Goal: Contribute content: Contribute content

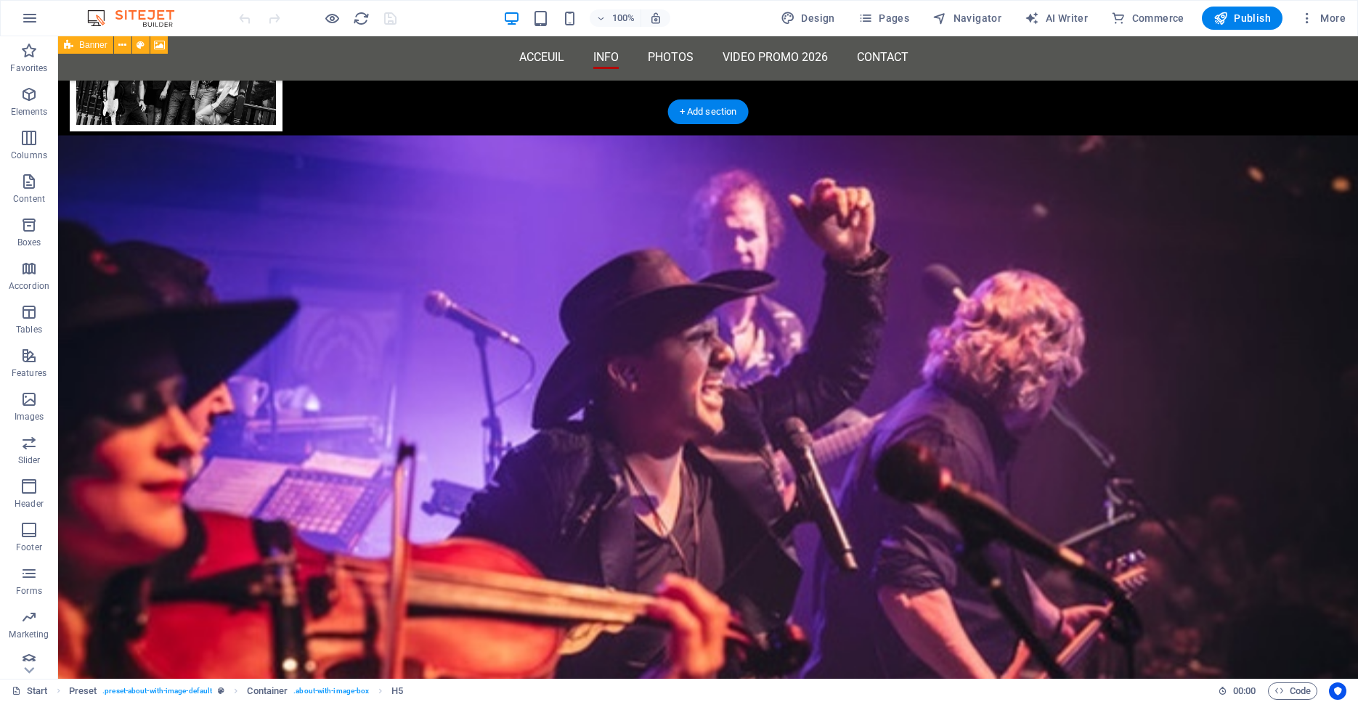
scroll to position [995, 0]
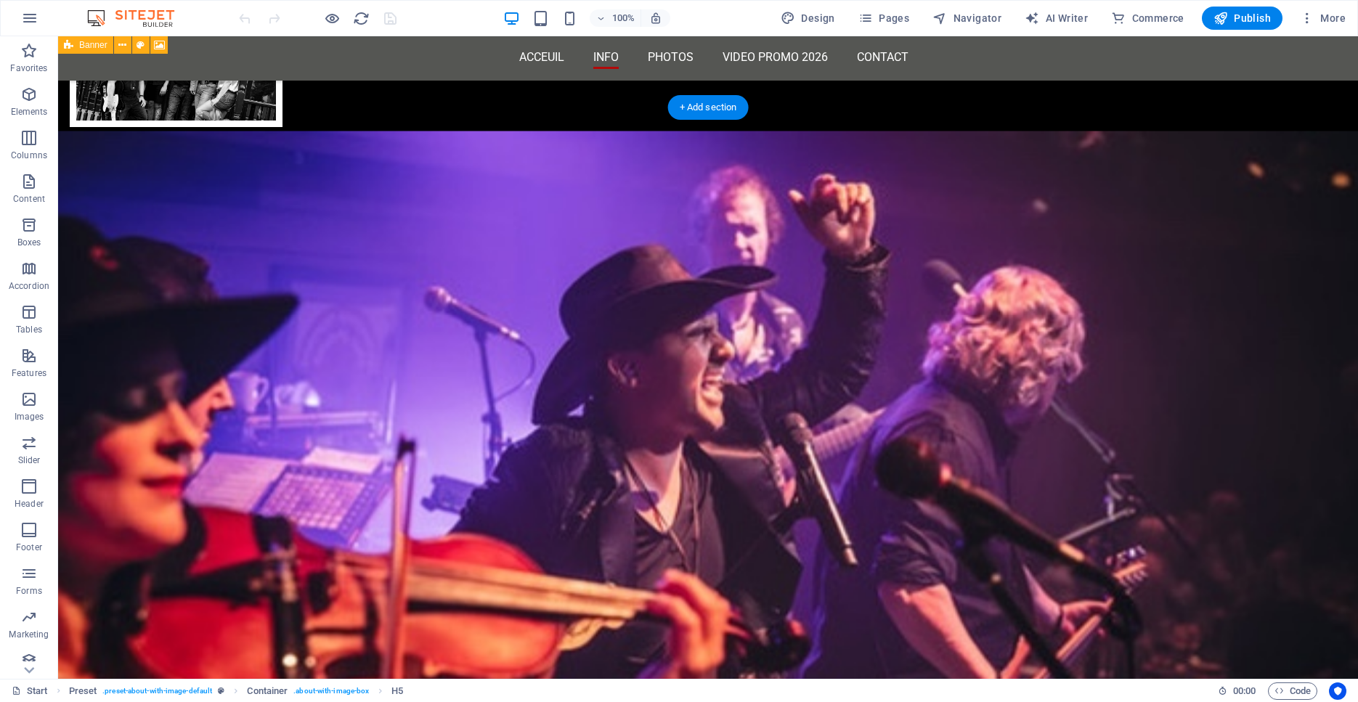
click at [495, 351] on figure at bounding box center [708, 499] width 1300 height 736
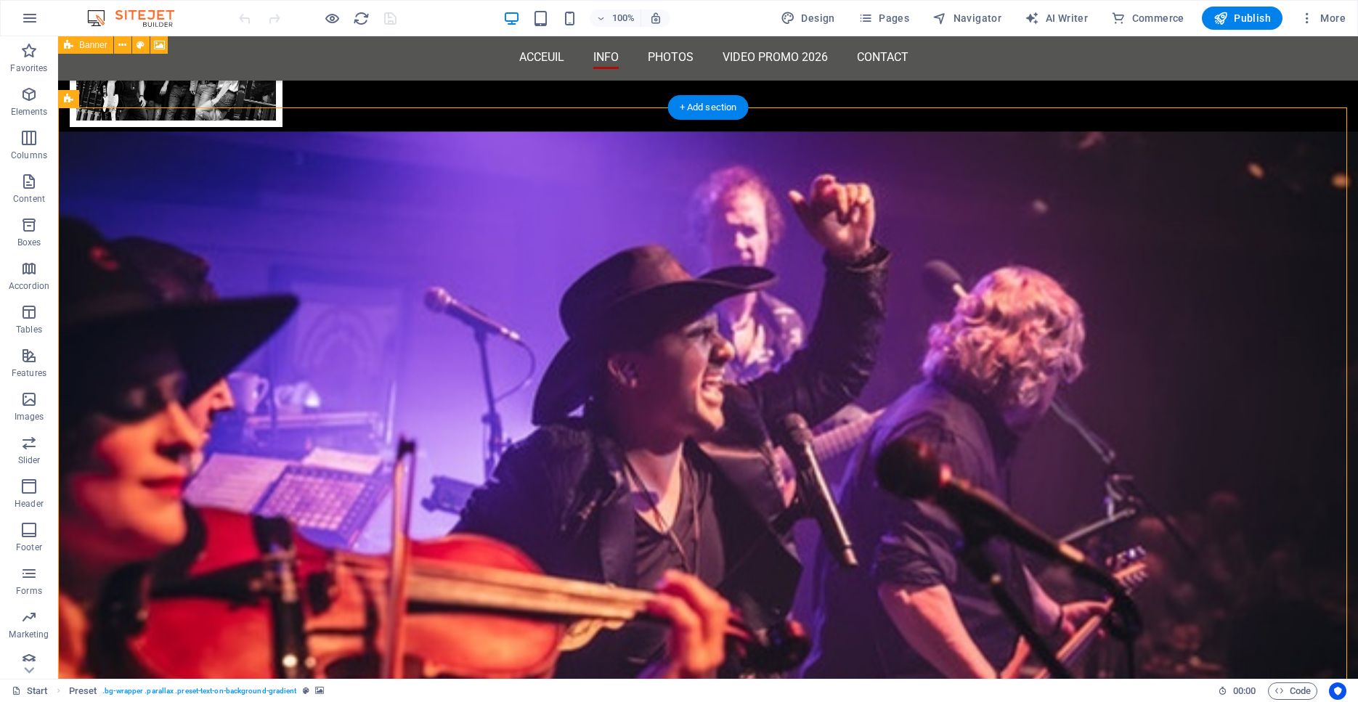
click at [487, 346] on figure at bounding box center [708, 499] width 1300 height 736
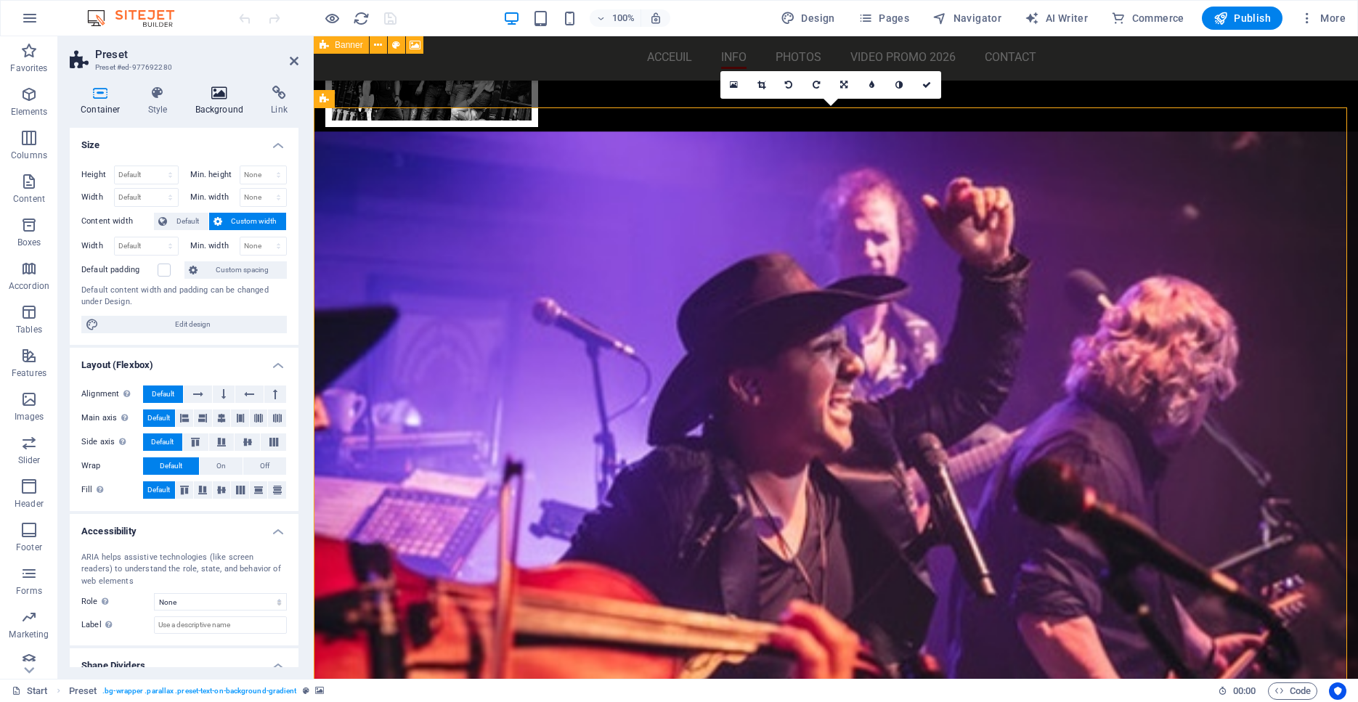
click at [218, 95] on icon at bounding box center [219, 93] width 70 height 15
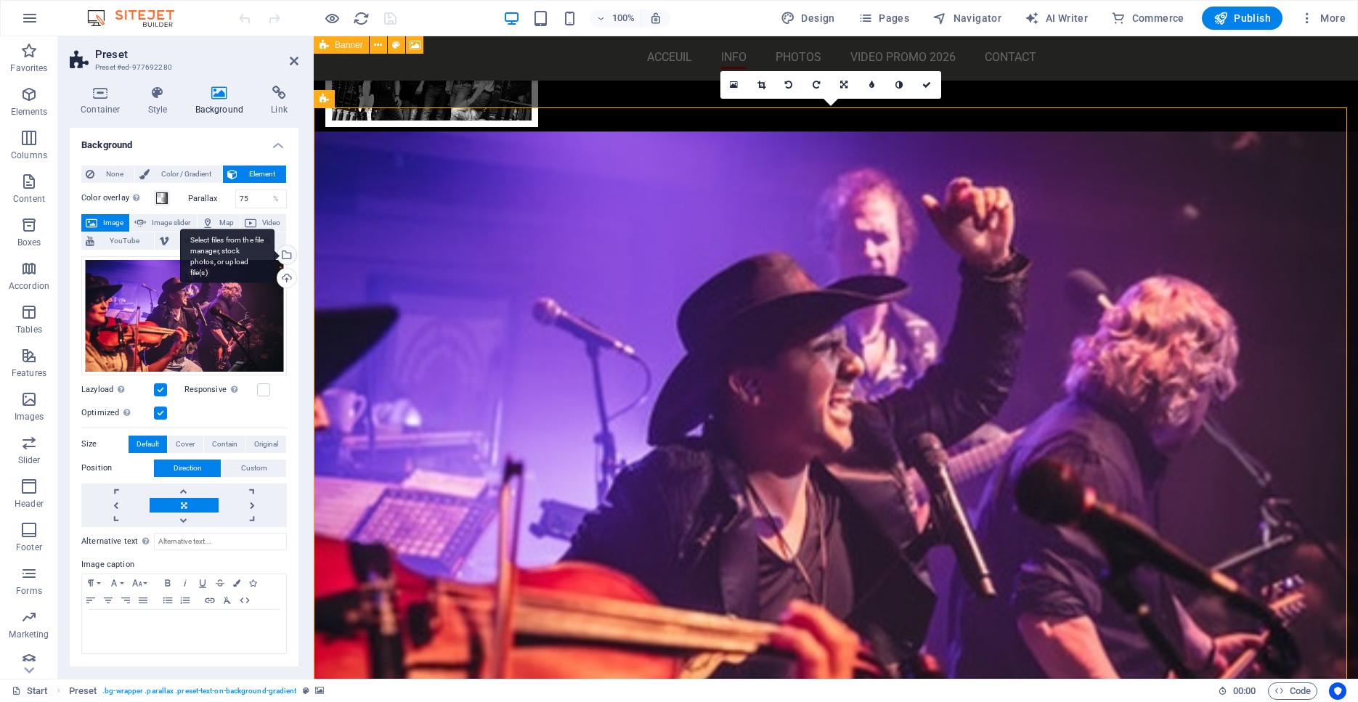
click at [287, 255] on div "Select files from the file manager, stock photos, or upload file(s)" at bounding box center [285, 256] width 22 height 22
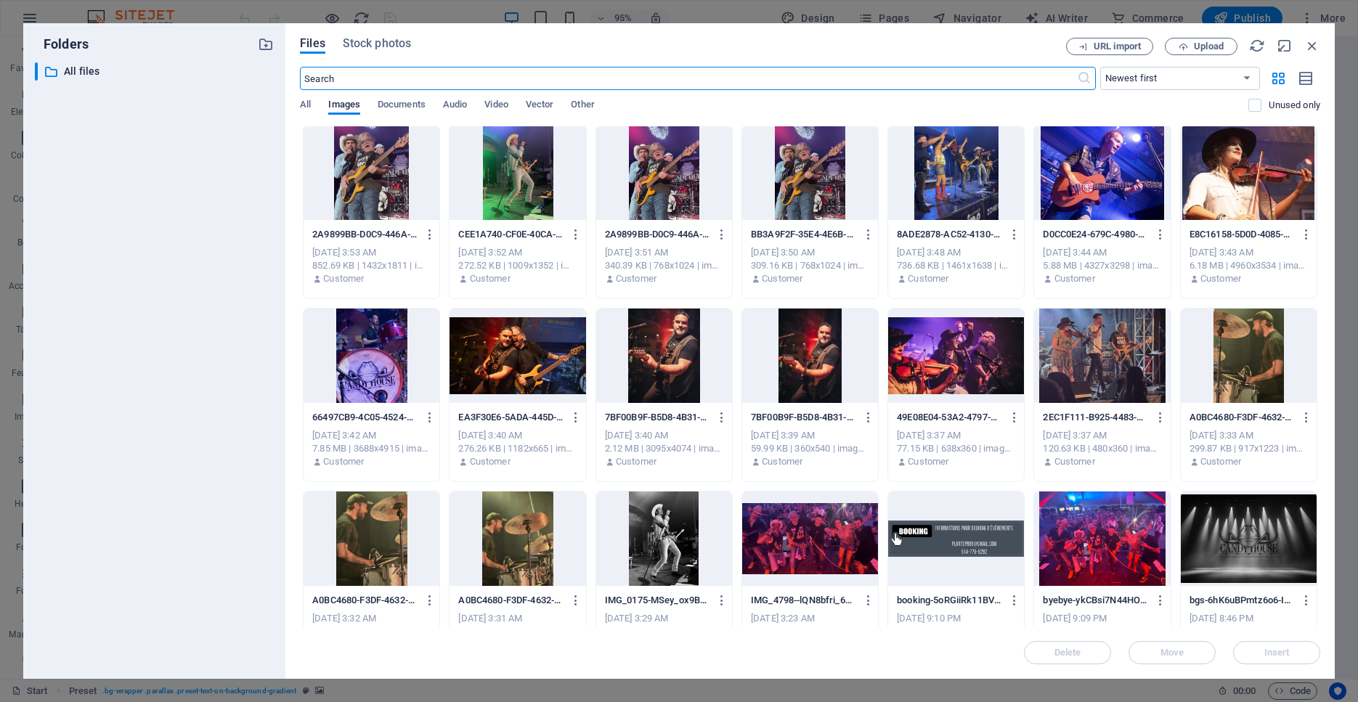
scroll to position [0, 0]
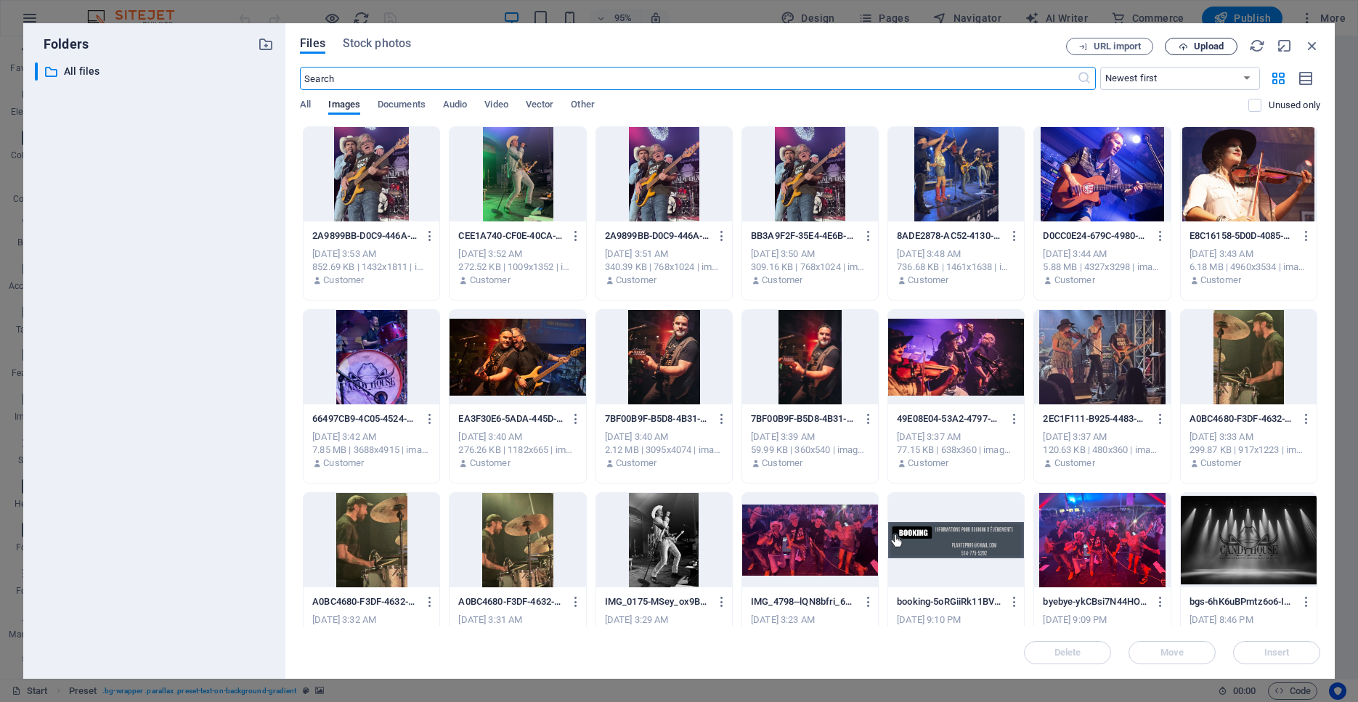
click at [1214, 47] on span "Upload" at bounding box center [1209, 46] width 30 height 9
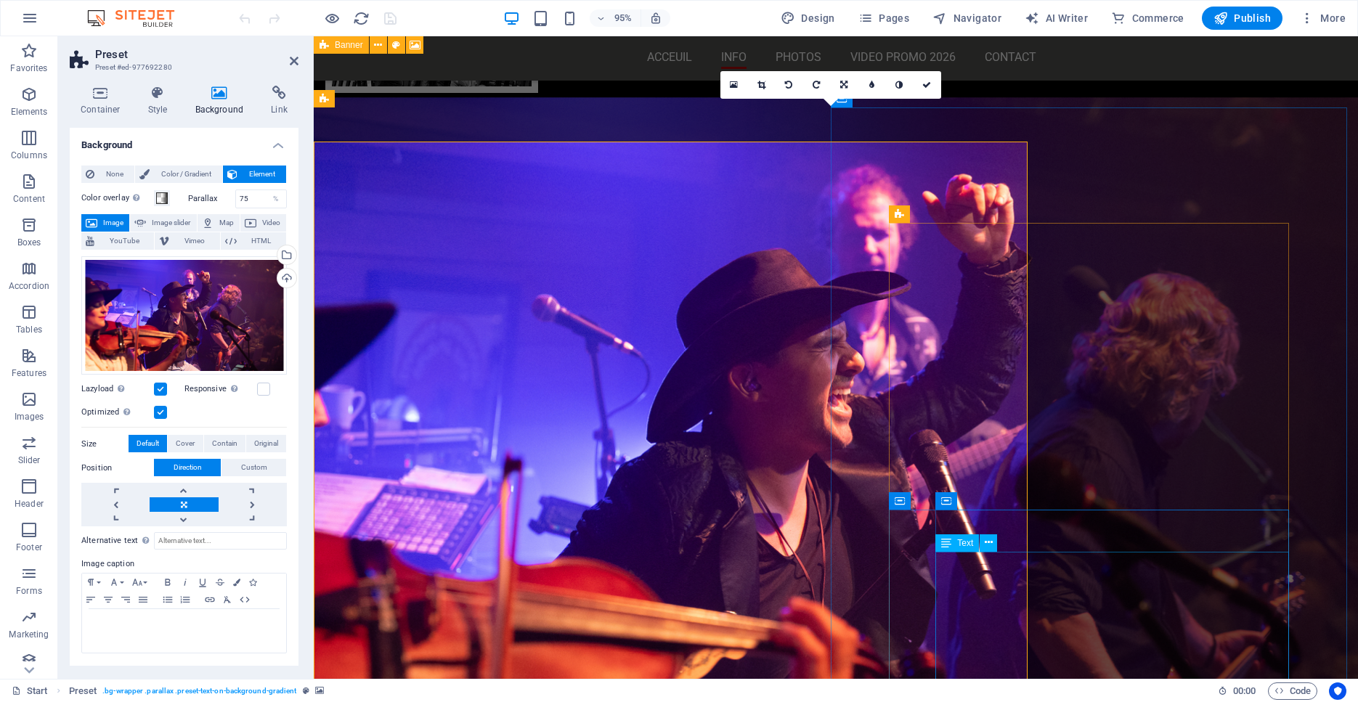
scroll to position [995, 0]
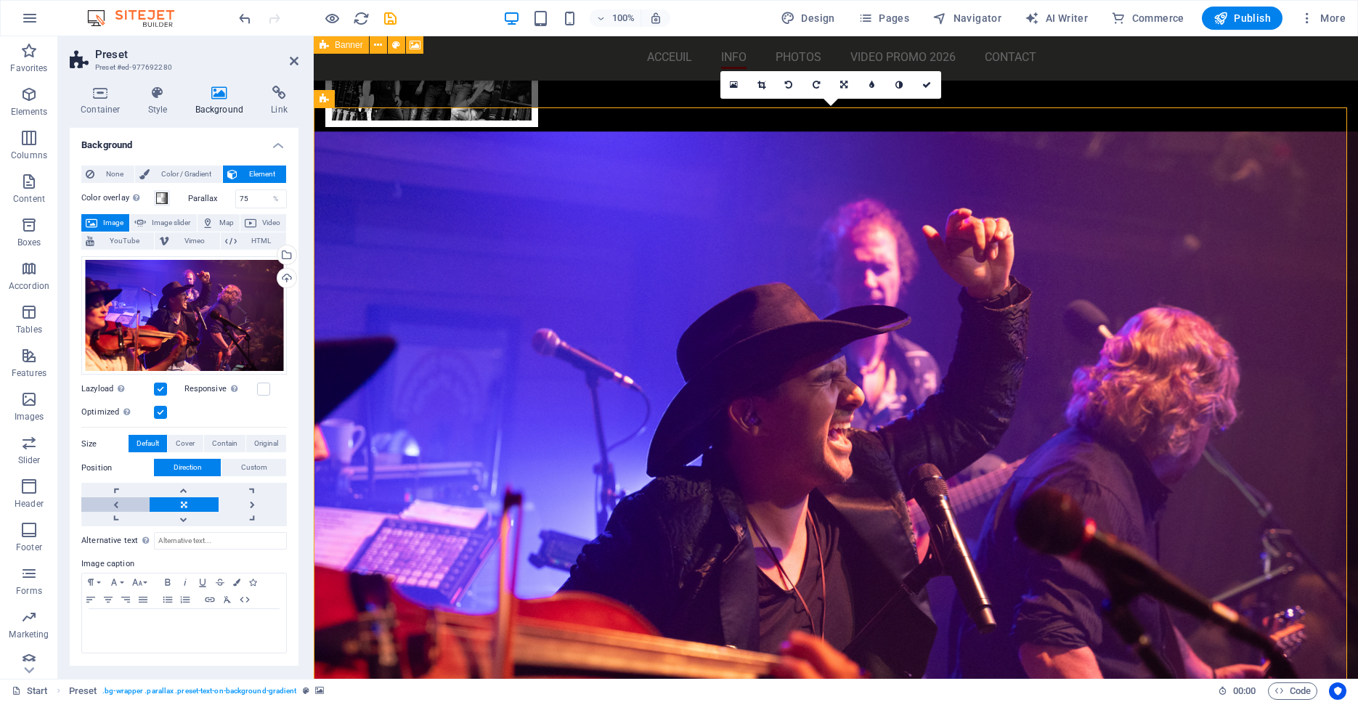
click at [113, 500] on link at bounding box center [115, 504] width 68 height 15
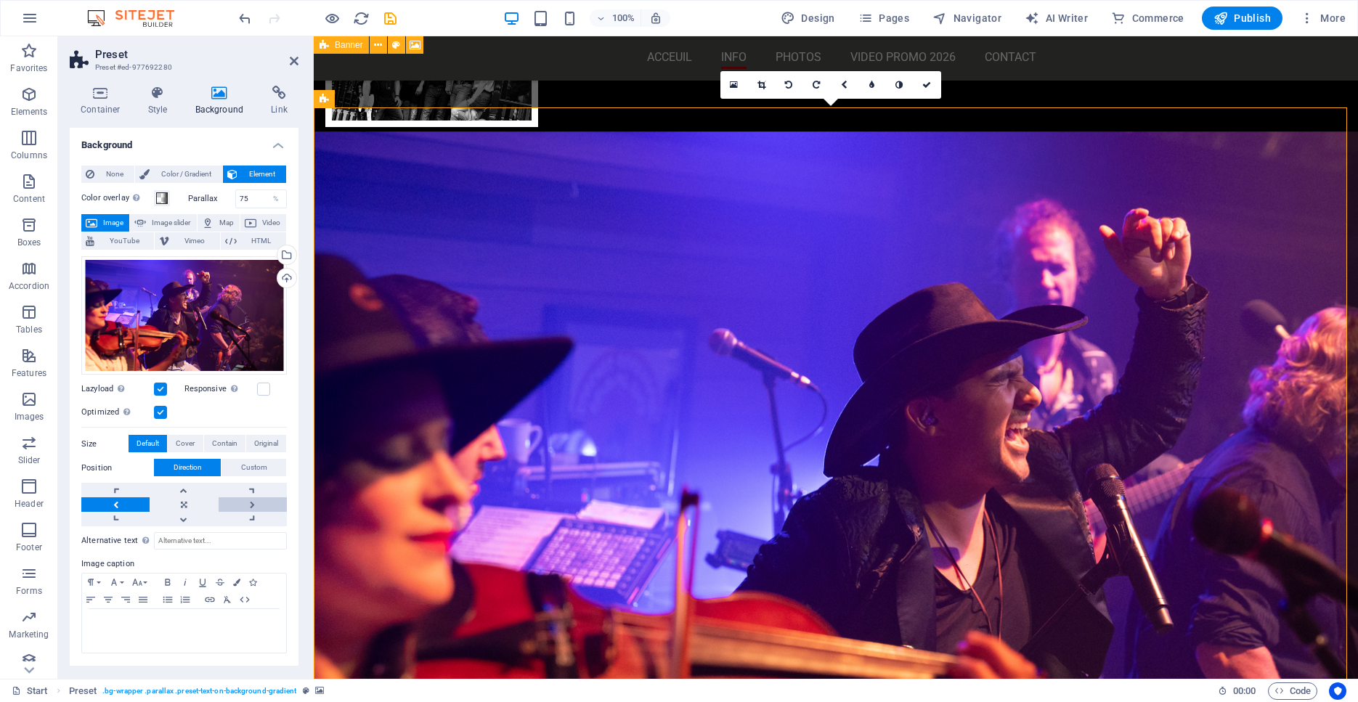
click at [250, 505] on link at bounding box center [253, 504] width 68 height 15
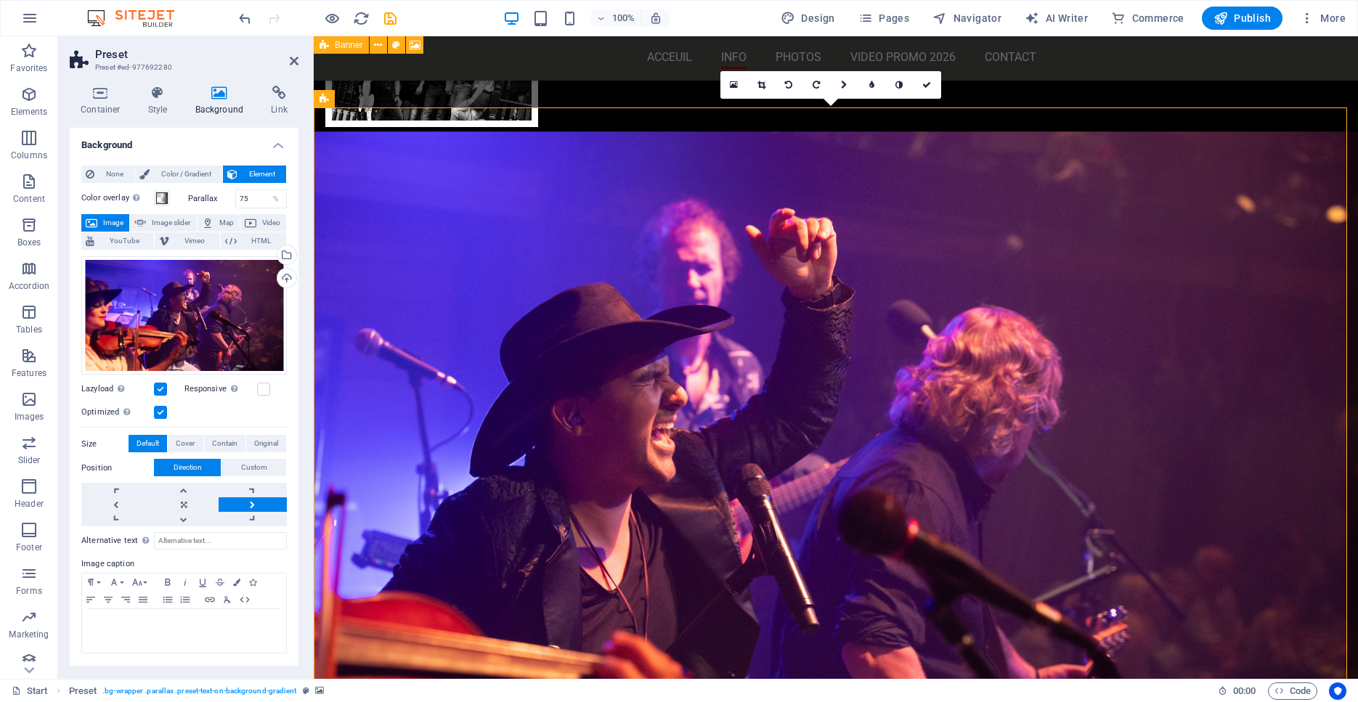
click at [250, 505] on link at bounding box center [253, 504] width 68 height 15
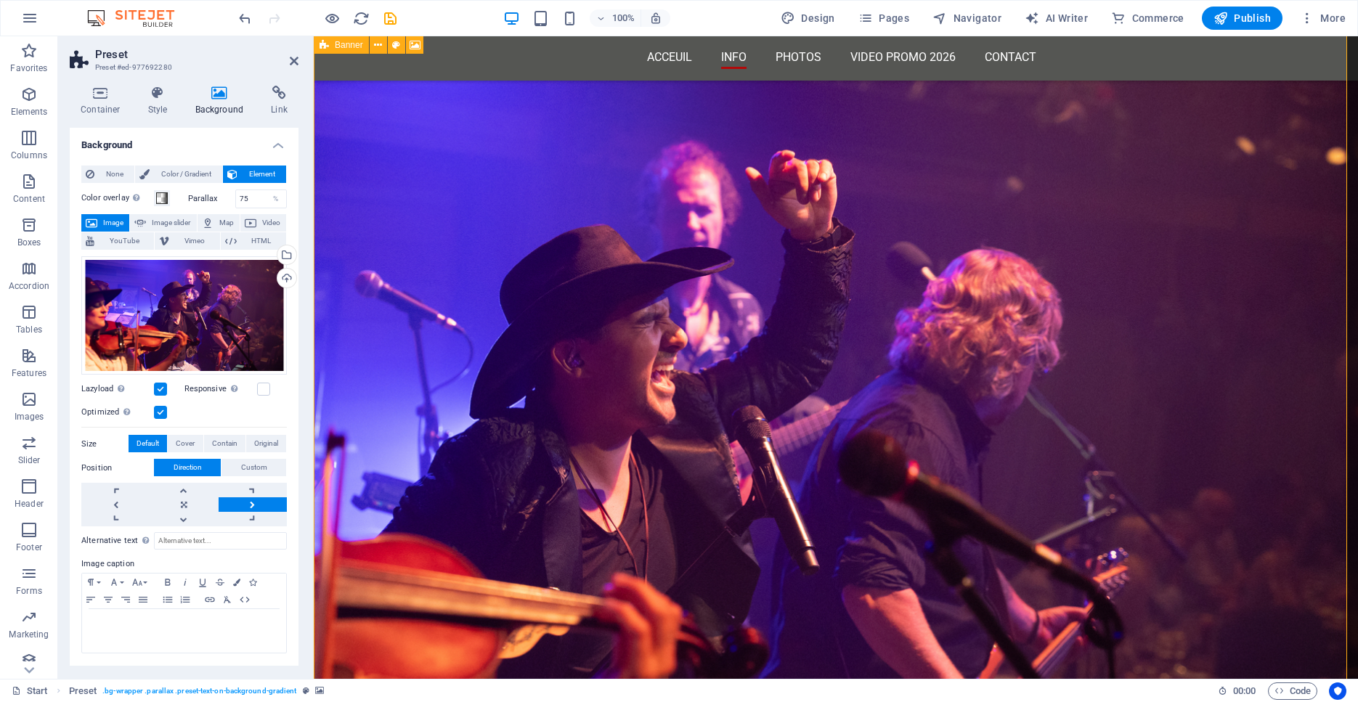
scroll to position [1212, 0]
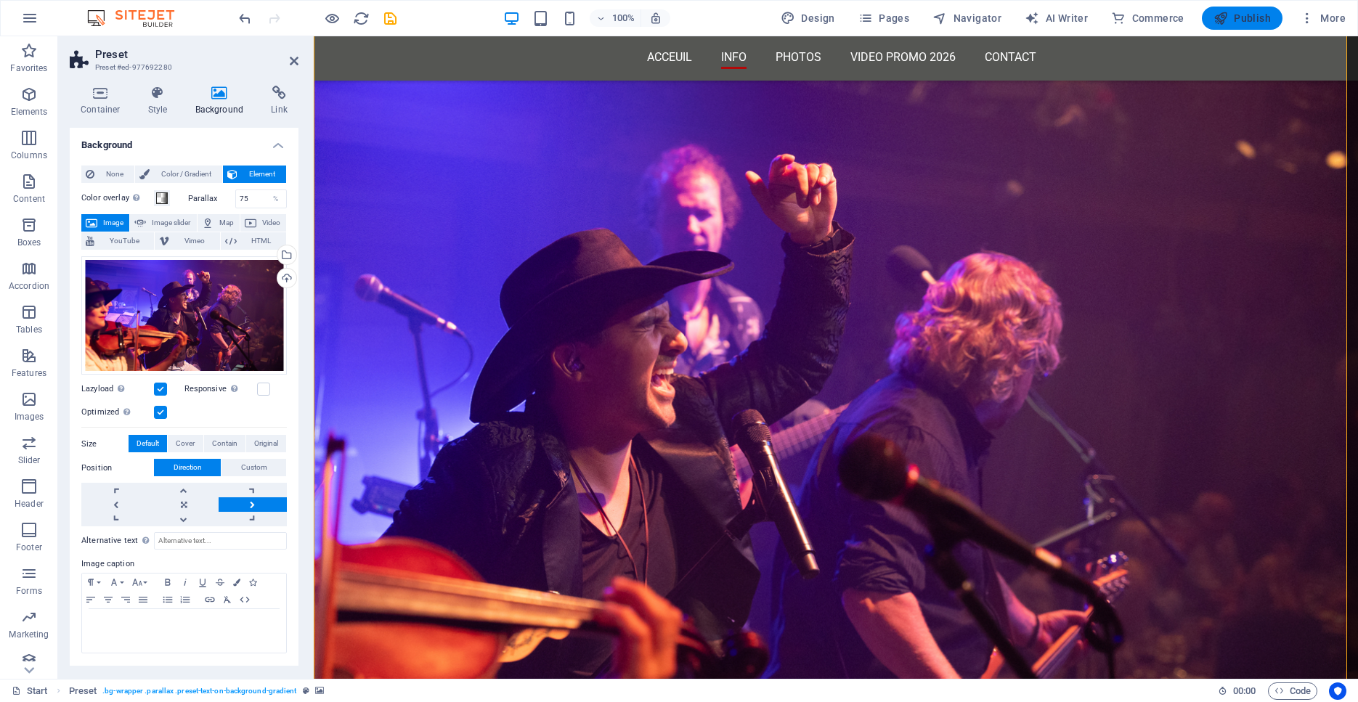
click at [1254, 21] on span "Publish" at bounding box center [1241, 18] width 57 height 15
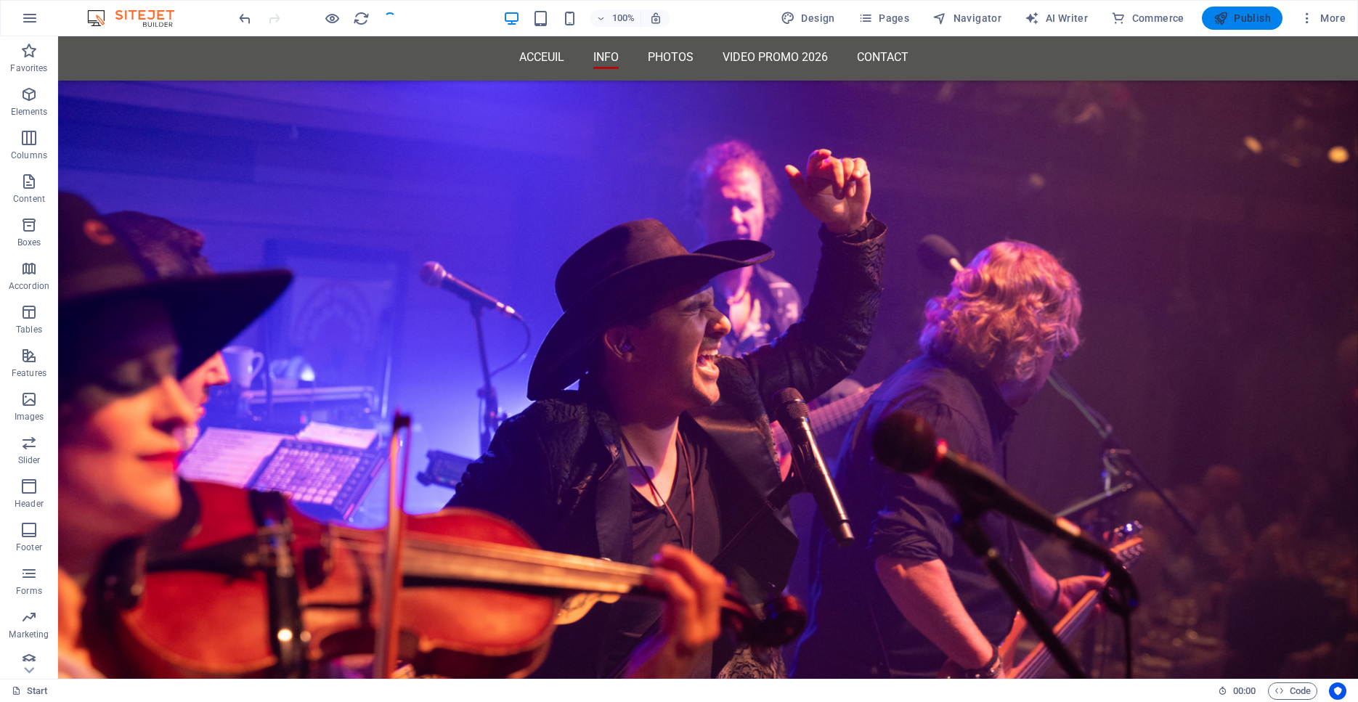
click at [1254, 22] on span "Publish" at bounding box center [1241, 18] width 57 height 15
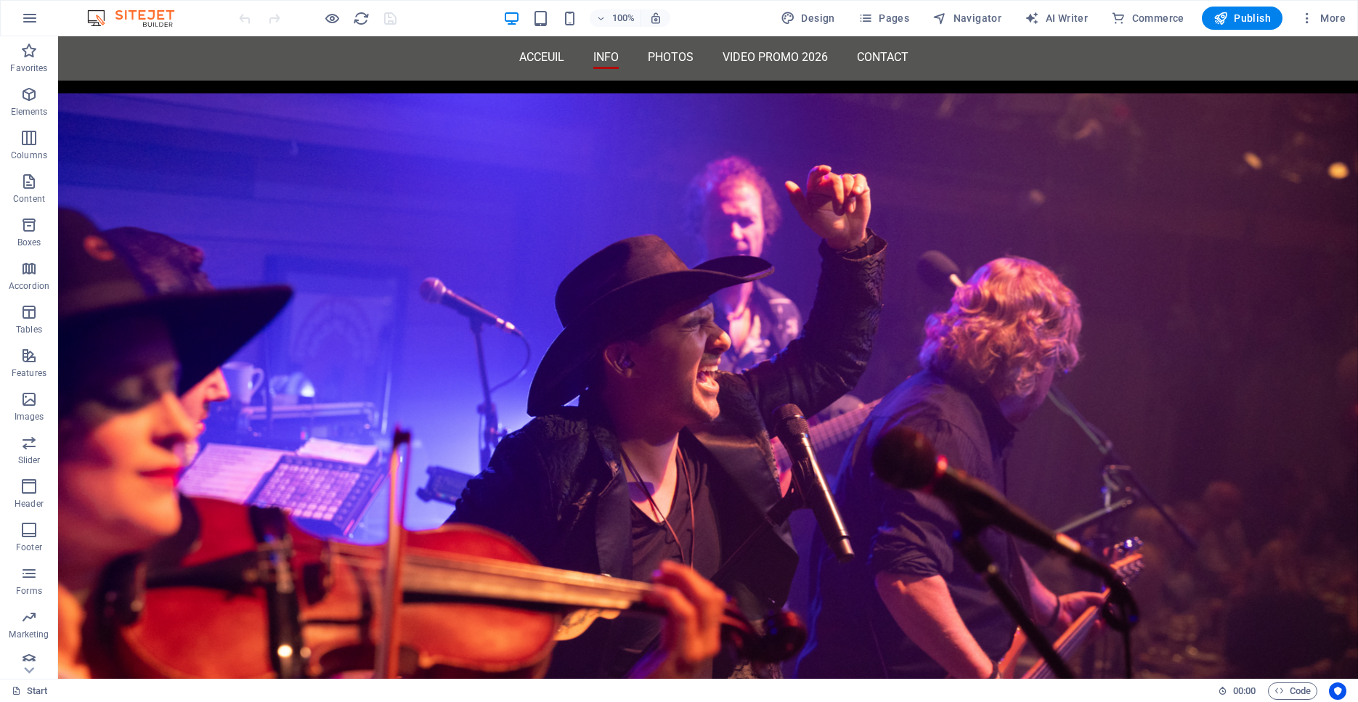
scroll to position [1145, 0]
click at [547, 197] on figure at bounding box center [708, 462] width 1300 height 736
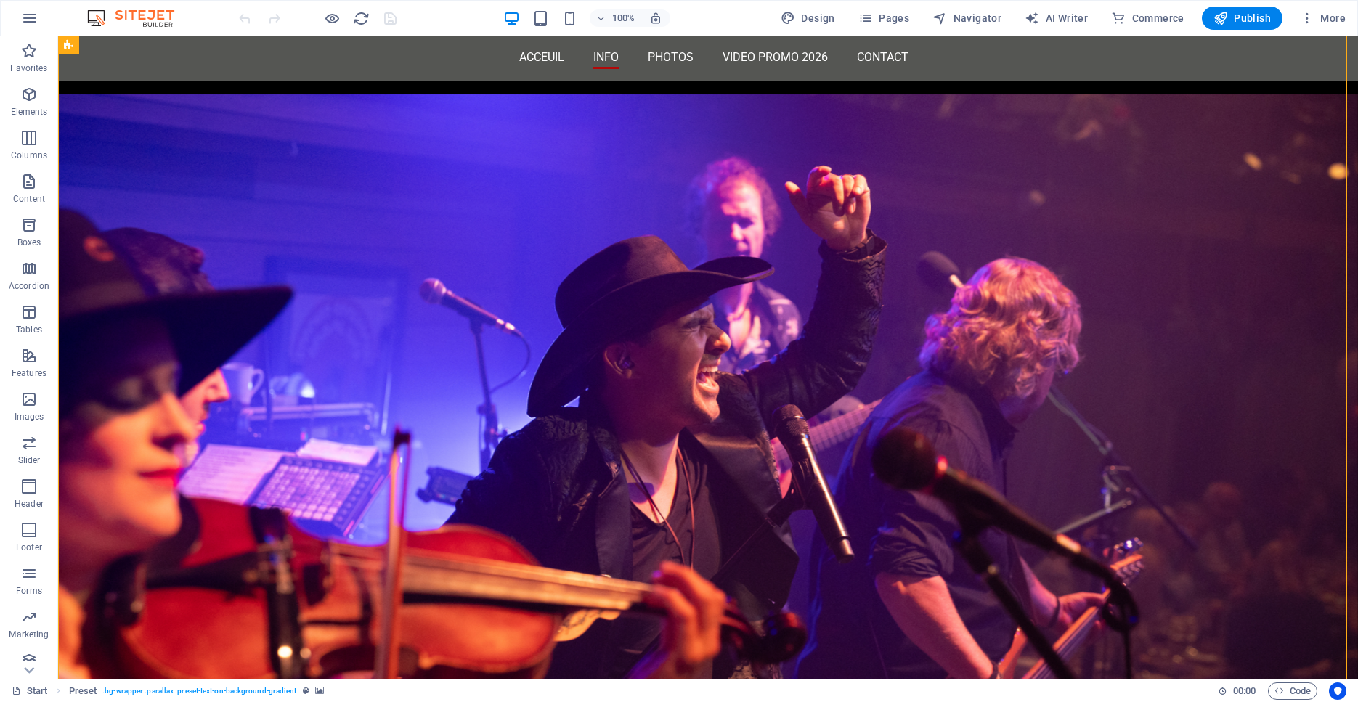
click at [547, 197] on figure at bounding box center [708, 462] width 1300 height 736
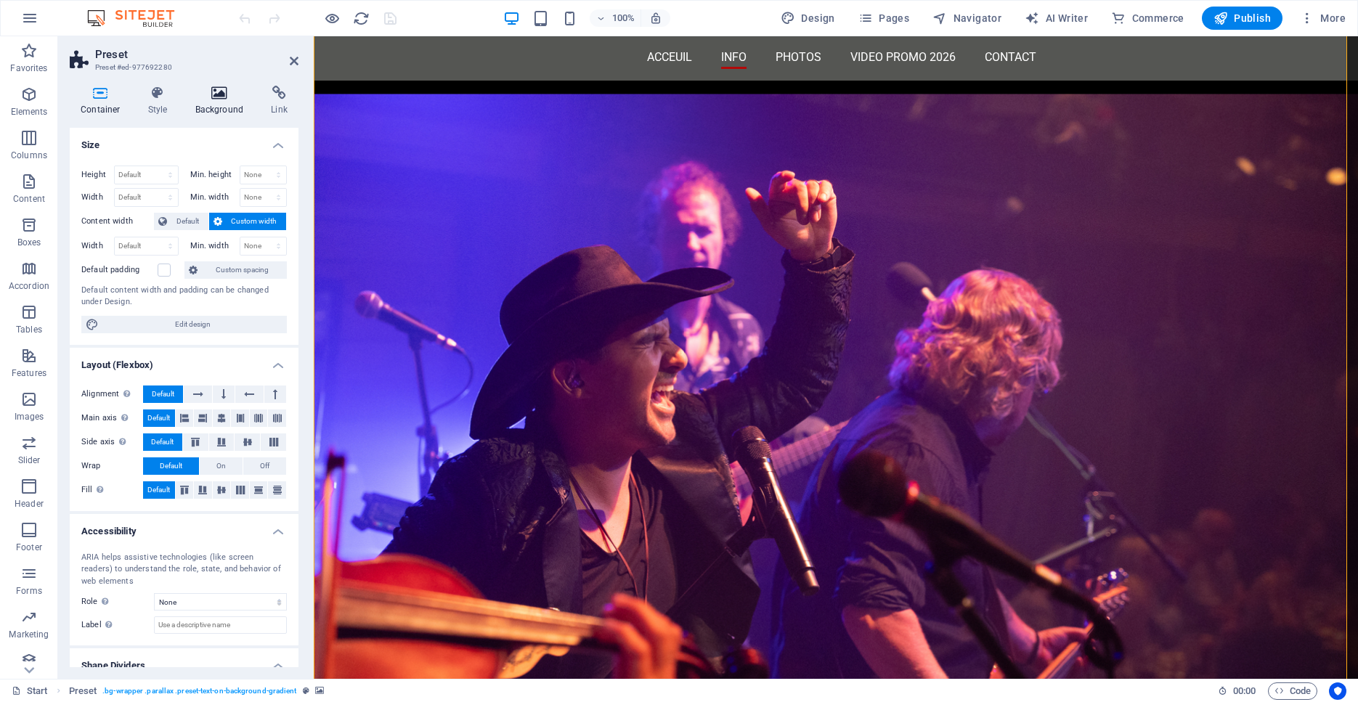
click at [226, 97] on icon at bounding box center [219, 93] width 70 height 15
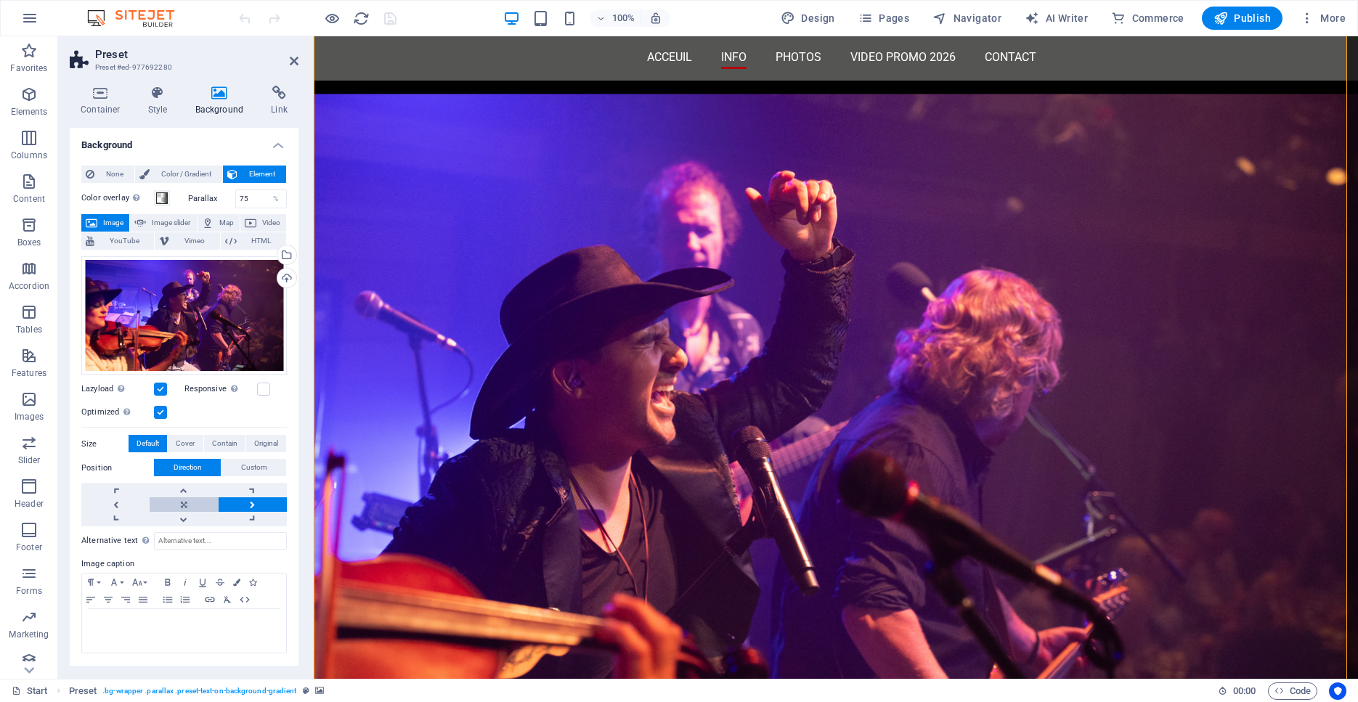
click at [185, 504] on link at bounding box center [184, 504] width 68 height 15
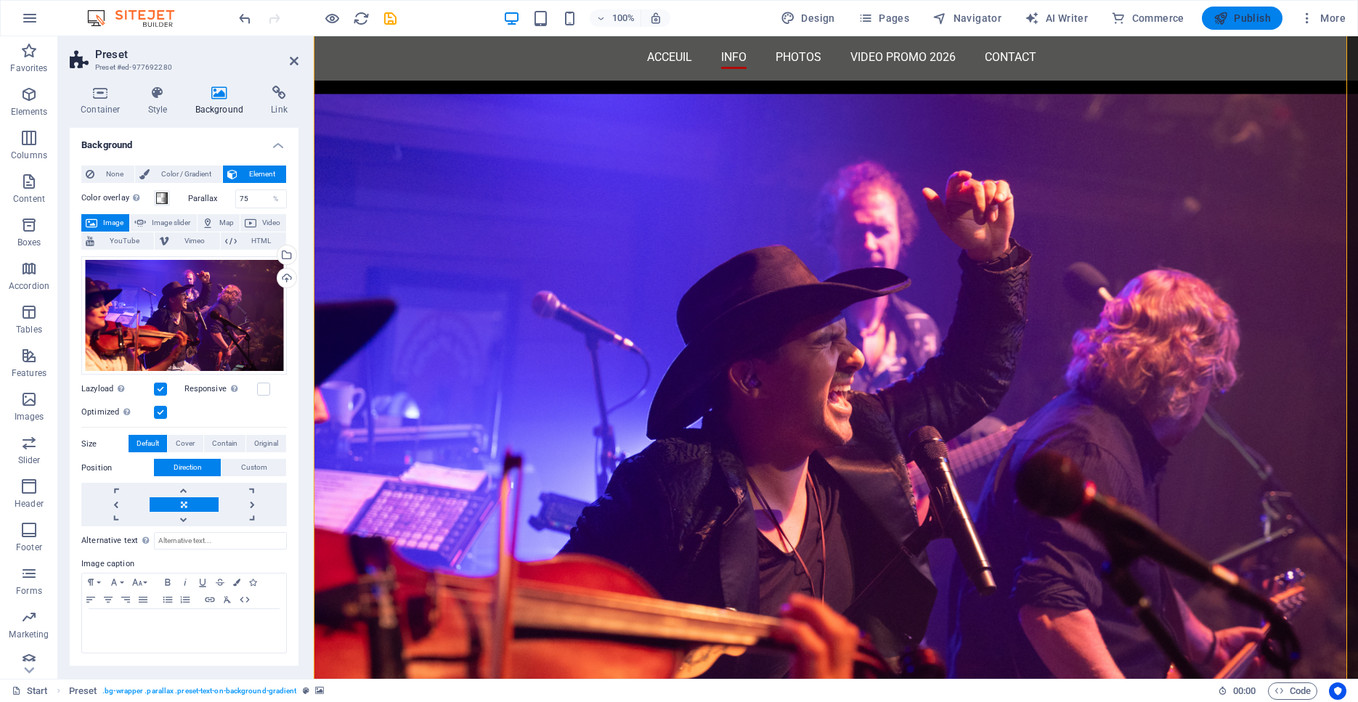
click at [1252, 20] on span "Publish" at bounding box center [1241, 18] width 57 height 15
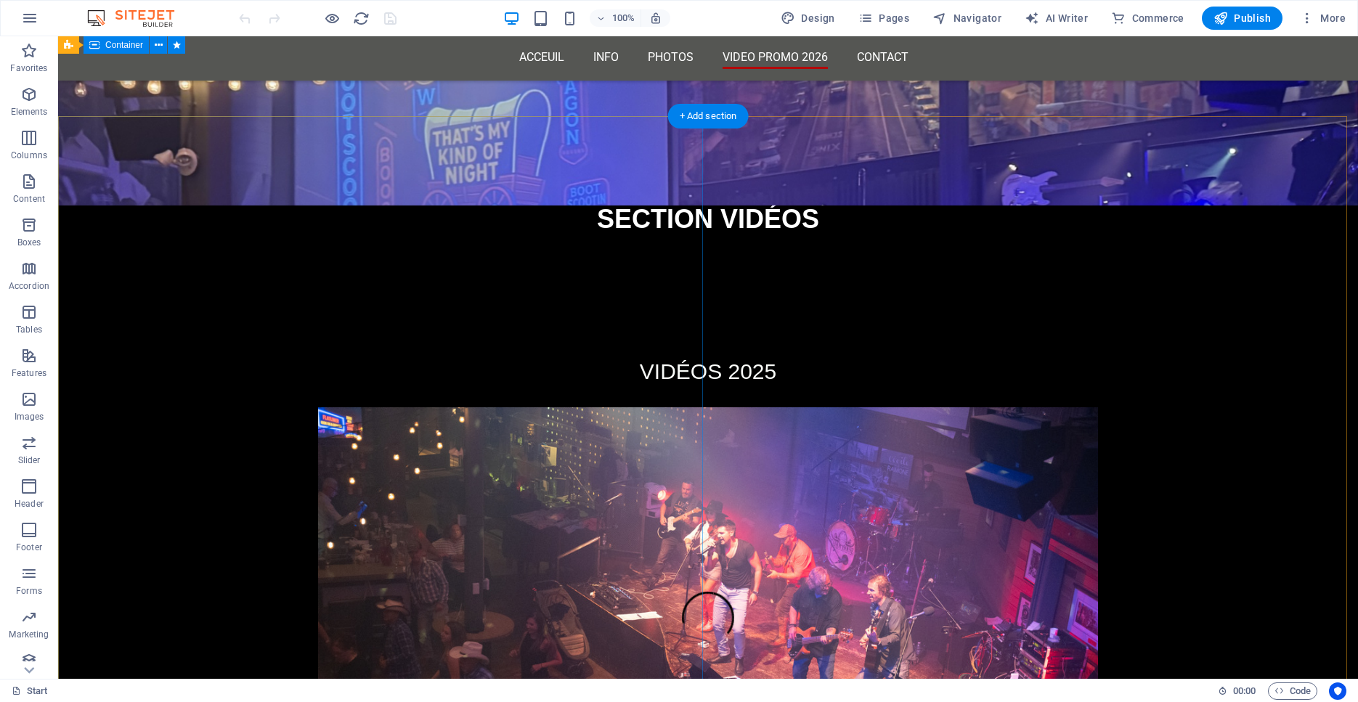
scroll to position [4302, 0]
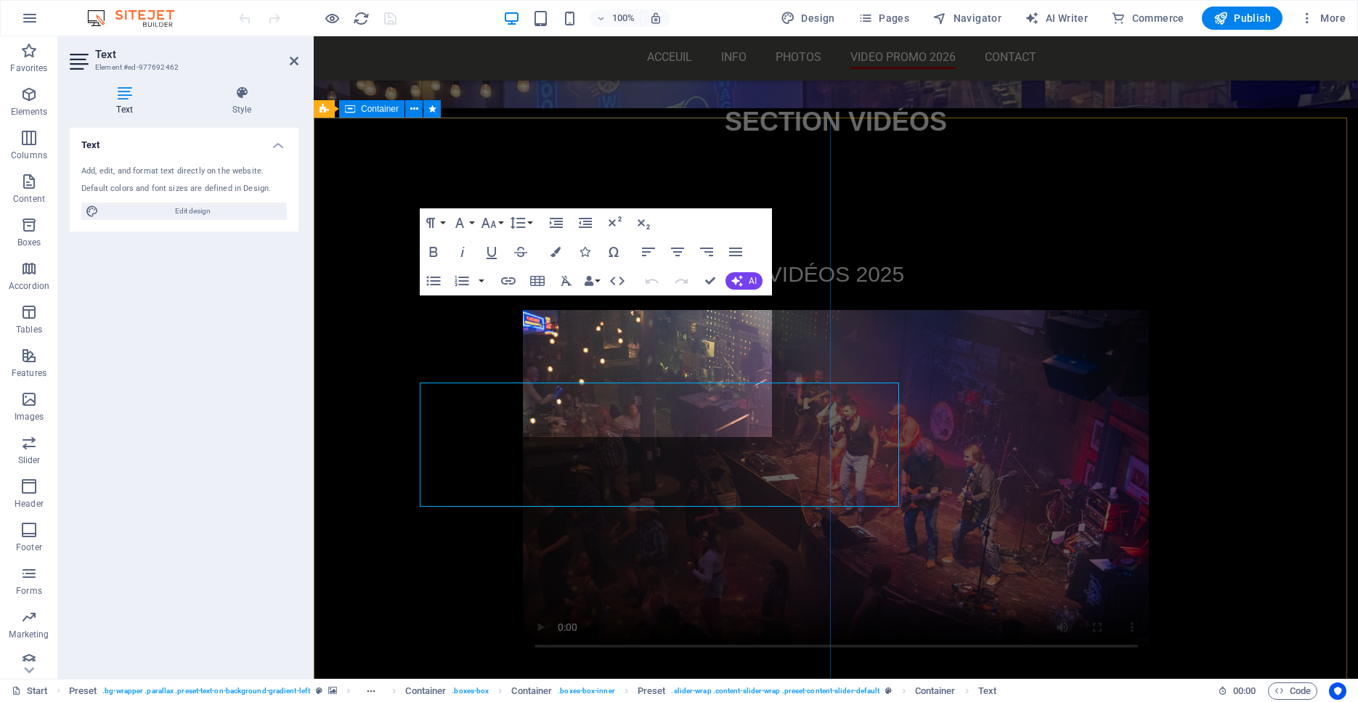
scroll to position [4215, 0]
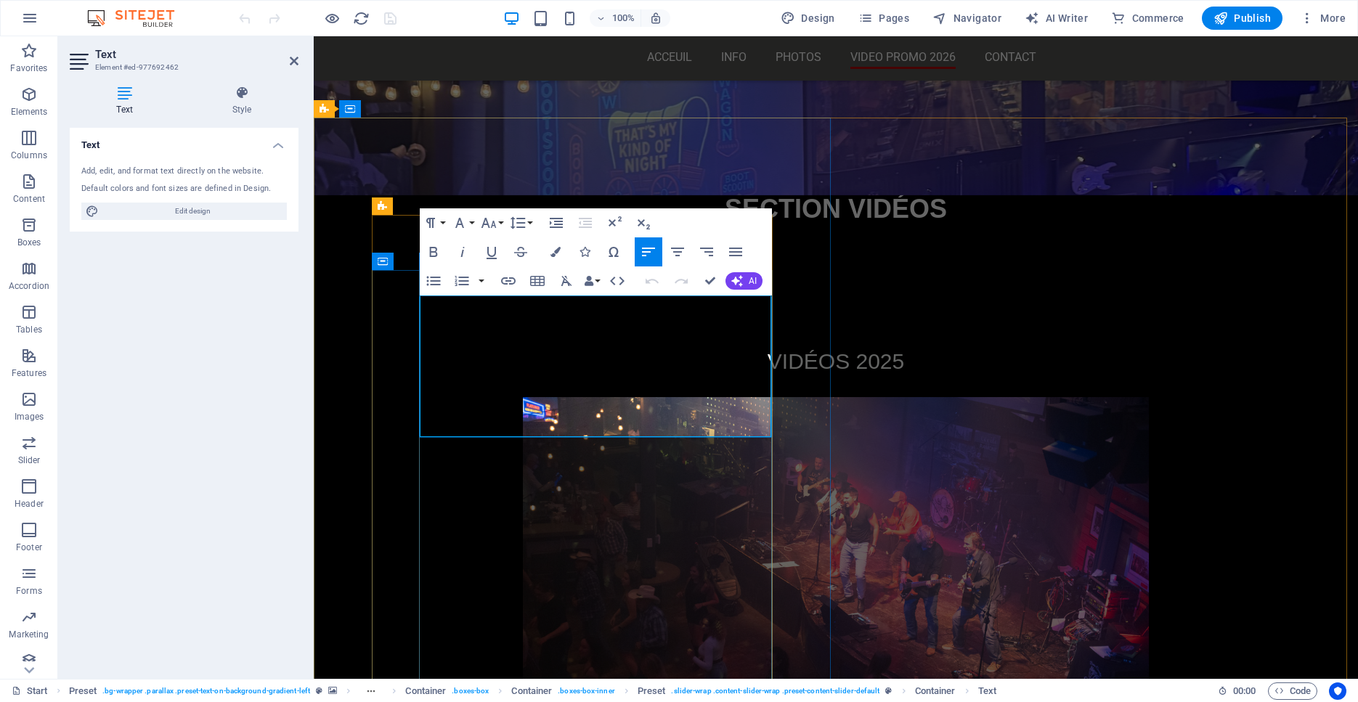
drag, startPoint x: 594, startPoint y: 411, endPoint x: 423, endPoint y: 410, distance: 171.3
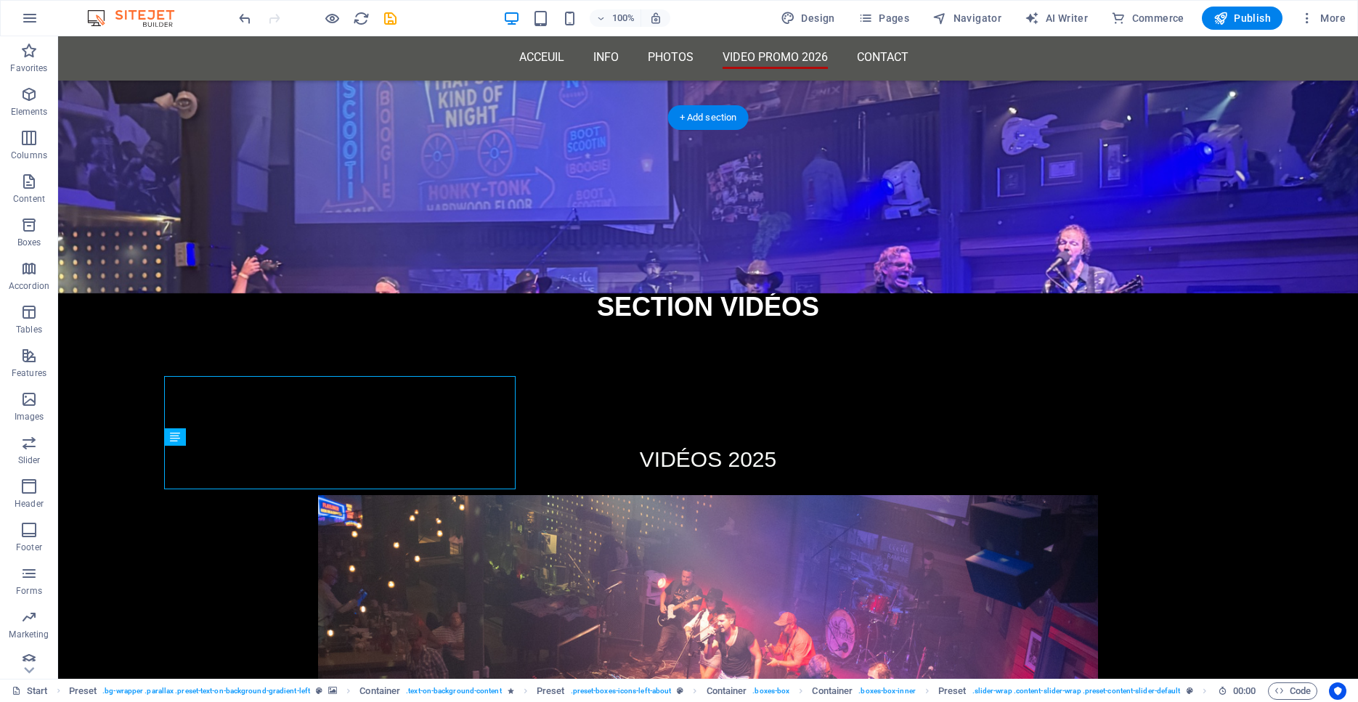
scroll to position [4302, 0]
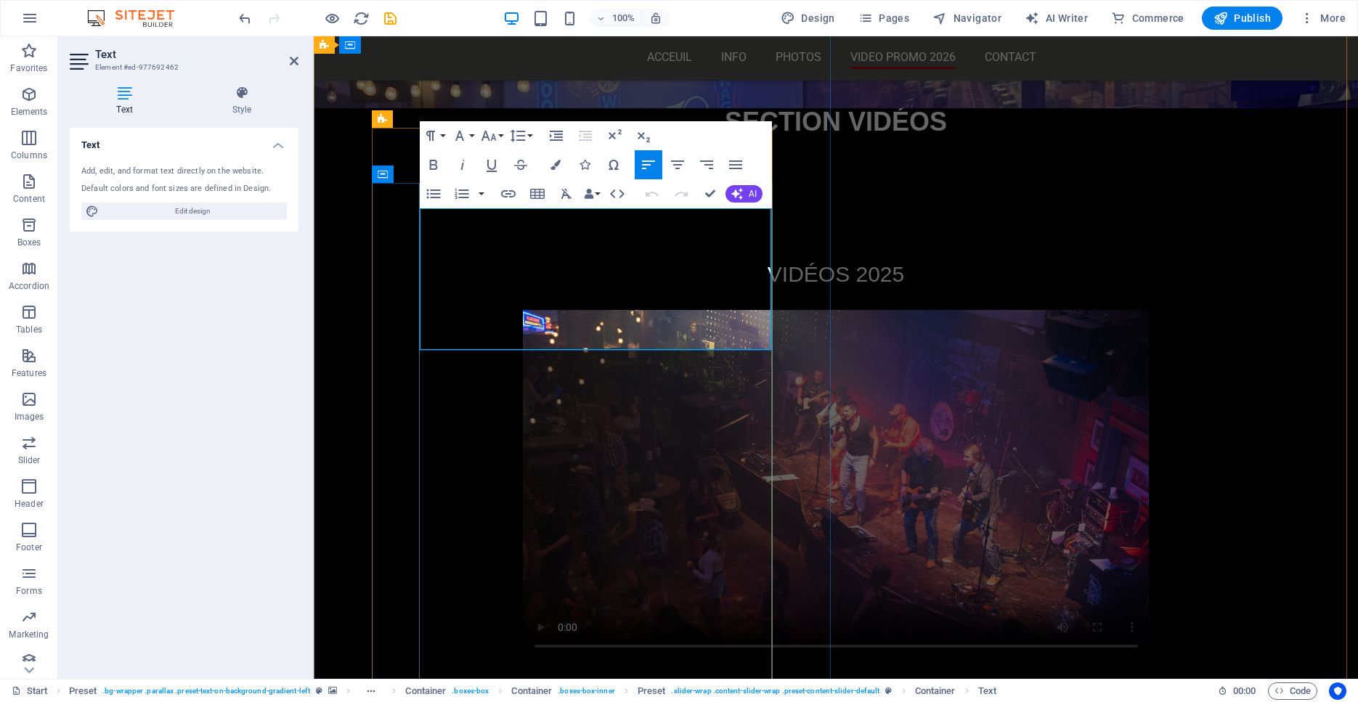
drag, startPoint x: 425, startPoint y: 250, endPoint x: 451, endPoint y: 239, distance: 27.6
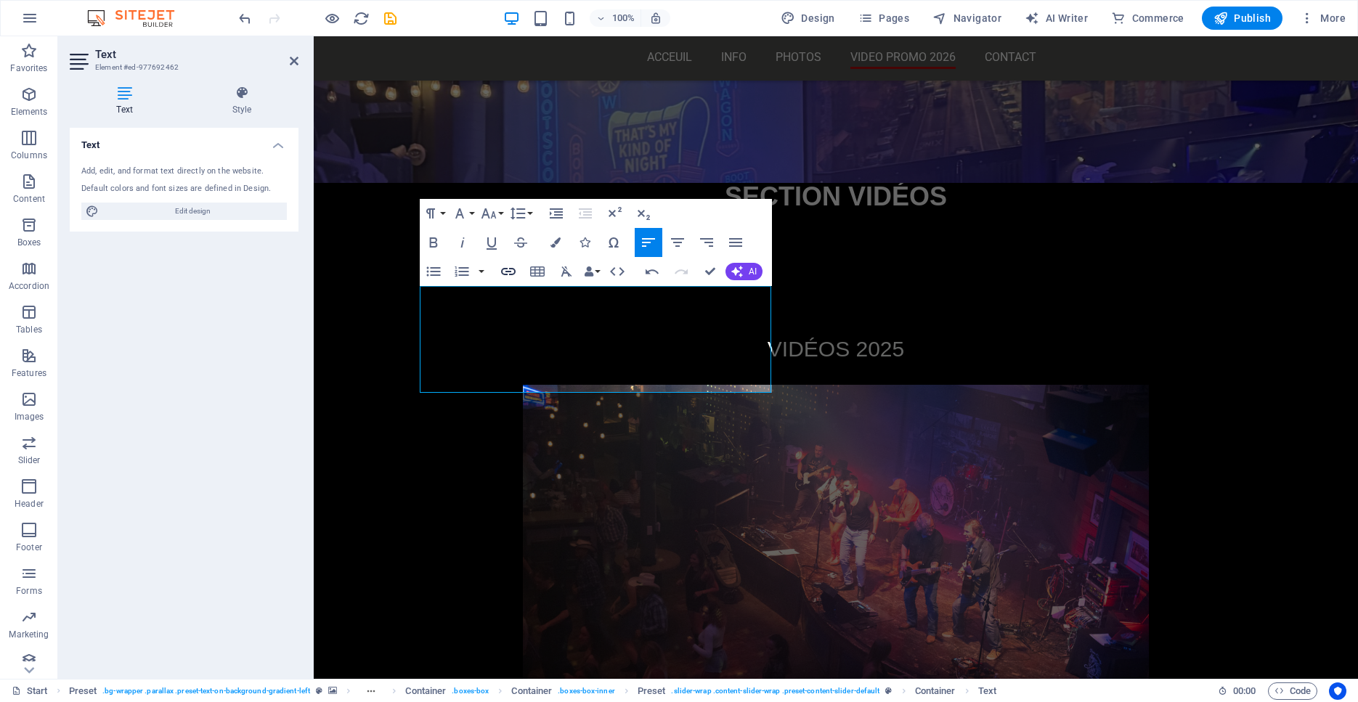
scroll to position [4224, 0]
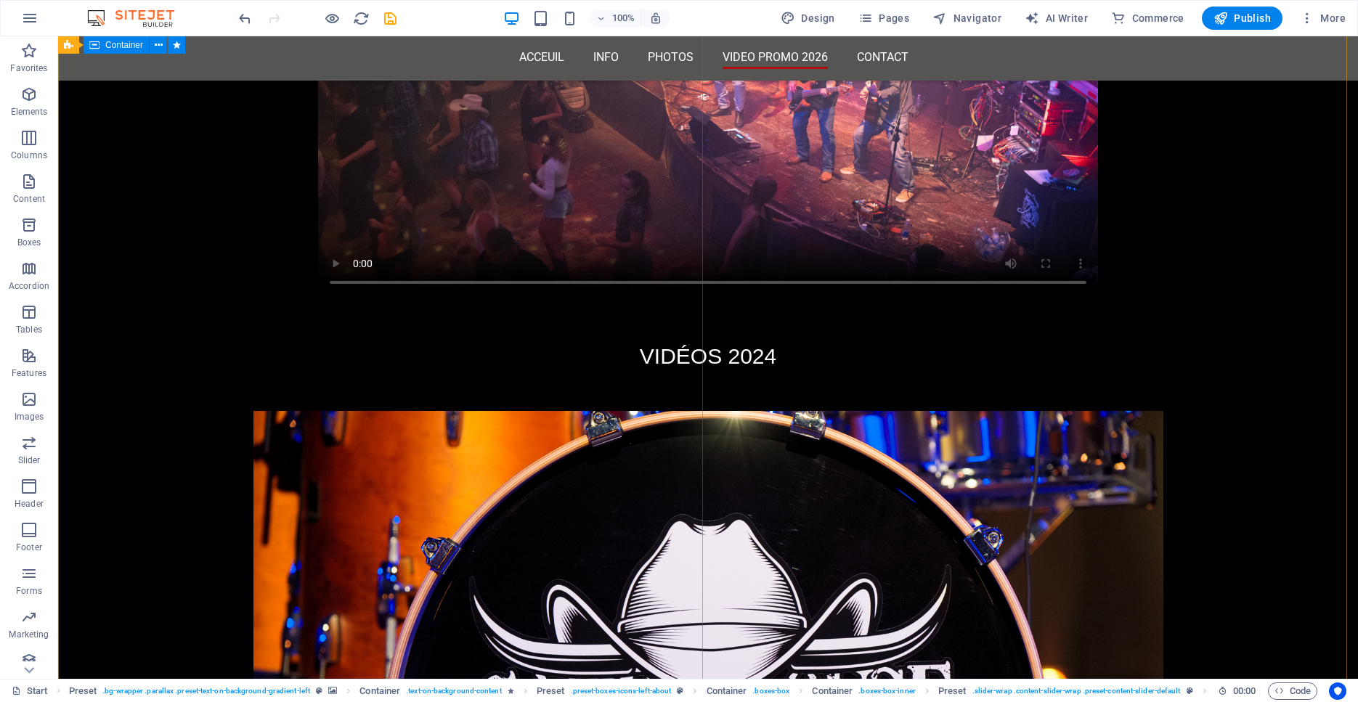
scroll to position [4853, 0]
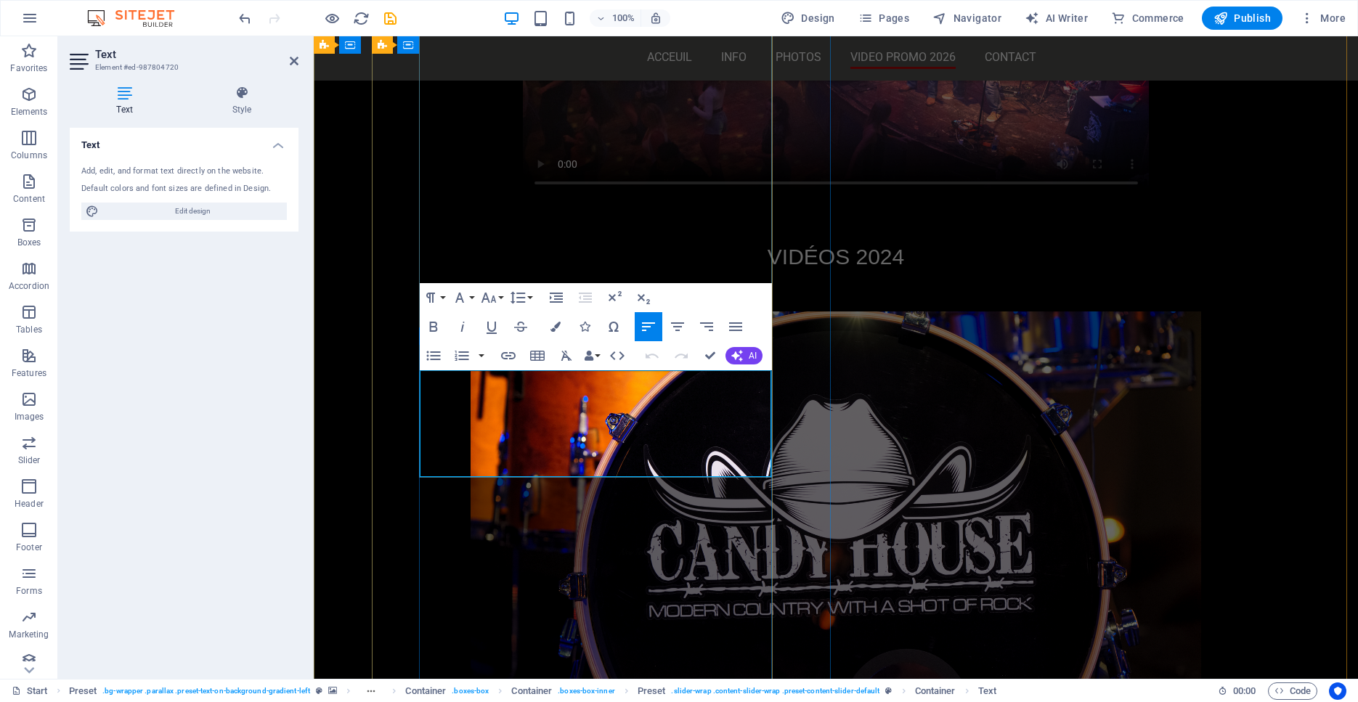
drag, startPoint x: 746, startPoint y: 397, endPoint x: 418, endPoint y: 381, distance: 327.8
click at [556, 328] on icon "button" at bounding box center [555, 327] width 10 height 10
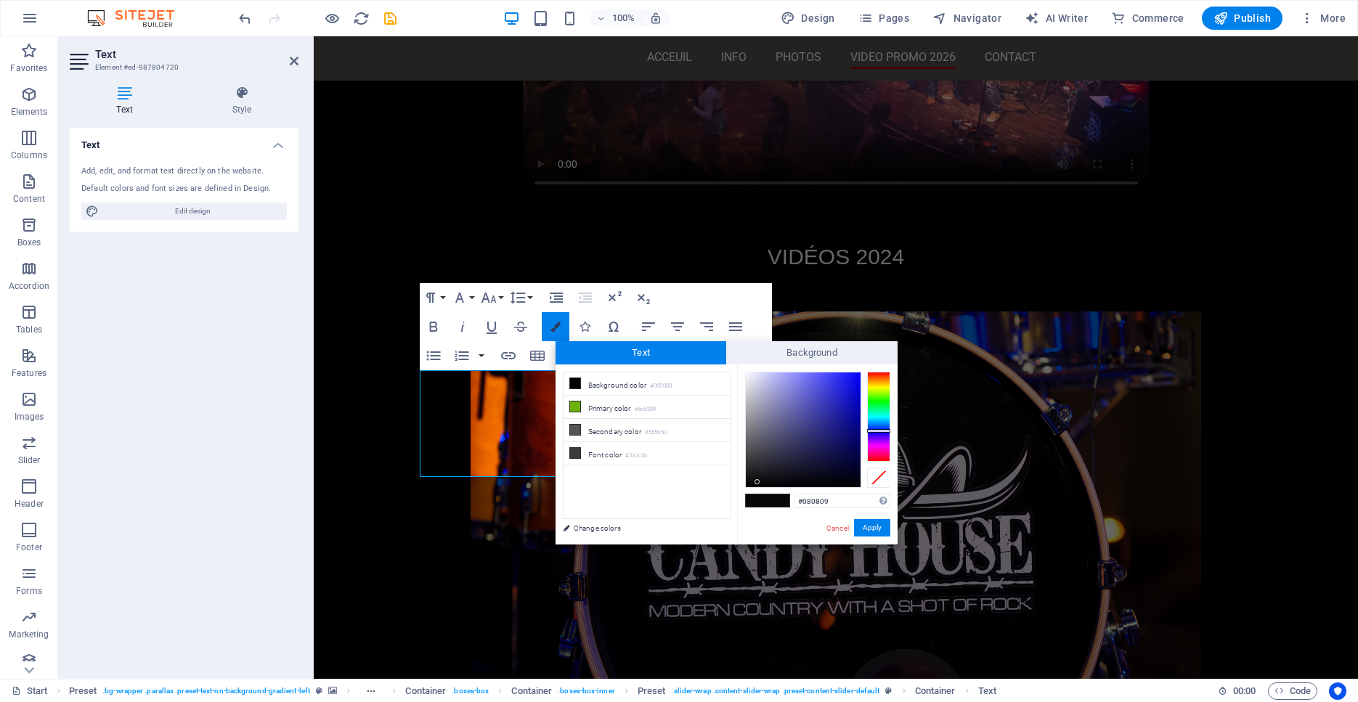
click at [556, 328] on icon "button" at bounding box center [555, 327] width 10 height 10
click at [877, 526] on button "Apply" at bounding box center [872, 527] width 36 height 17
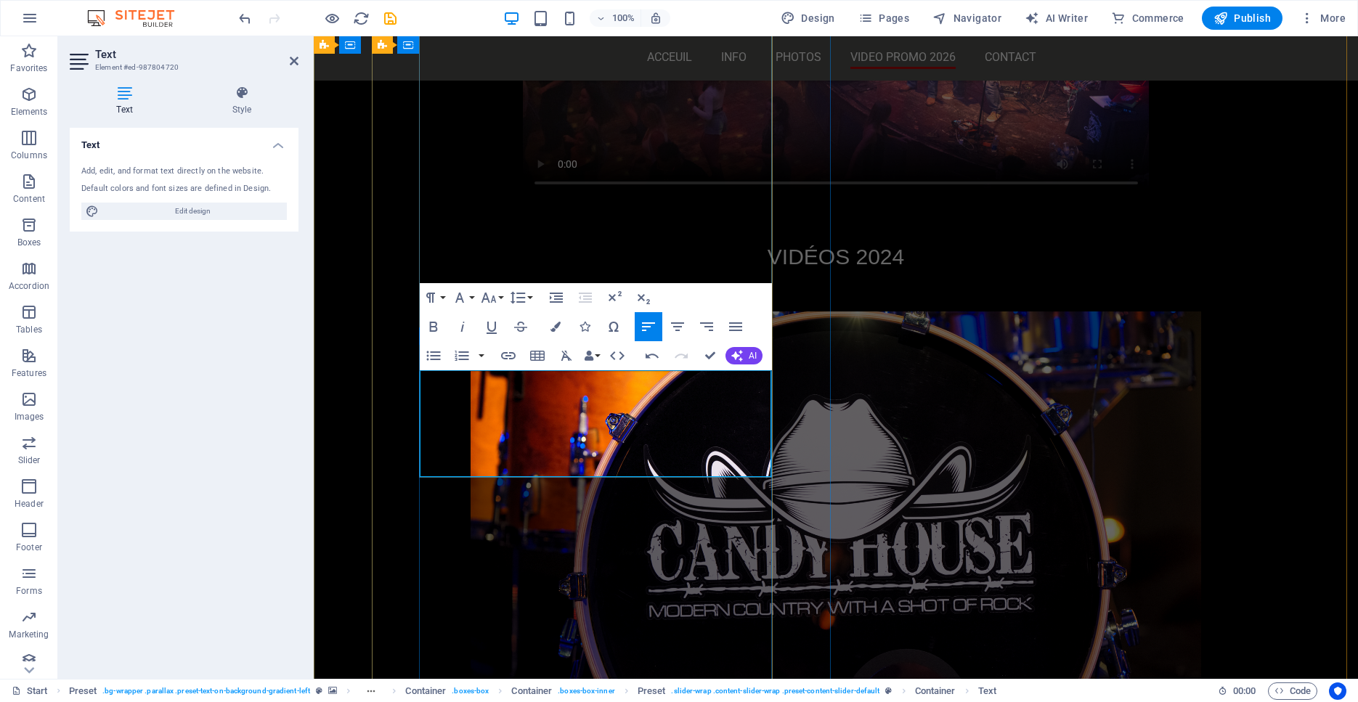
drag, startPoint x: 765, startPoint y: 401, endPoint x: 408, endPoint y: 386, distance: 357.5
click at [240, 96] on icon at bounding box center [241, 93] width 113 height 15
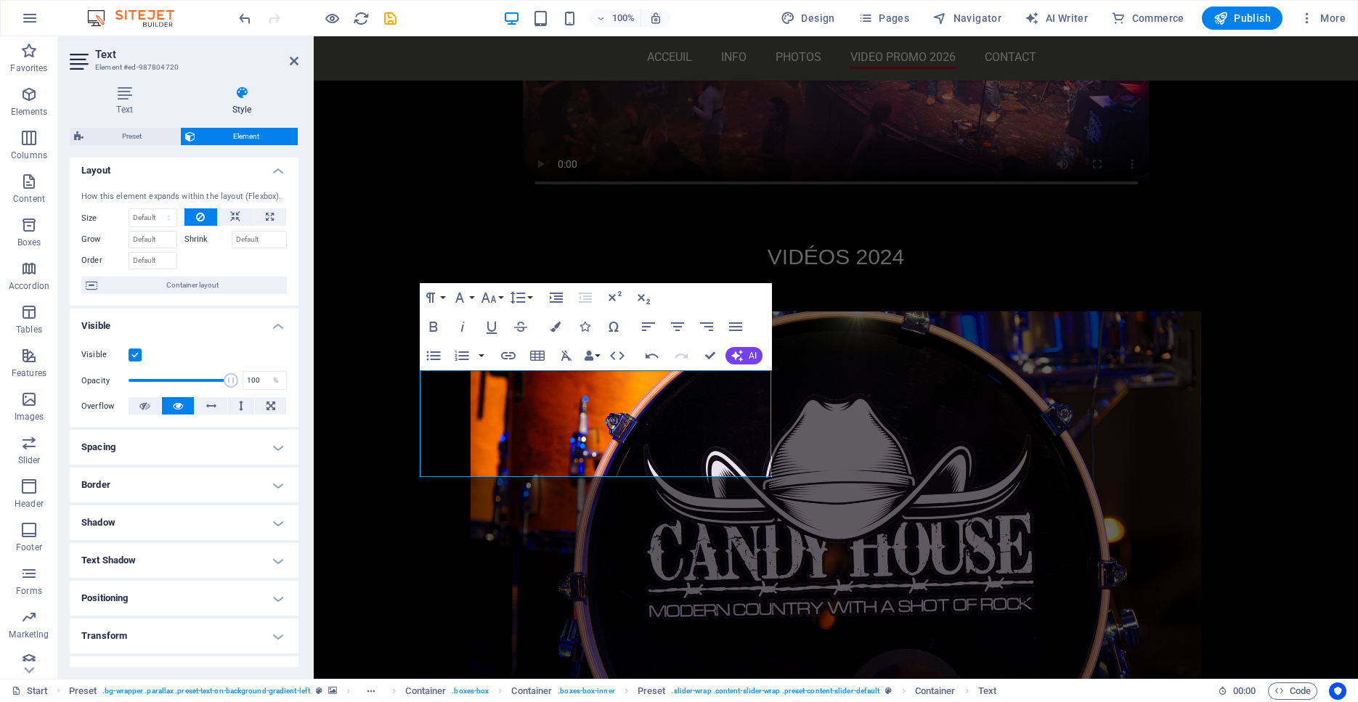
scroll to position [116, 0]
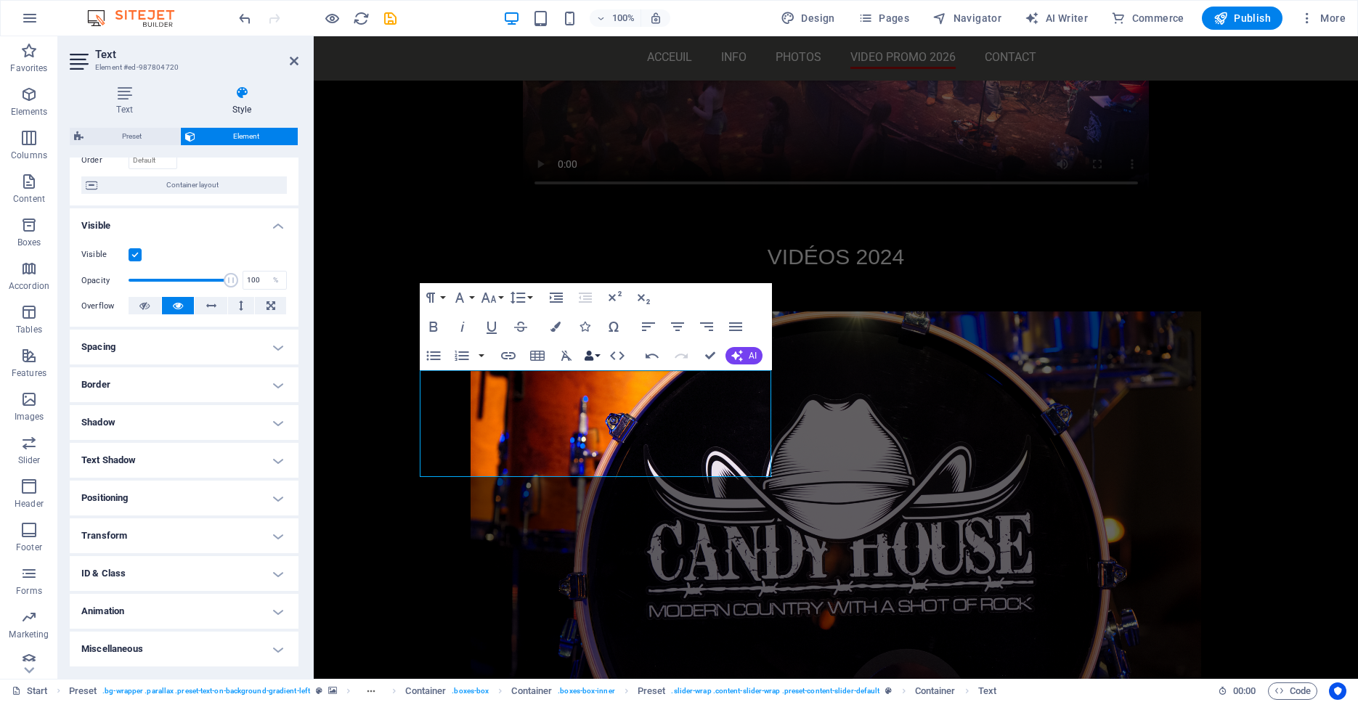
click at [600, 356] on button "Data Bindings" at bounding box center [592, 355] width 20 height 29
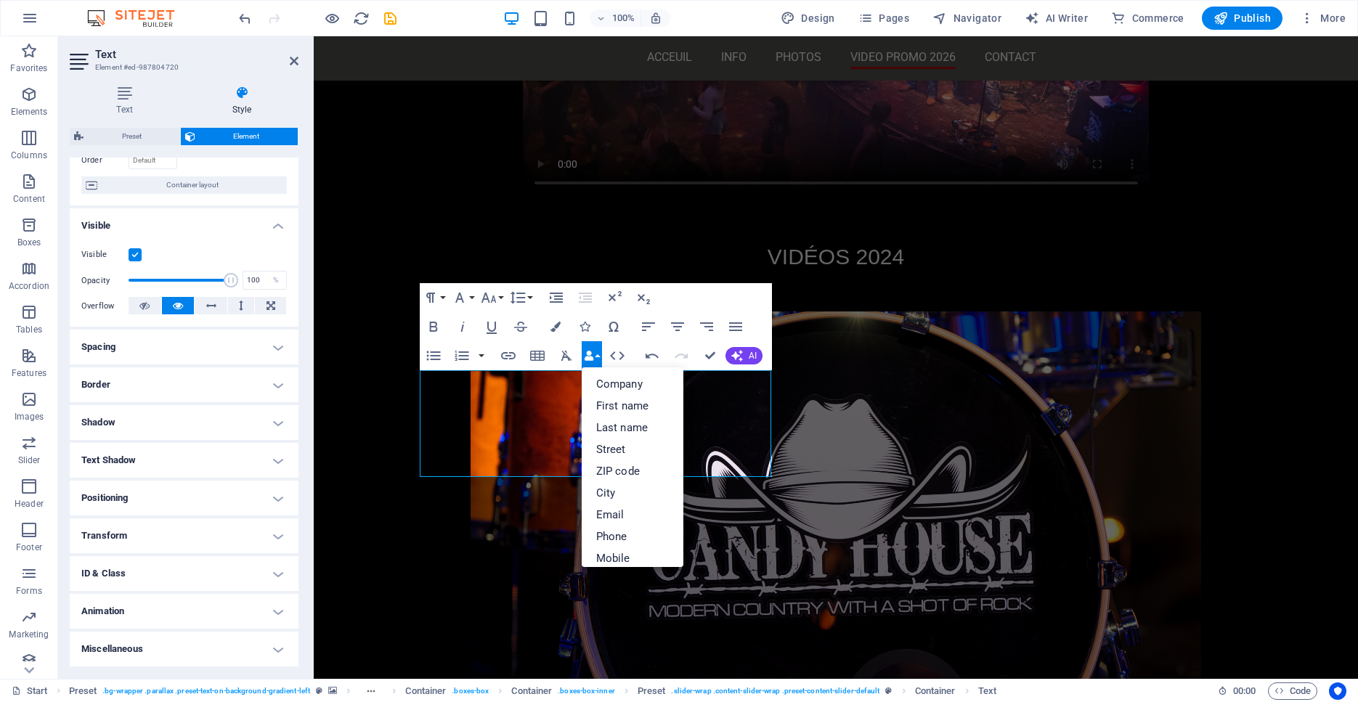
click at [600, 356] on button "Data Bindings" at bounding box center [592, 355] width 20 height 29
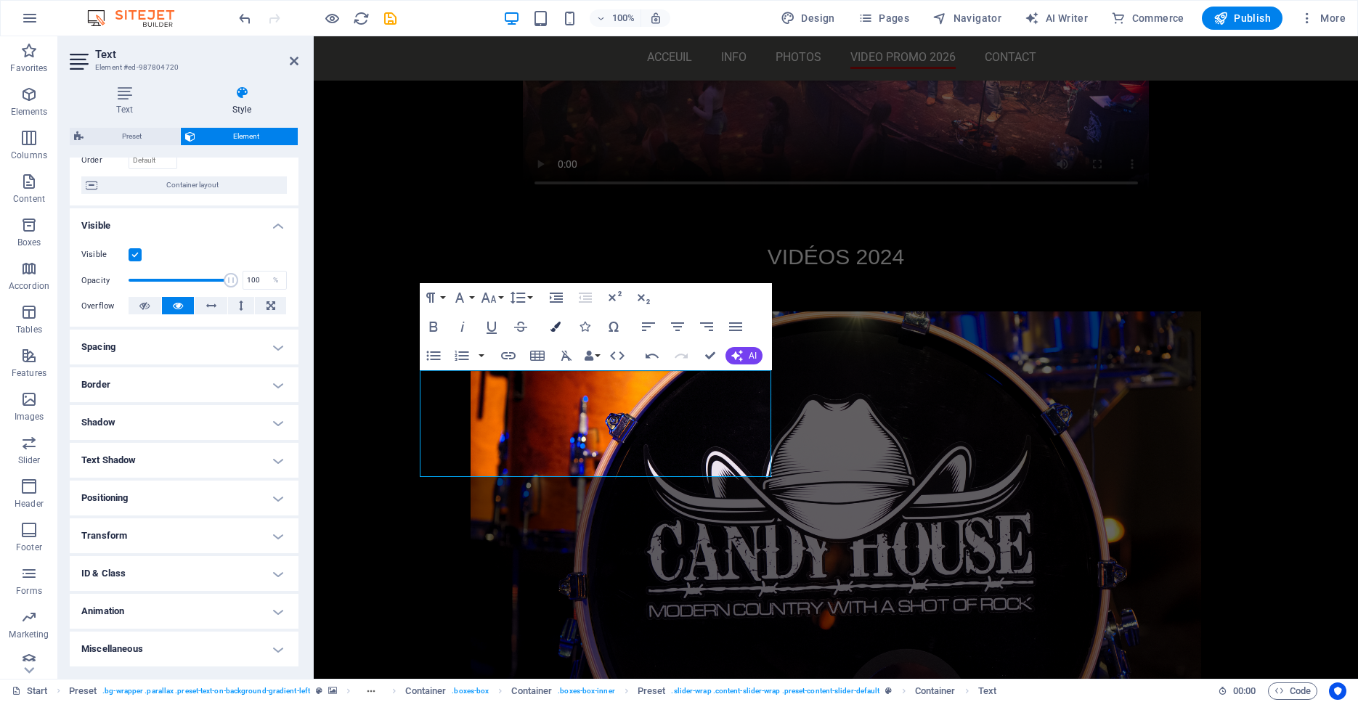
click at [560, 327] on icon "button" at bounding box center [555, 327] width 10 height 10
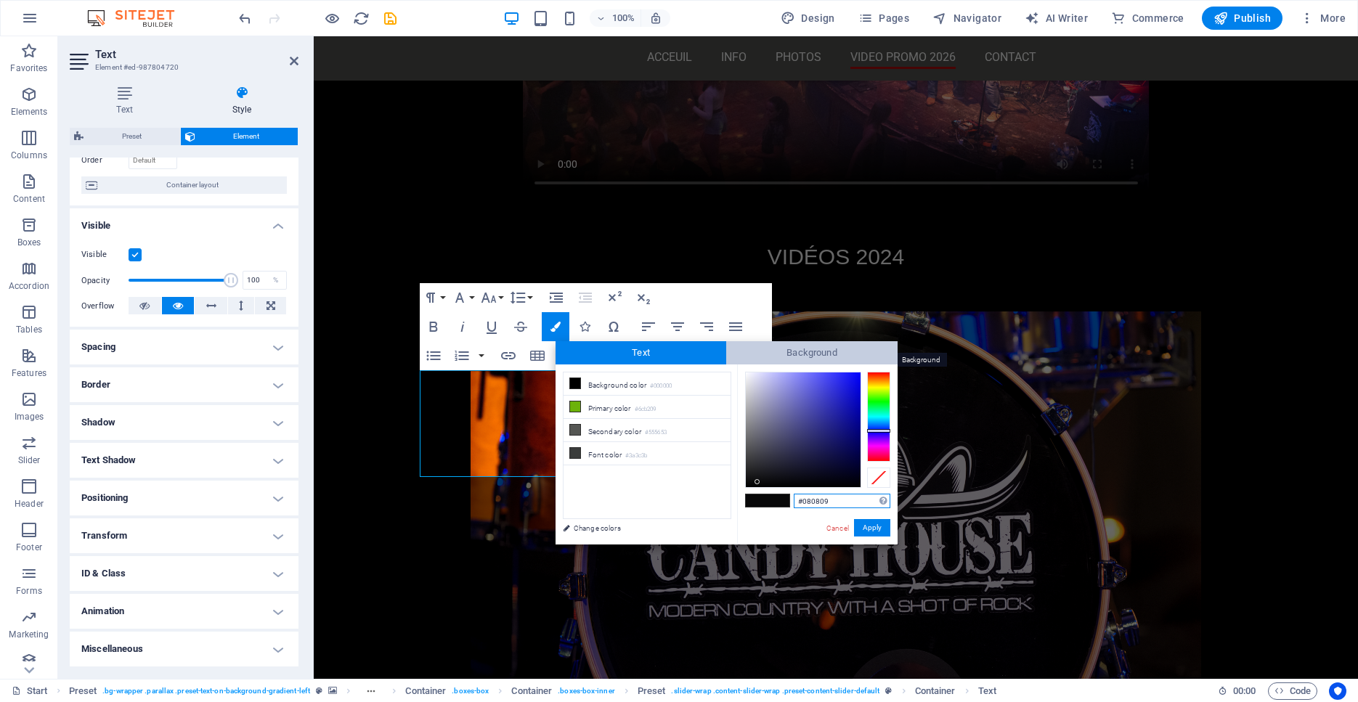
click at [791, 352] on span "Background" at bounding box center [811, 352] width 171 height 23
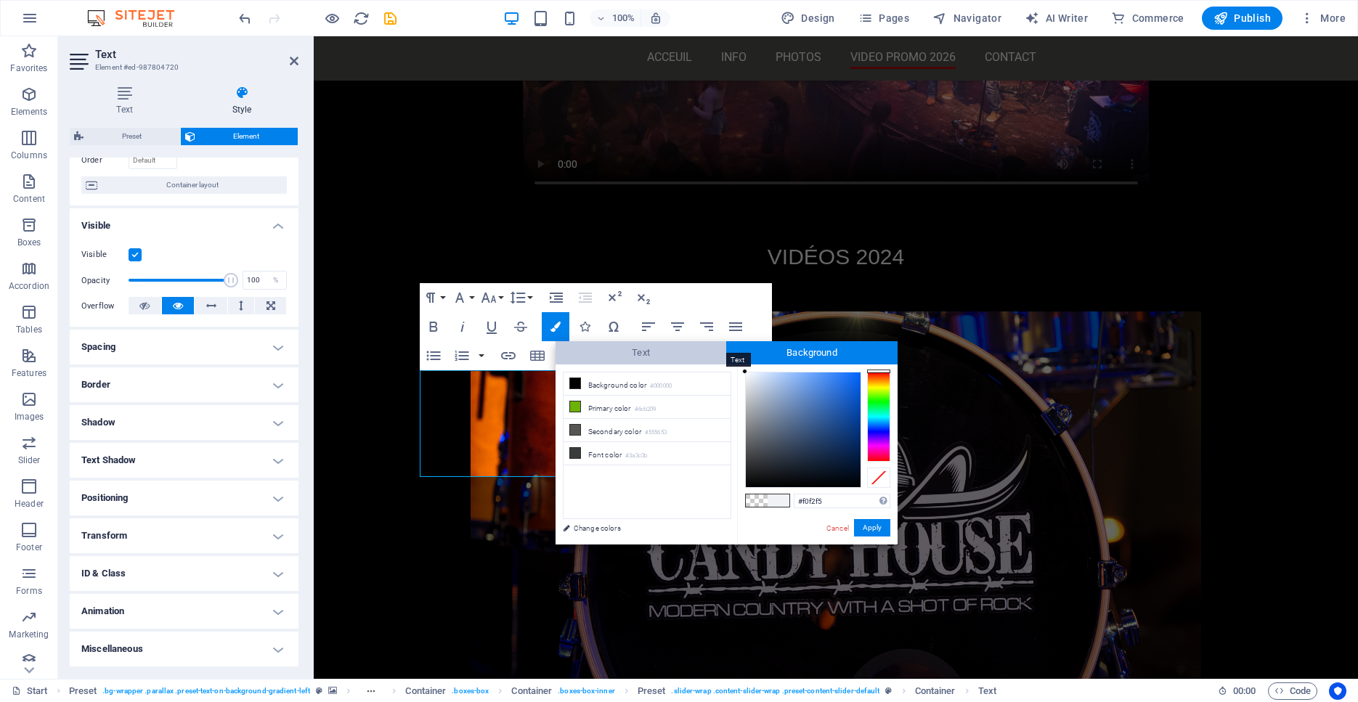
click at [651, 354] on span "Text" at bounding box center [640, 352] width 171 height 23
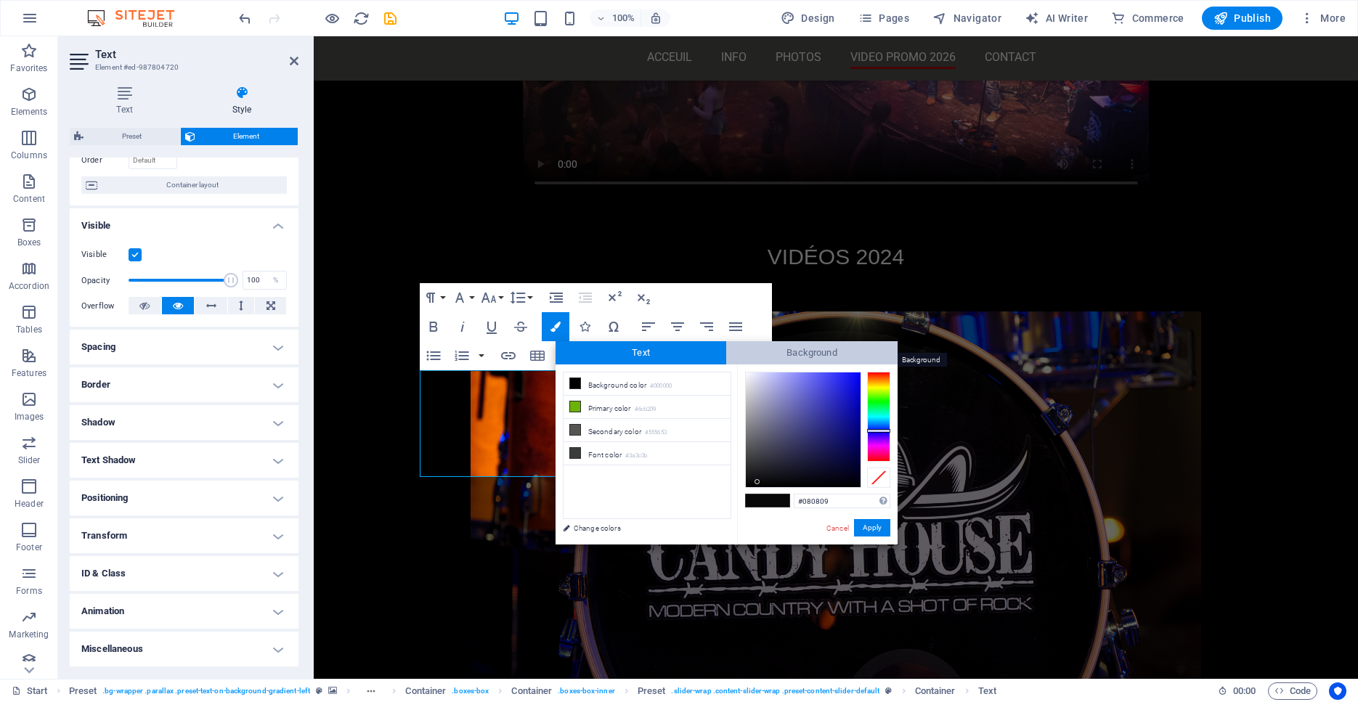
click at [802, 352] on span "Background" at bounding box center [811, 352] width 171 height 23
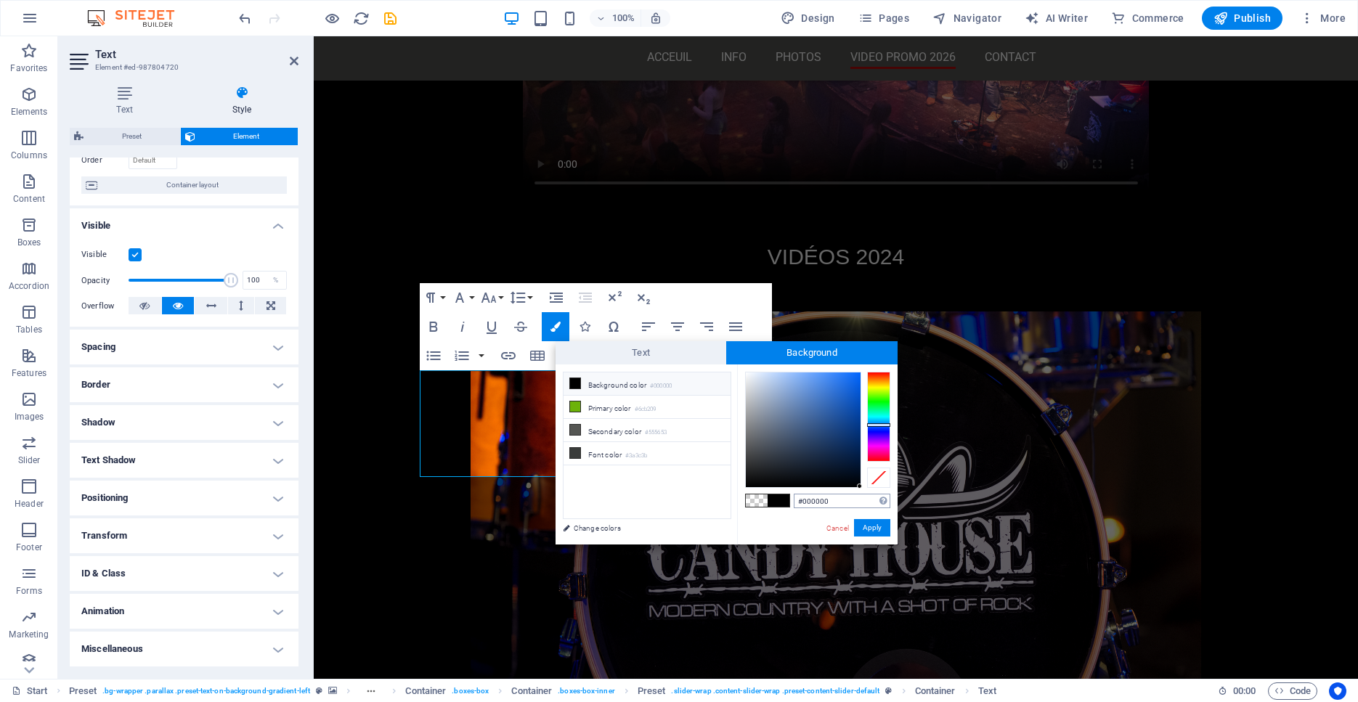
drag, startPoint x: 788, startPoint y: 447, endPoint x: 864, endPoint y: 494, distance: 90.0
click at [863, 494] on div "#000000 Supported formats #0852ed rgb(8, 82, 237) rgba(8, 82, 237, 90%) hsv(221…" at bounding box center [817, 559] width 160 height 391
click at [878, 524] on button "Apply" at bounding box center [872, 527] width 36 height 17
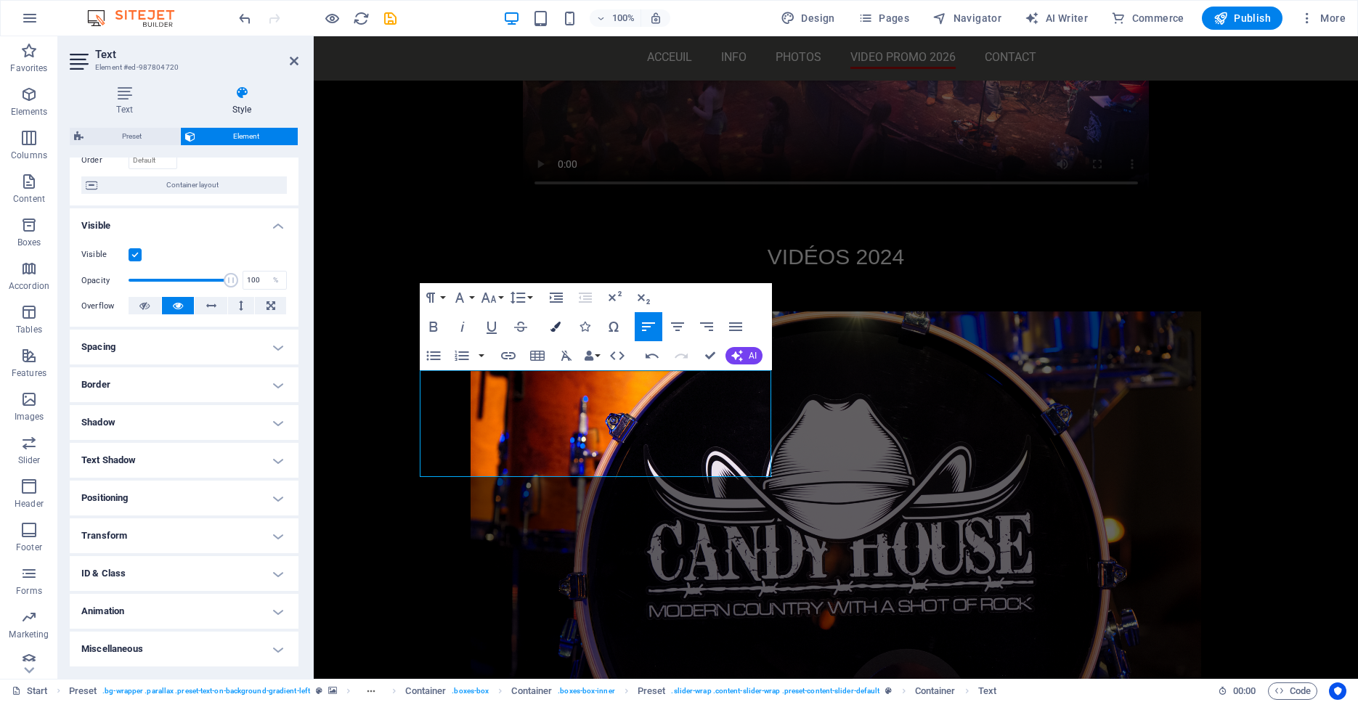
click at [558, 328] on icon "button" at bounding box center [555, 327] width 10 height 10
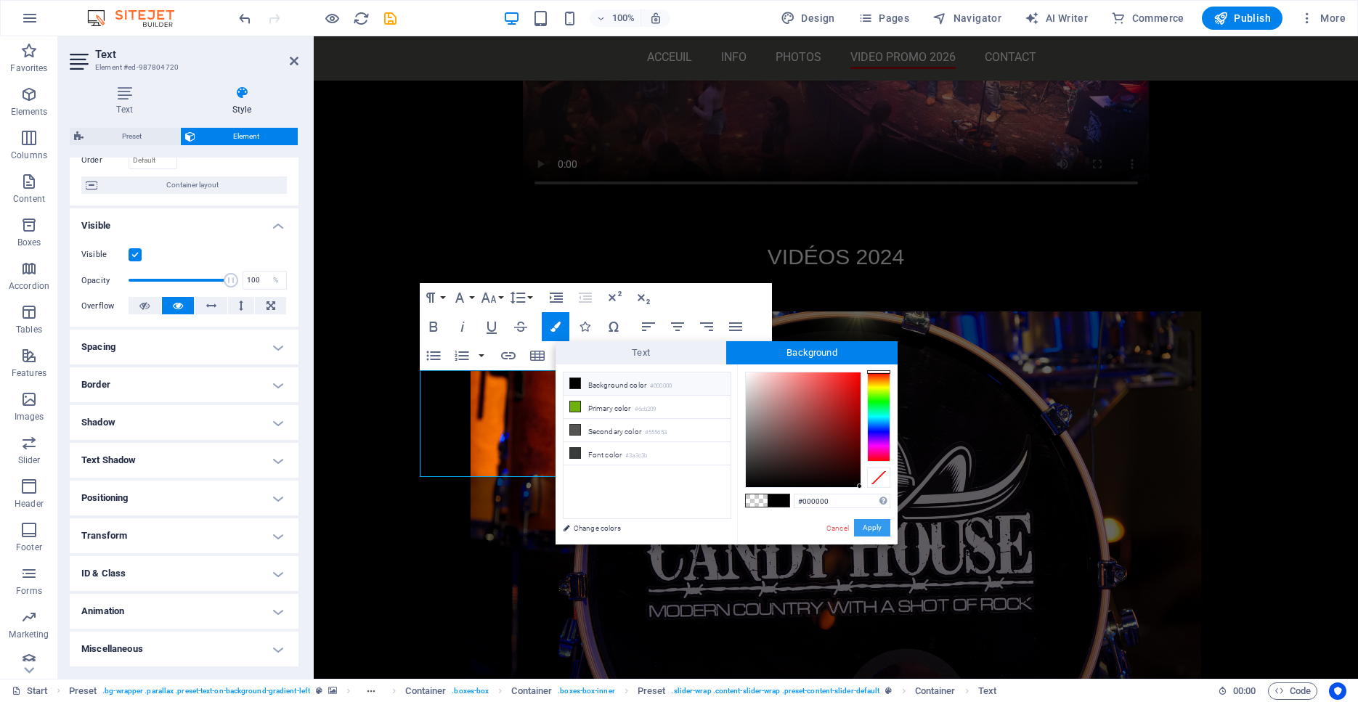
click at [881, 527] on button "Apply" at bounding box center [872, 527] width 36 height 17
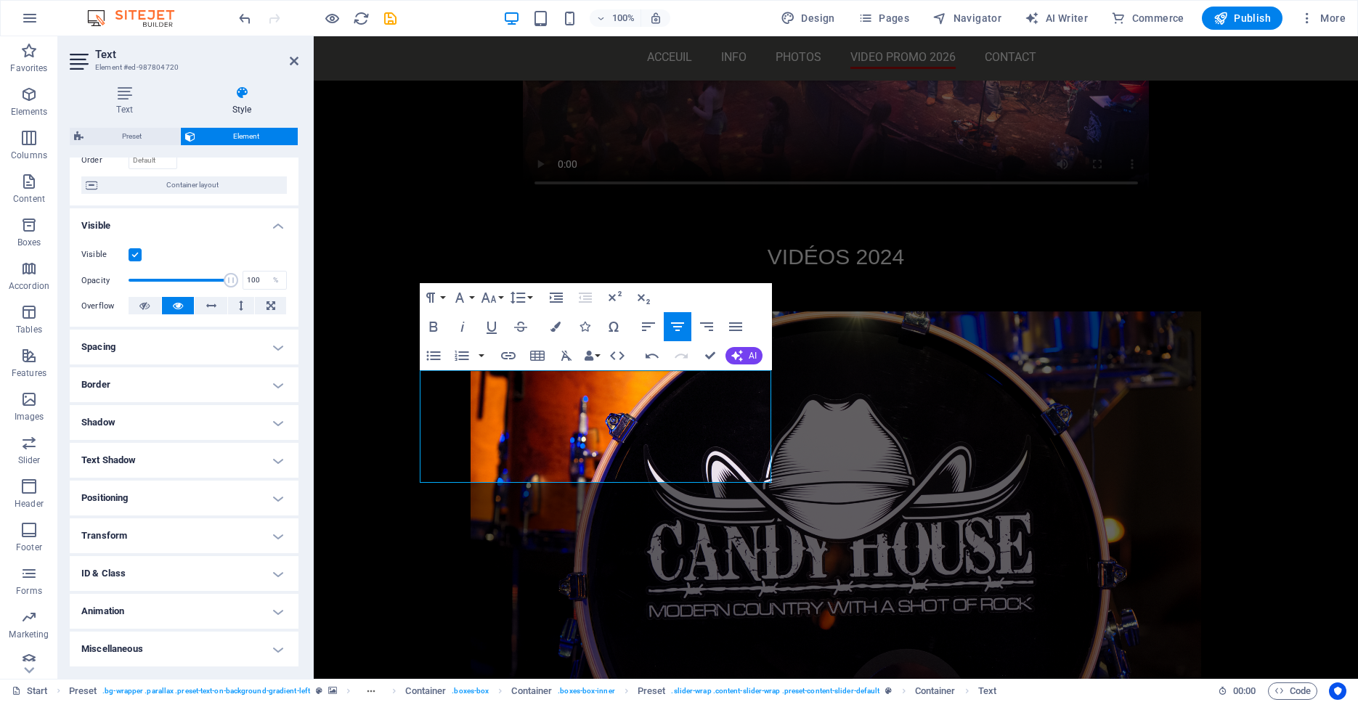
click at [768, 401] on div "Drag here to replace the existing content. Press “Ctrl” if you want to create a…" at bounding box center [836, 357] width 1044 height 643
drag, startPoint x: 1082, startPoint y: 437, endPoint x: 768, endPoint y: 401, distance: 315.7
drag, startPoint x: 769, startPoint y: 401, endPoint x: 409, endPoint y: 381, distance: 360.0
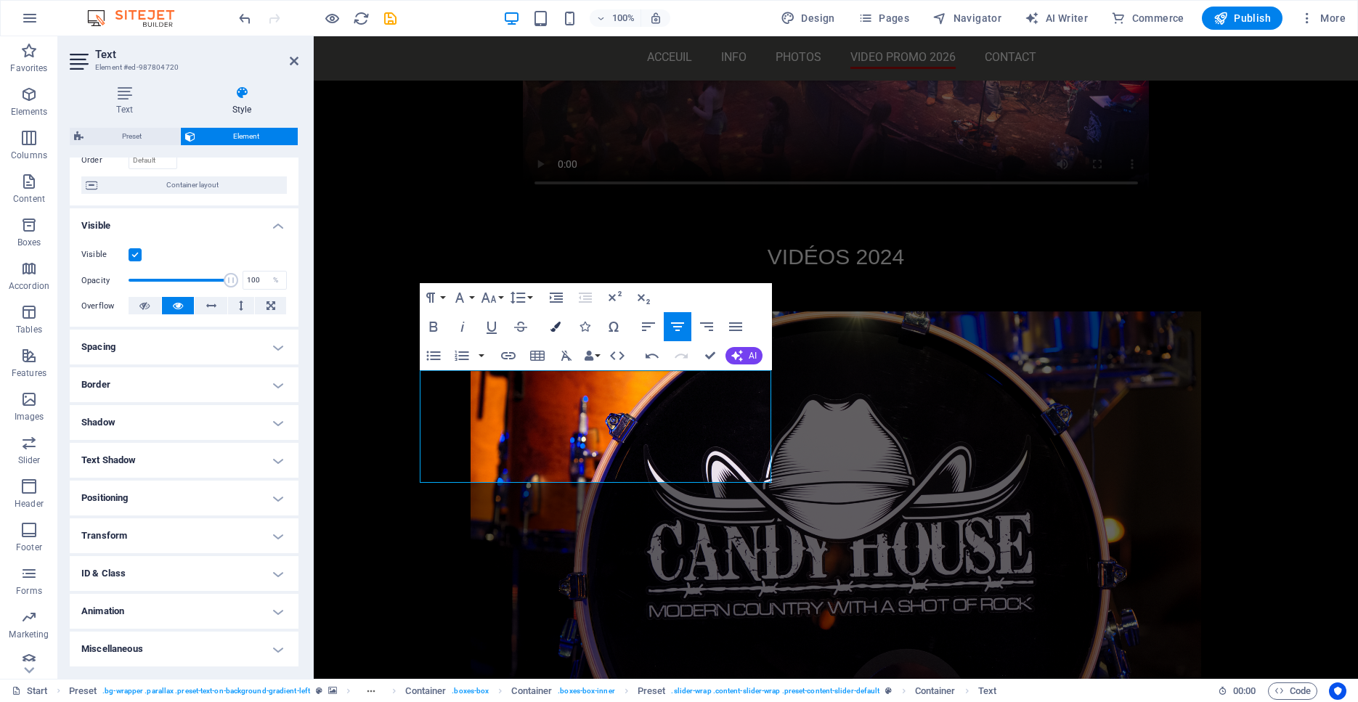
click at [550, 326] on icon "button" at bounding box center [555, 327] width 10 height 10
type input "rgba(0, 0, 0, 0)"
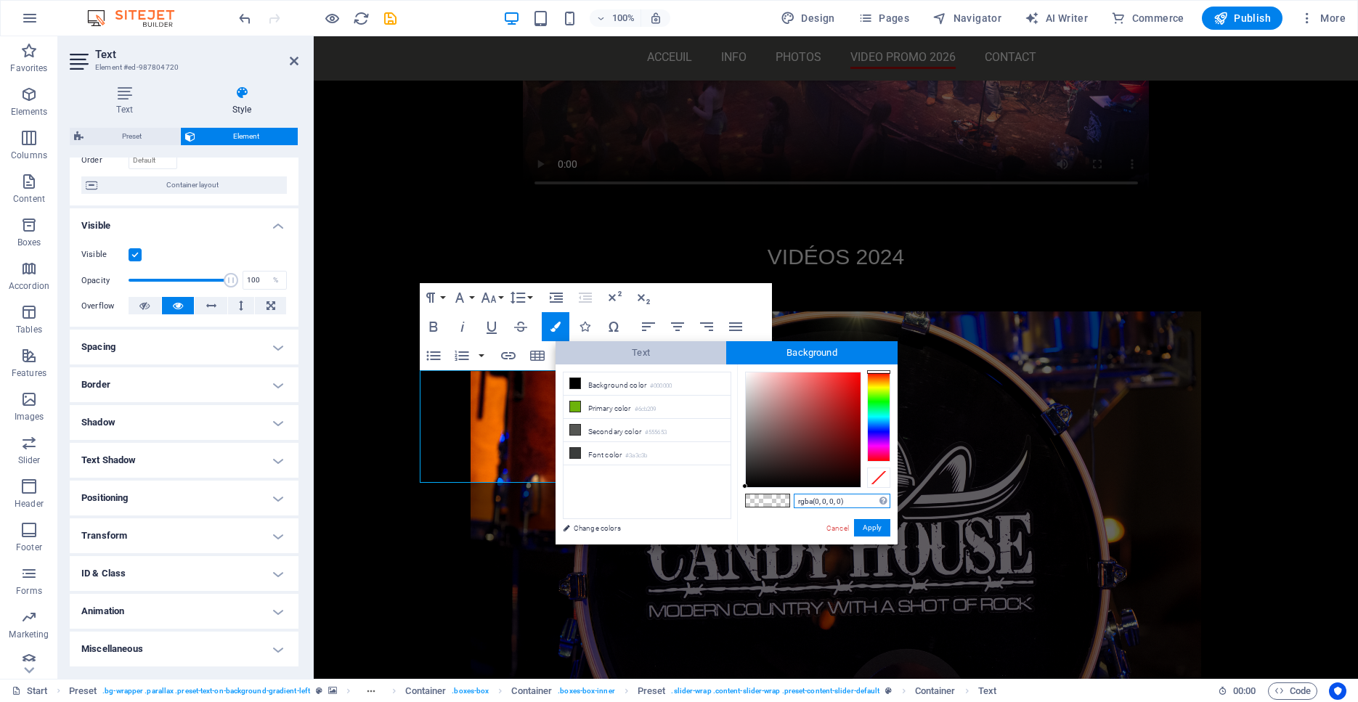
click at [630, 356] on span "Text" at bounding box center [640, 352] width 171 height 23
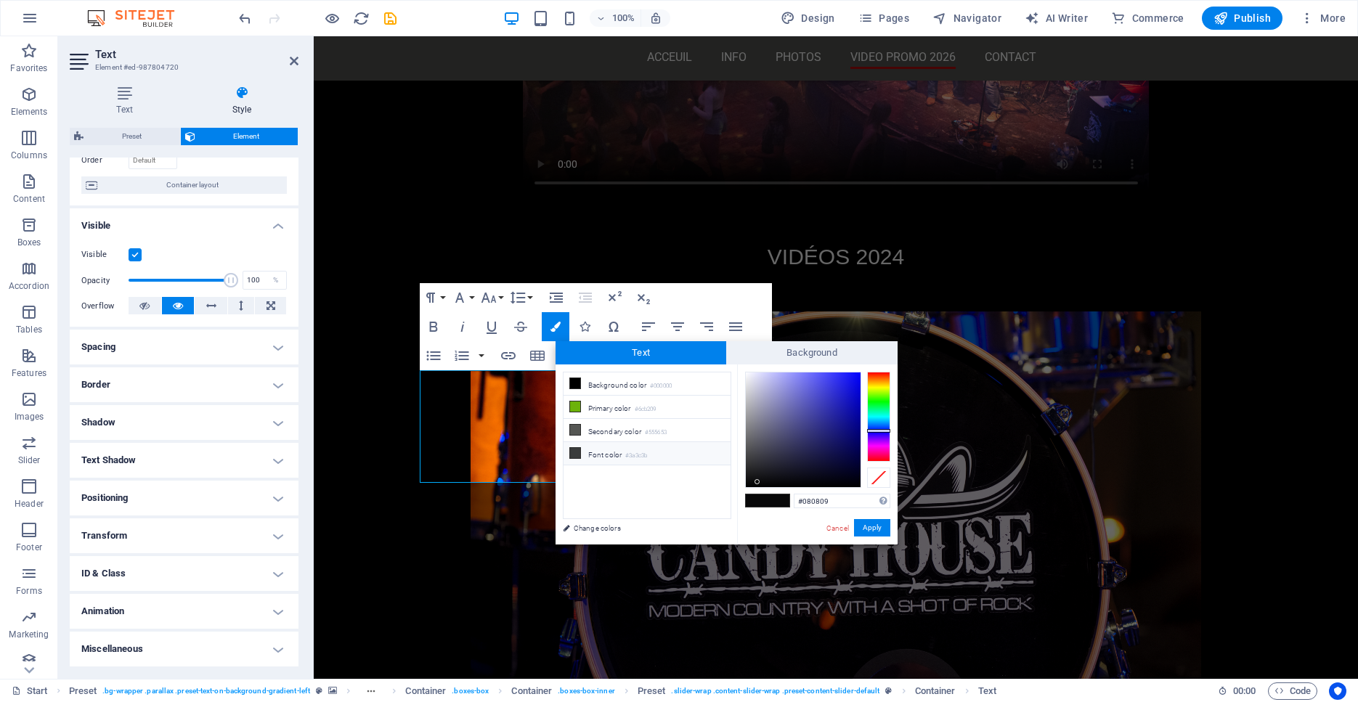
click at [577, 454] on icon at bounding box center [575, 453] width 10 height 10
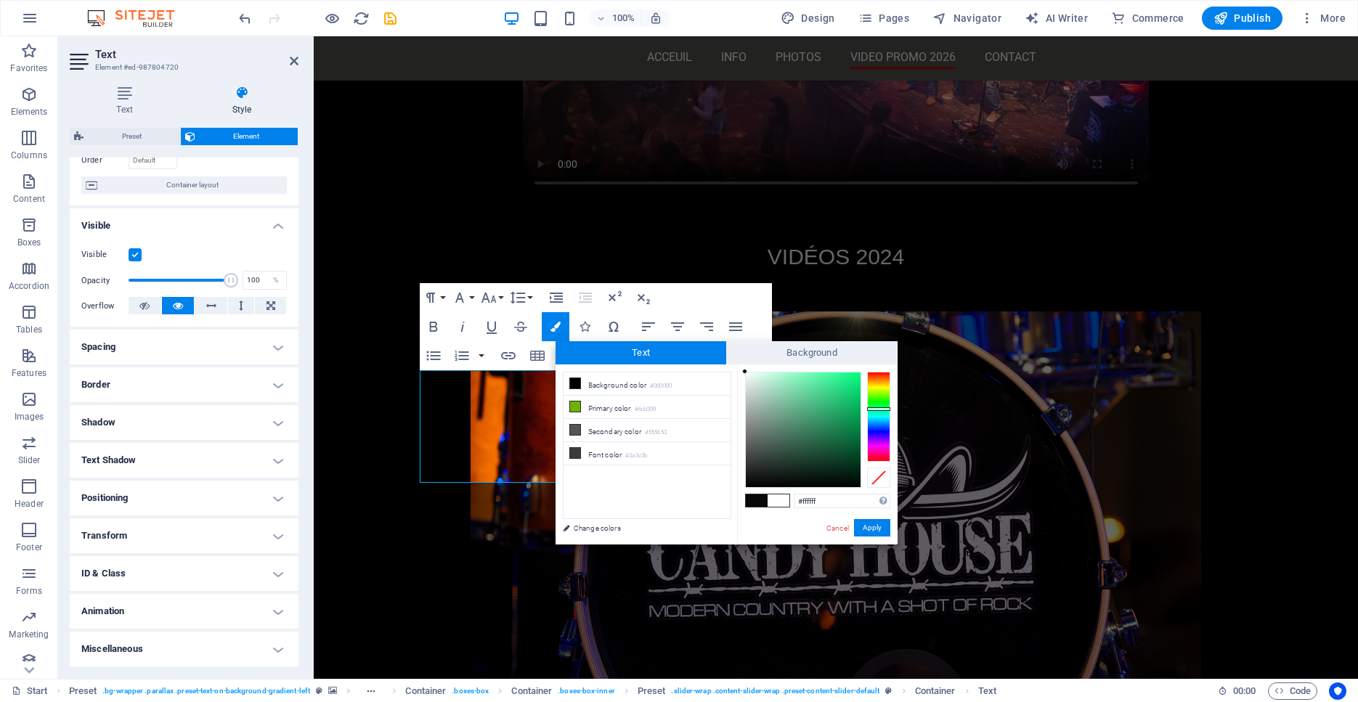
drag, startPoint x: 761, startPoint y: 399, endPoint x: 732, endPoint y: 367, distance: 43.7
click at [733, 364] on div "Text Background less Background color #000000 Primary color #6cb209 Secondary c…" at bounding box center [726, 442] width 342 height 203
click at [878, 526] on button "Apply" at bounding box center [872, 527] width 36 height 17
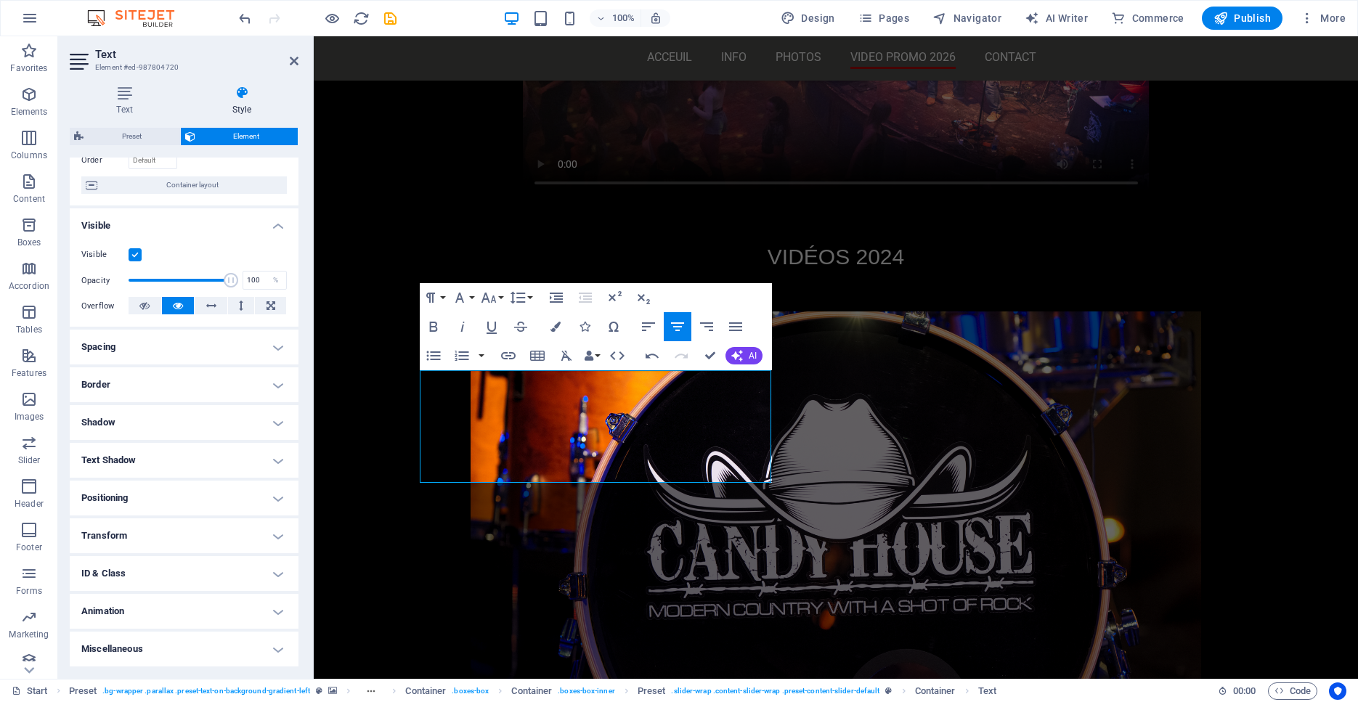
click at [702, 444] on div "Drag here to replace the existing content. Press “Ctrl” if you want to create a…" at bounding box center [836, 357] width 1044 height 643
drag, startPoint x: 770, startPoint y: 399, endPoint x: 431, endPoint y: 349, distance: 343.4
drag, startPoint x: 484, startPoint y: 399, endPoint x: 580, endPoint y: 404, distance: 96.0
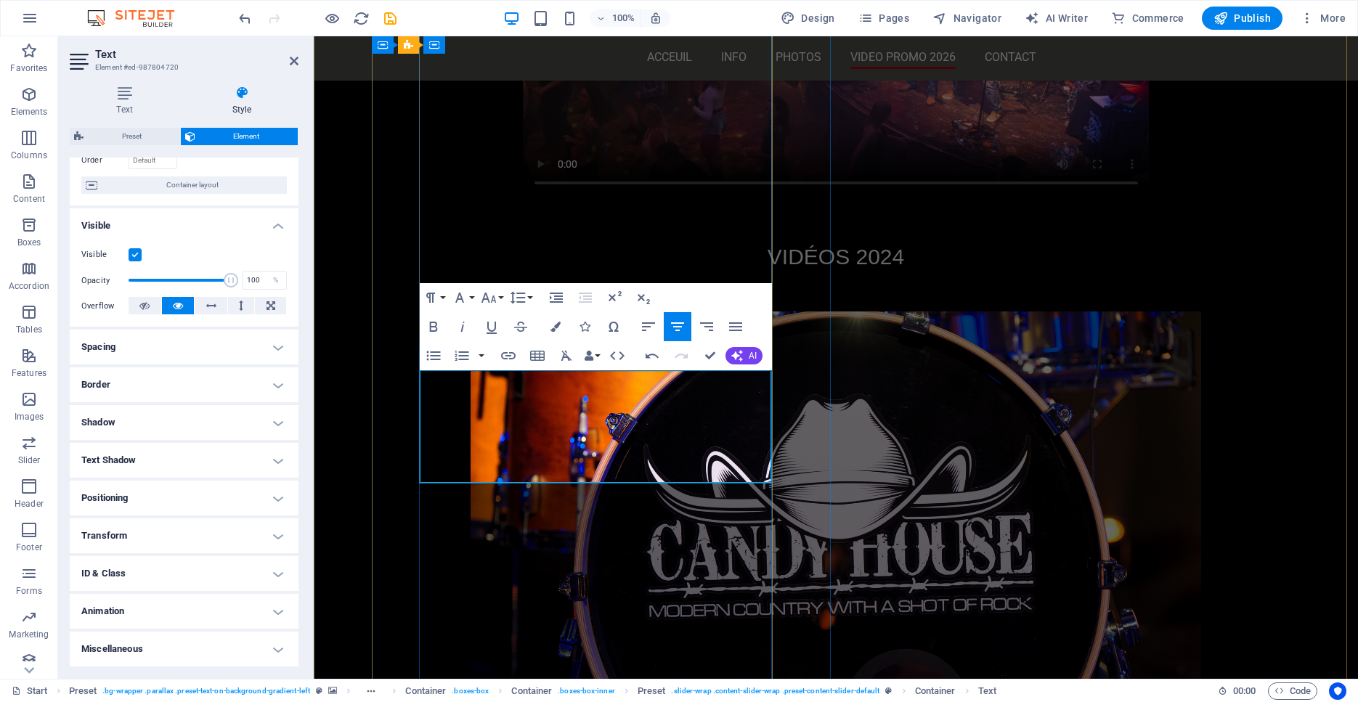
drag, startPoint x: 760, startPoint y: 399, endPoint x: 444, endPoint y: 378, distance: 316.5
click at [550, 326] on icon "button" at bounding box center [555, 327] width 10 height 10
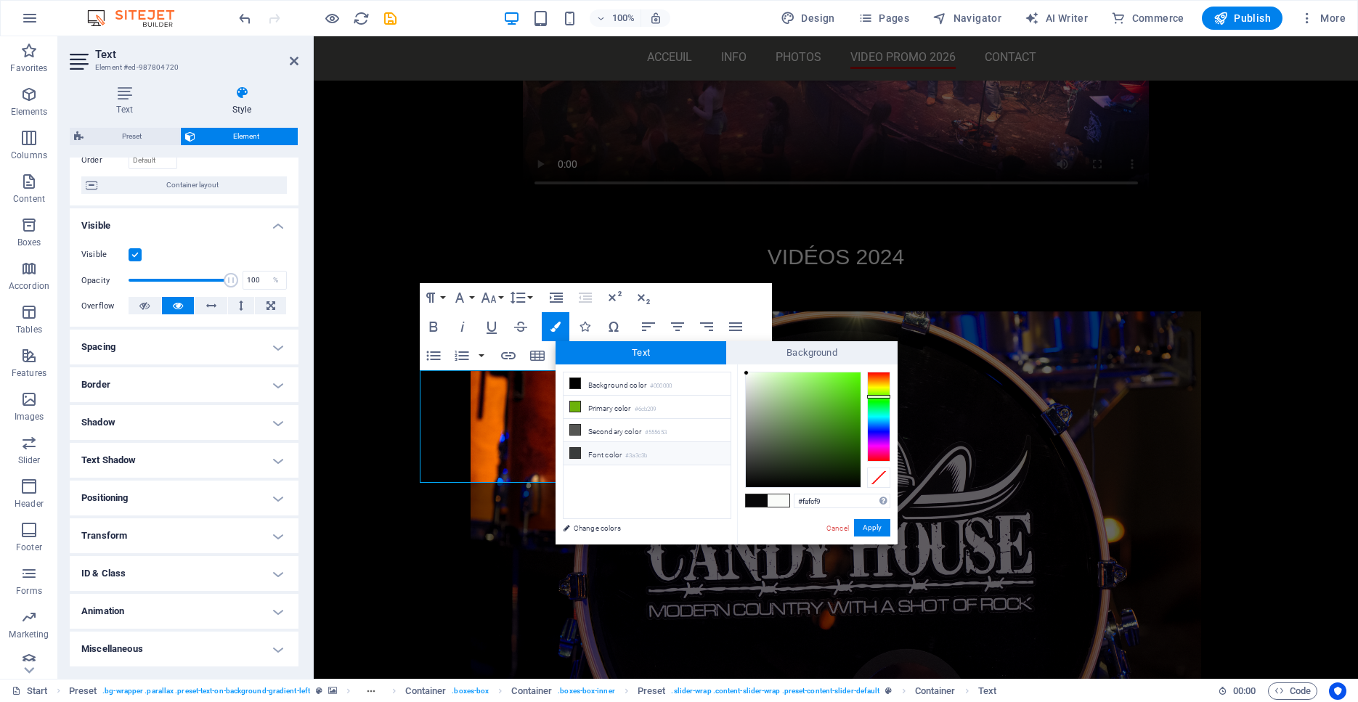
click at [580, 453] on span at bounding box center [575, 453] width 12 height 12
type input "#ffffff"
drag, startPoint x: 765, startPoint y: 412, endPoint x: 743, endPoint y: 371, distance: 46.1
click at [746, 372] on div at bounding box center [803, 429] width 115 height 115
click at [877, 532] on button "Apply" at bounding box center [872, 527] width 36 height 17
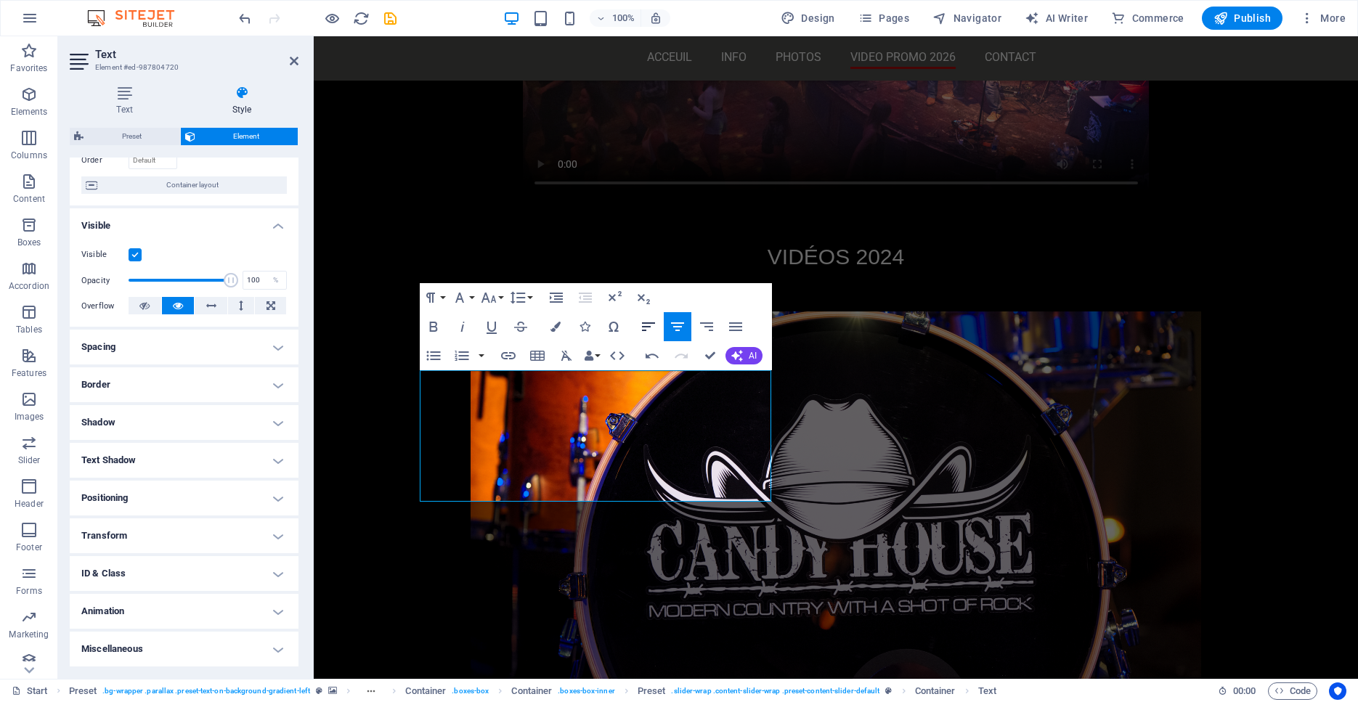
click at [650, 325] on icon "button" at bounding box center [648, 326] width 17 height 17
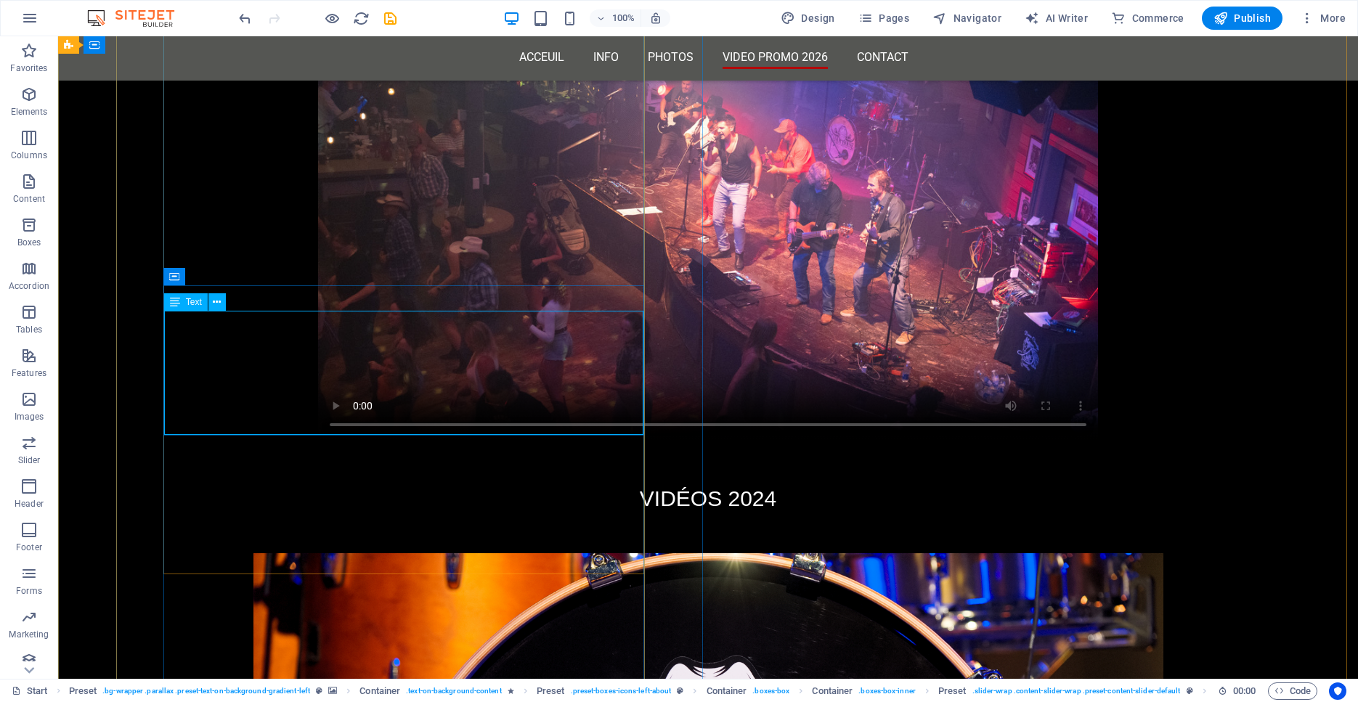
scroll to position [4705, 0]
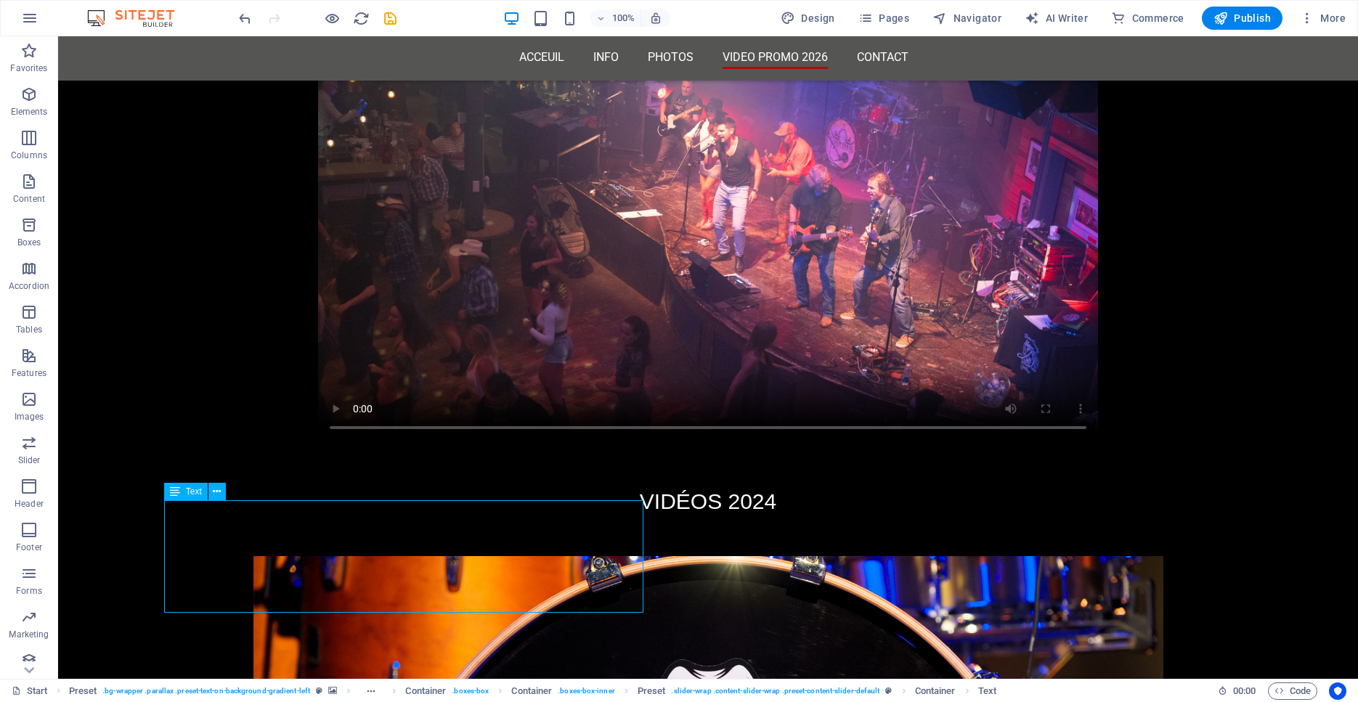
drag, startPoint x: 382, startPoint y: 515, endPoint x: 126, endPoint y: 515, distance: 255.6
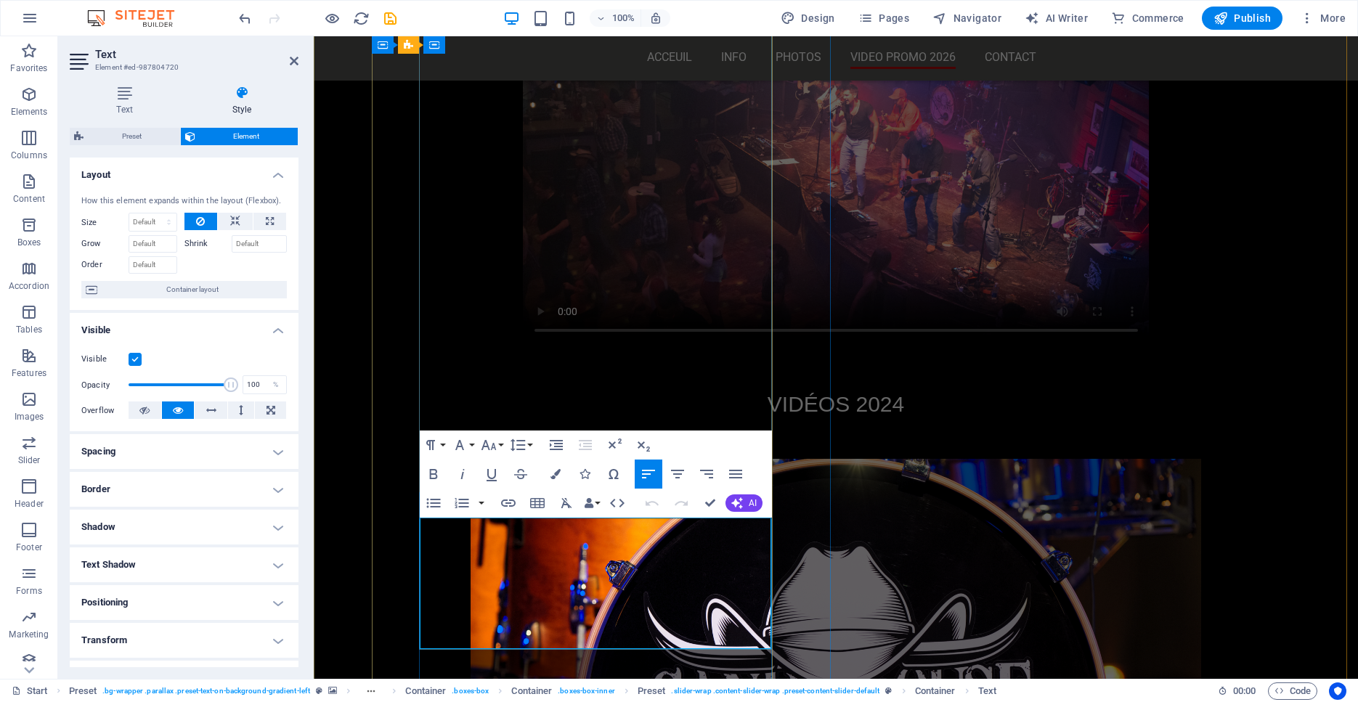
click at [498, 444] on button "Font Size" at bounding box center [492, 445] width 28 height 29
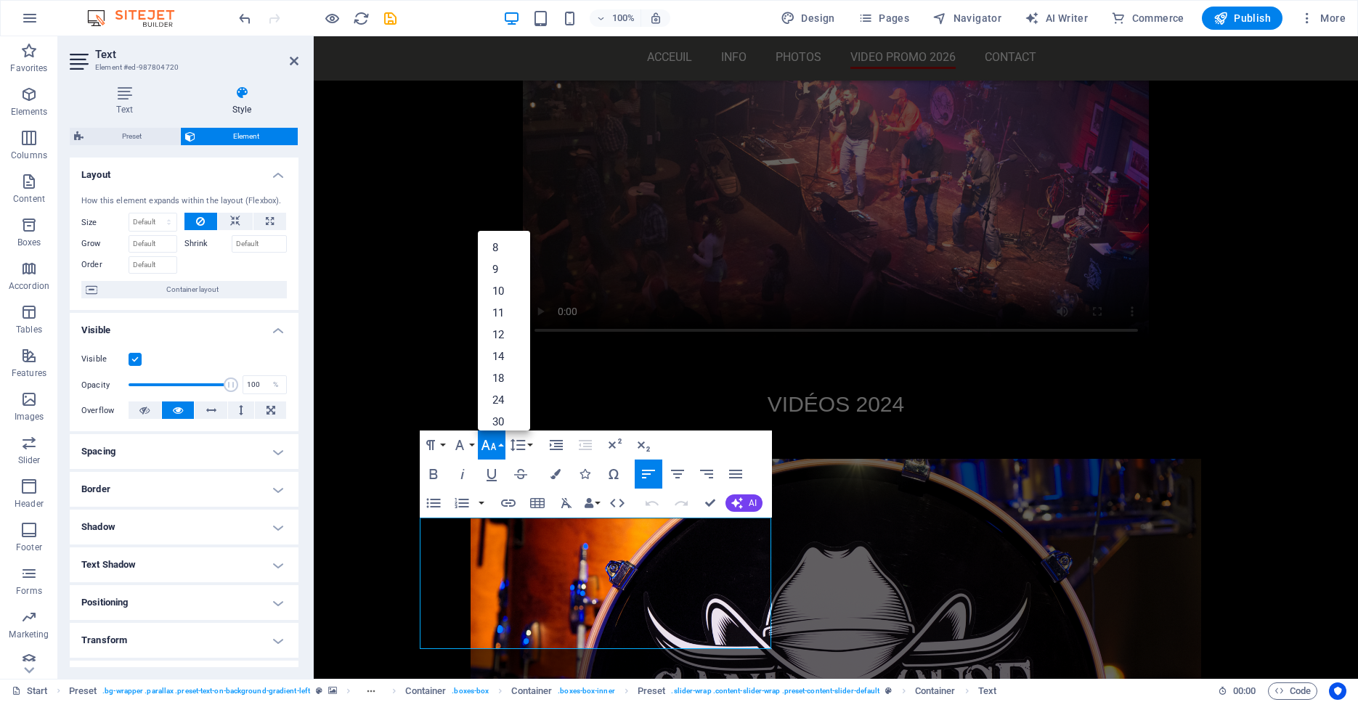
click at [498, 444] on button "Font Size" at bounding box center [492, 445] width 28 height 29
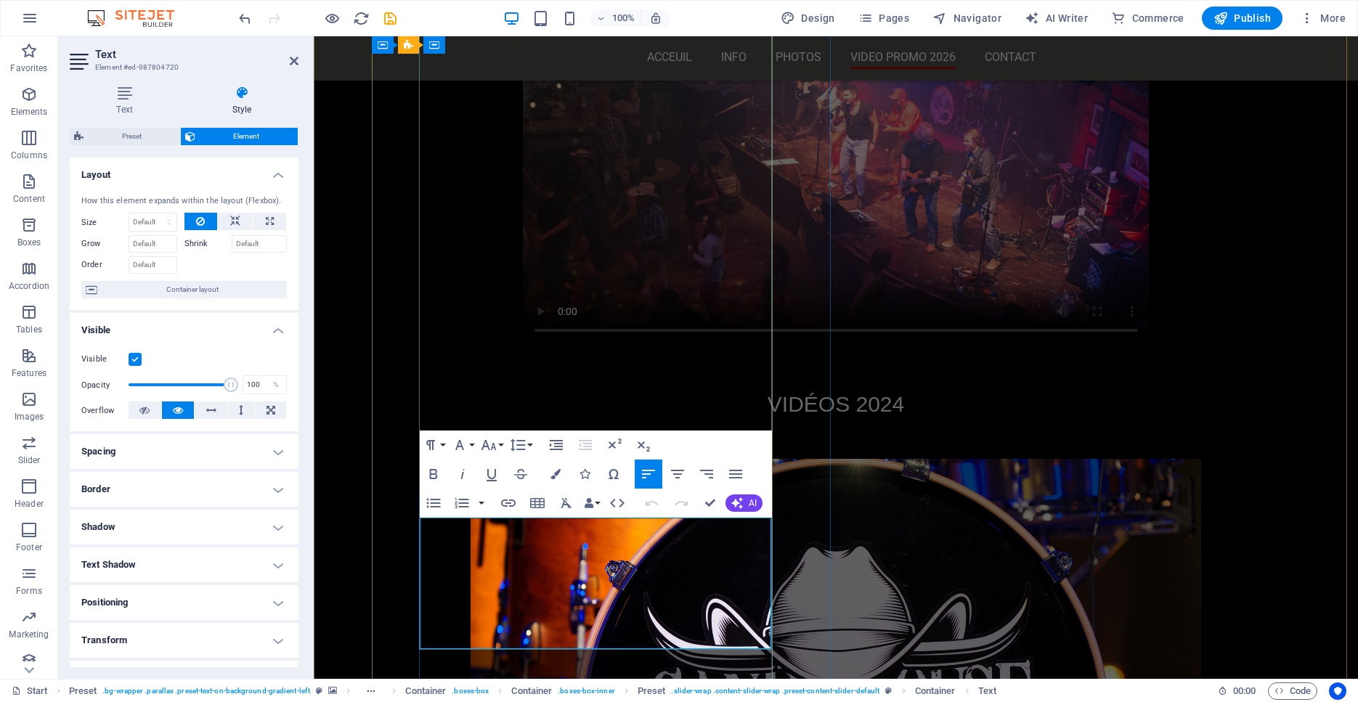
drag, startPoint x: 507, startPoint y: 568, endPoint x: 421, endPoint y: 531, distance: 94.0
click at [497, 444] on button "Font Size" at bounding box center [492, 445] width 28 height 29
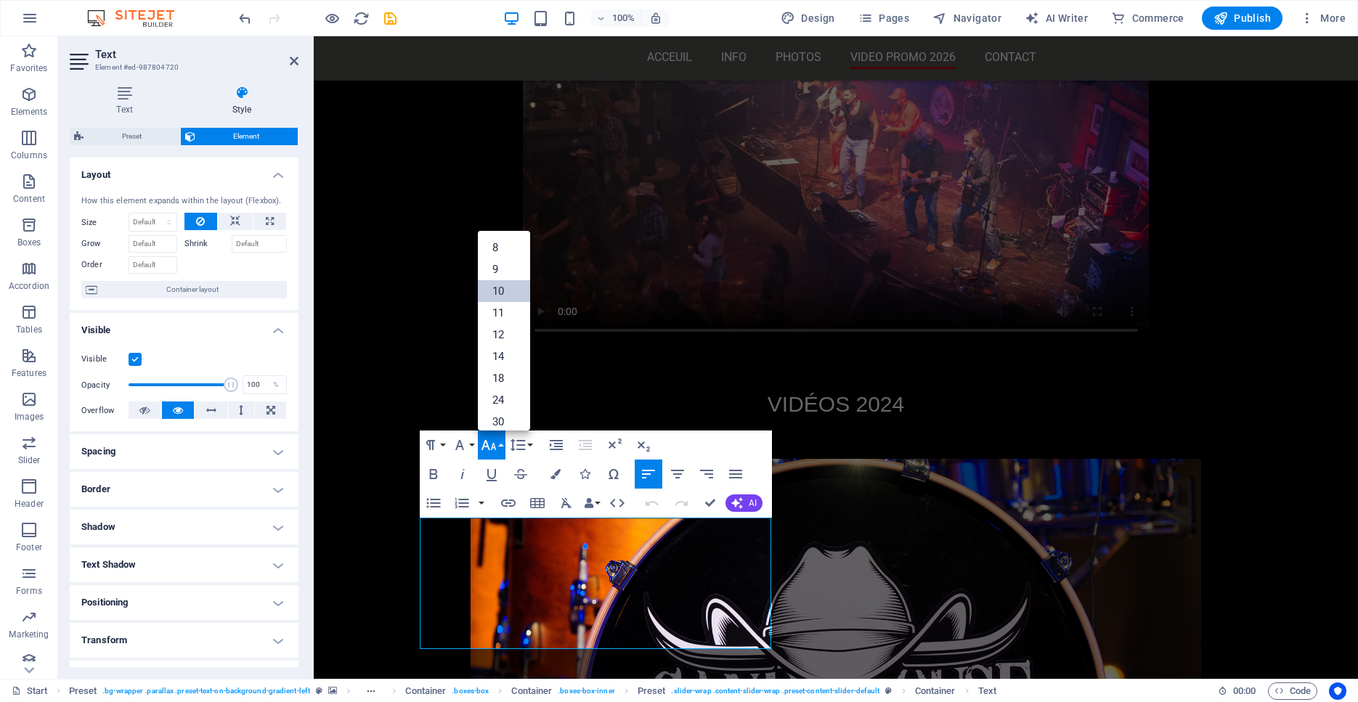
click at [502, 293] on link "10" at bounding box center [504, 291] width 52 height 22
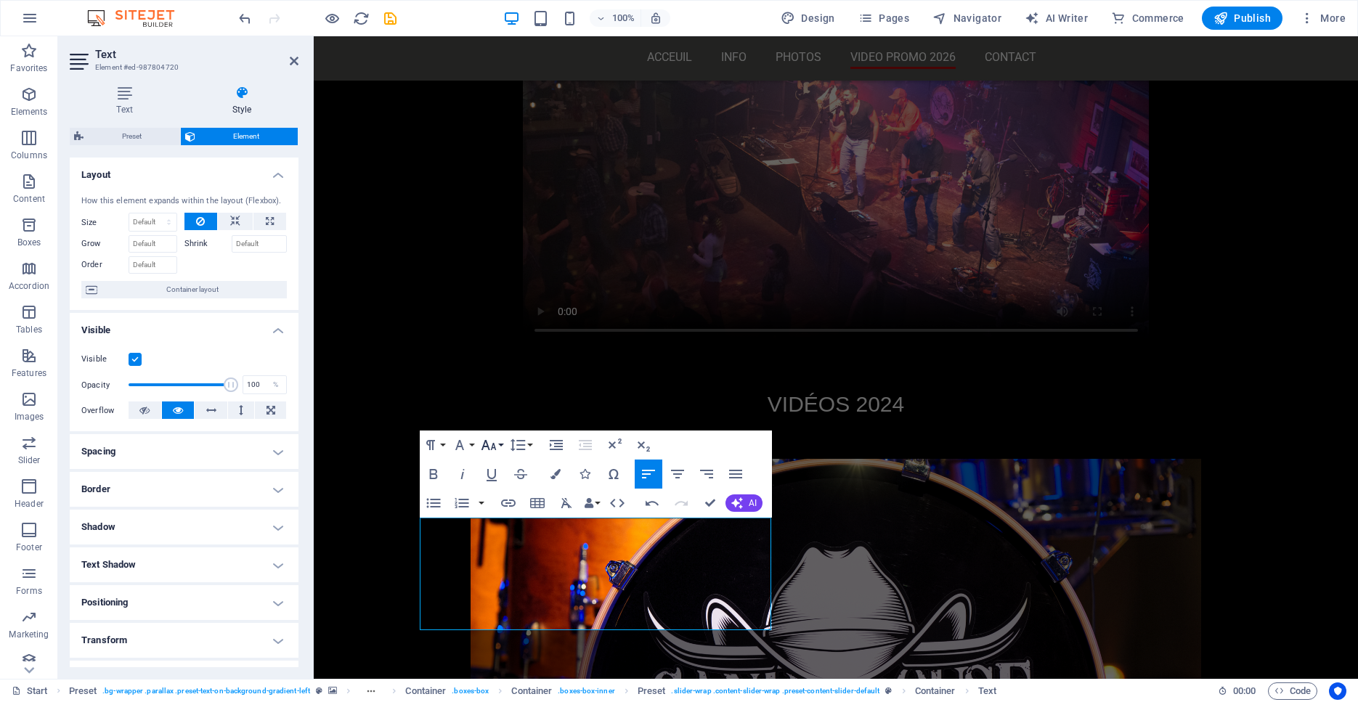
click at [497, 446] on button "Font Size" at bounding box center [492, 445] width 28 height 29
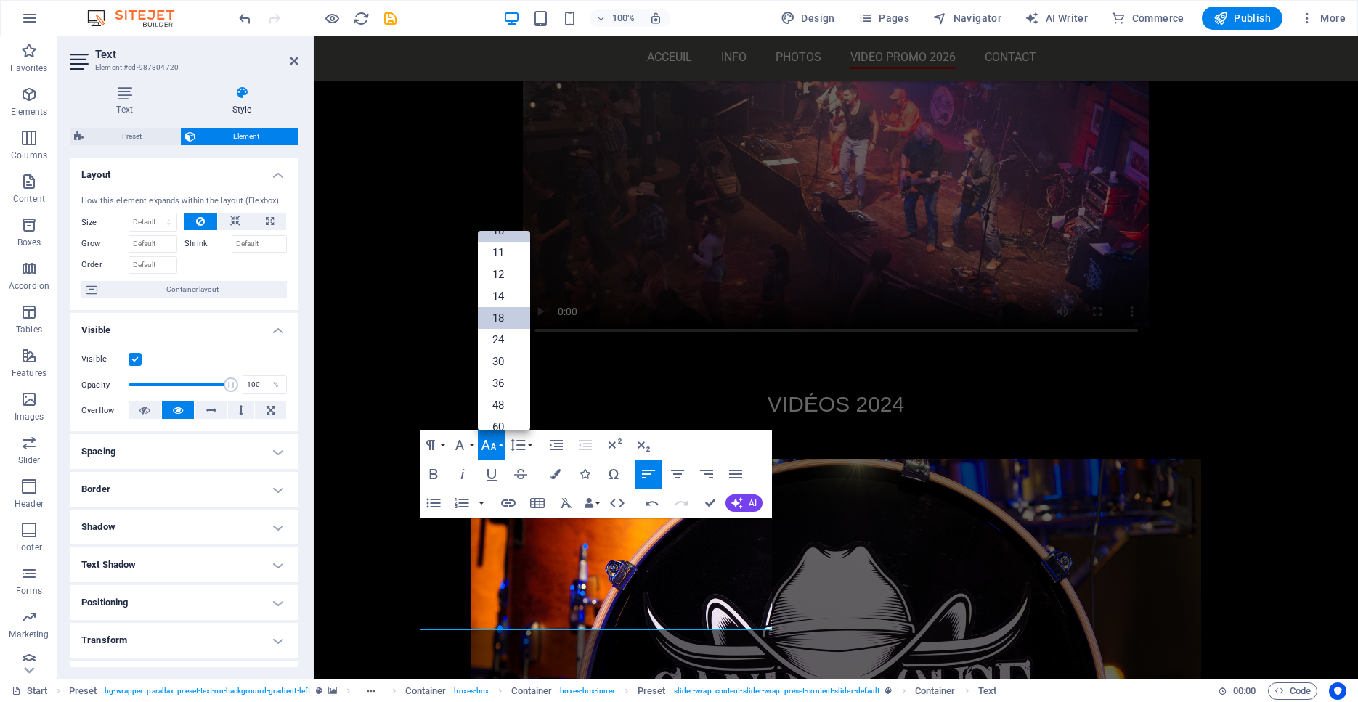
click at [503, 319] on link "18" at bounding box center [504, 318] width 52 height 22
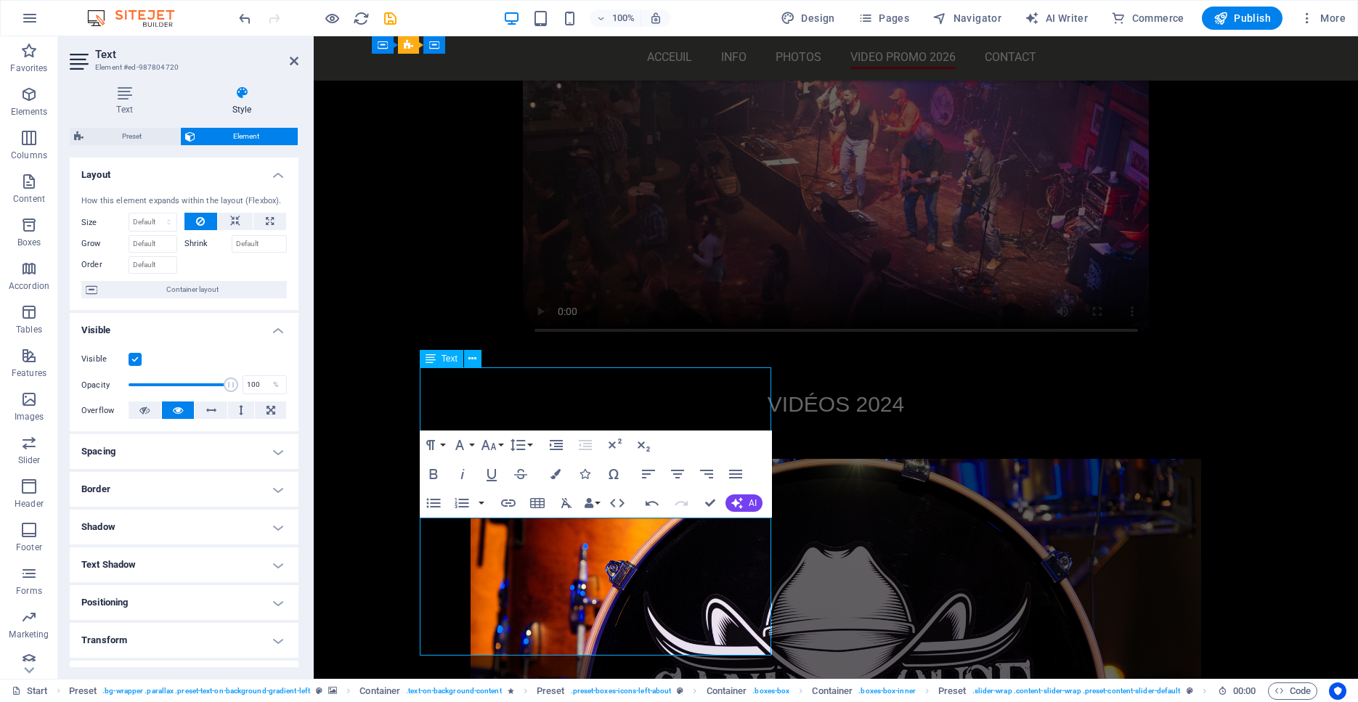
scroll to position [4705, 0]
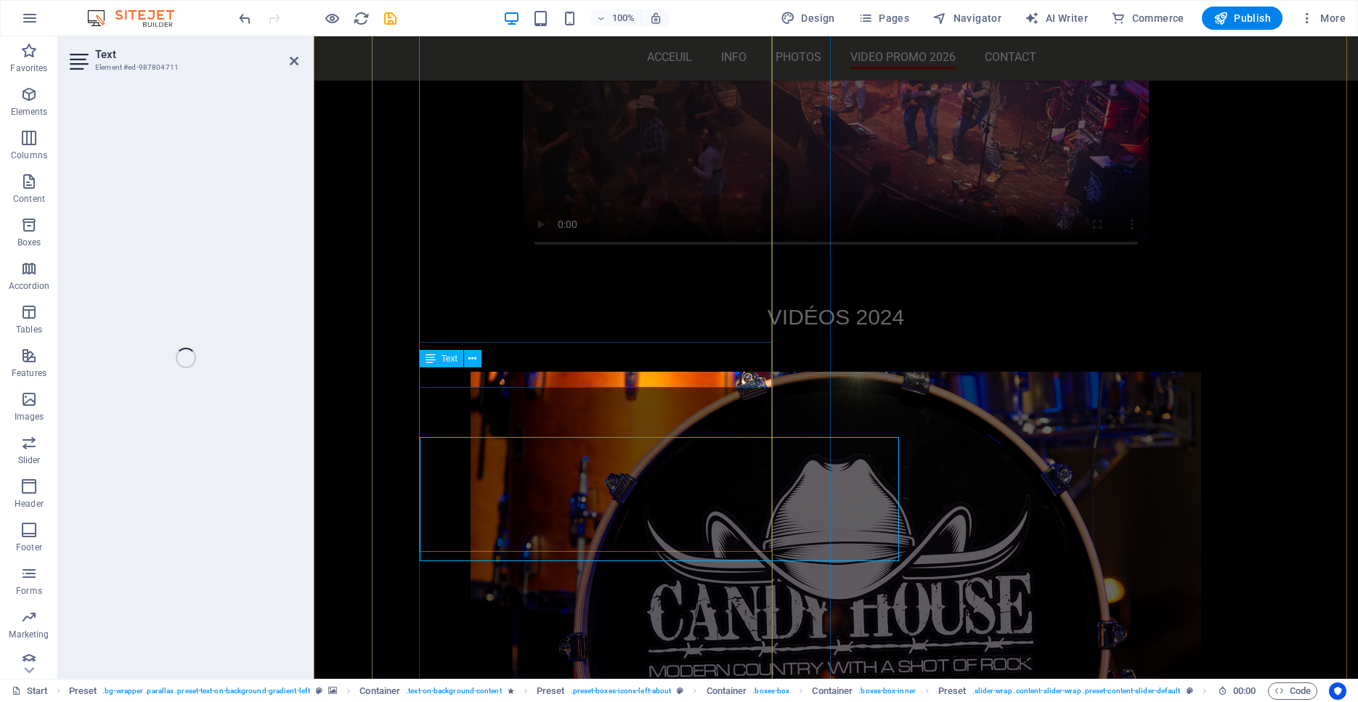
scroll to position [4618, 0]
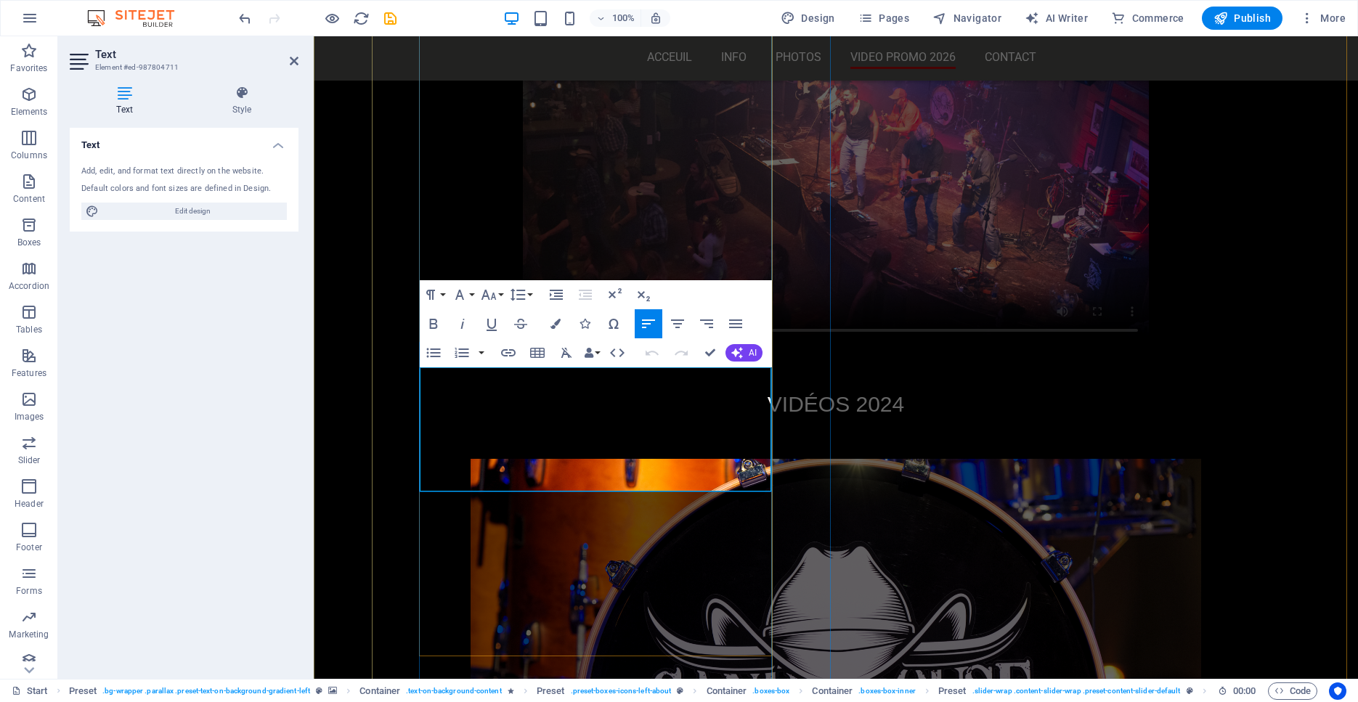
drag, startPoint x: 698, startPoint y: 380, endPoint x: 420, endPoint y: 377, distance: 278.1
click at [497, 296] on button "Font Size" at bounding box center [492, 294] width 28 height 29
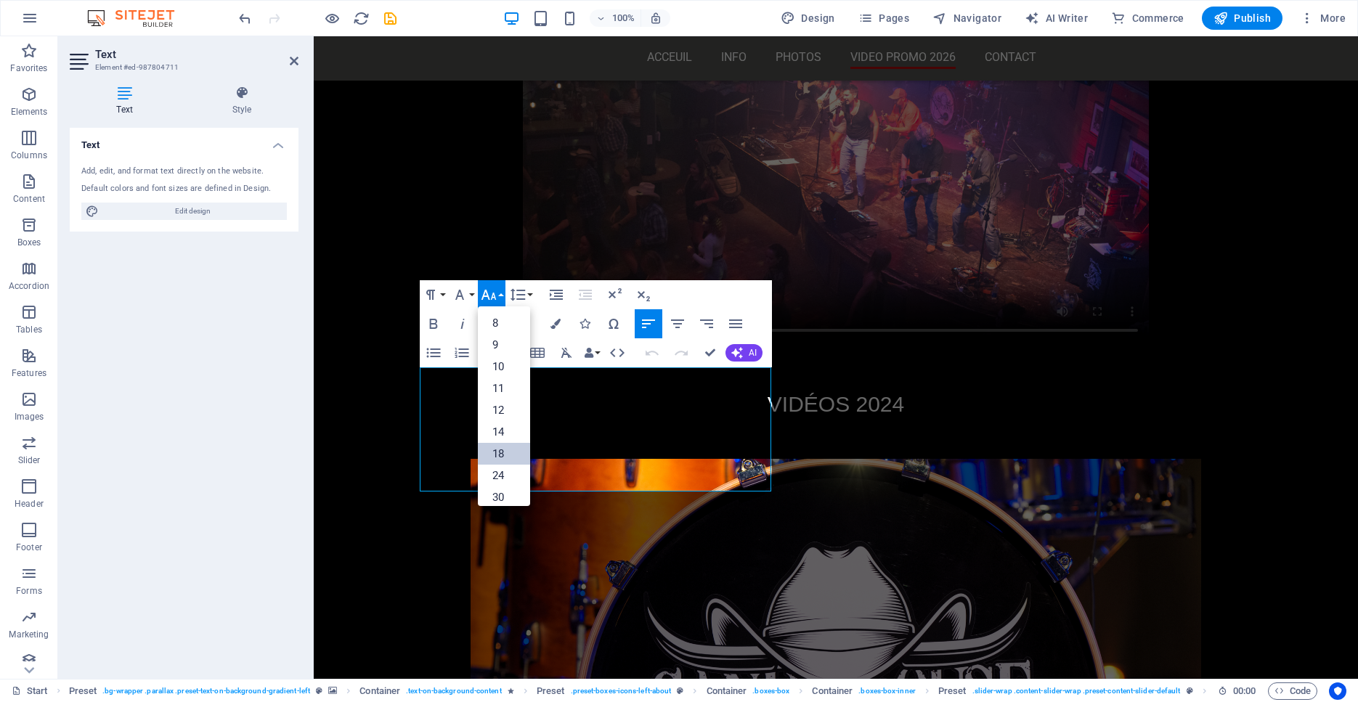
click at [504, 448] on link "18" at bounding box center [504, 454] width 52 height 22
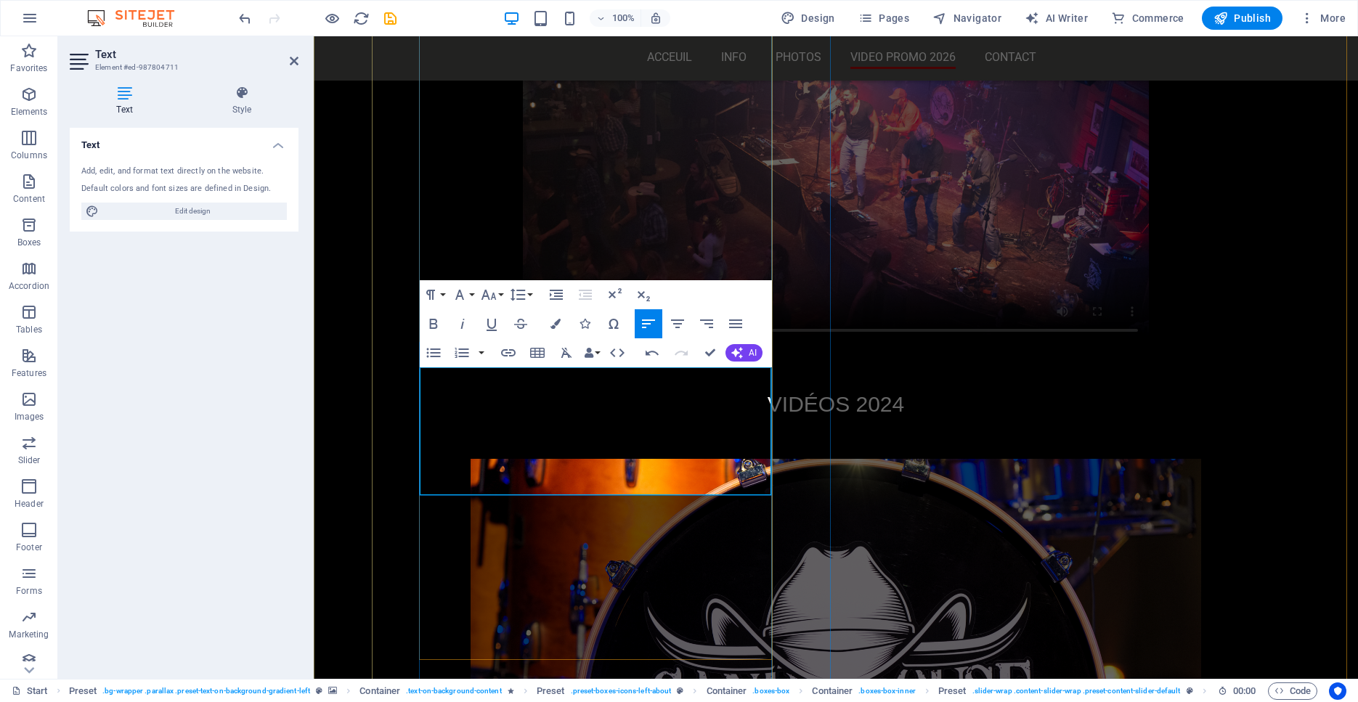
drag, startPoint x: 740, startPoint y: 382, endPoint x: 421, endPoint y: 381, distance: 318.7
click at [494, 293] on icon "button" at bounding box center [488, 294] width 17 height 17
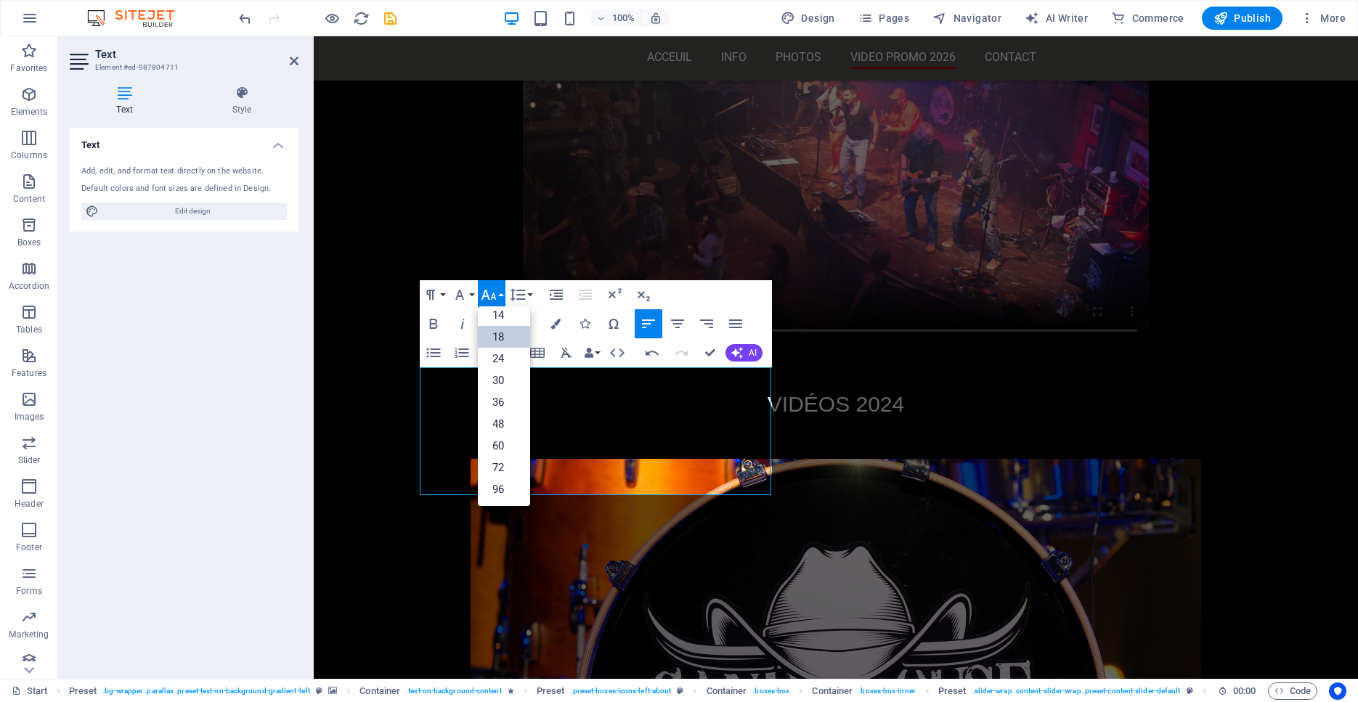
scroll to position [117, 0]
click at [497, 317] on link "14" at bounding box center [504, 315] width 52 height 22
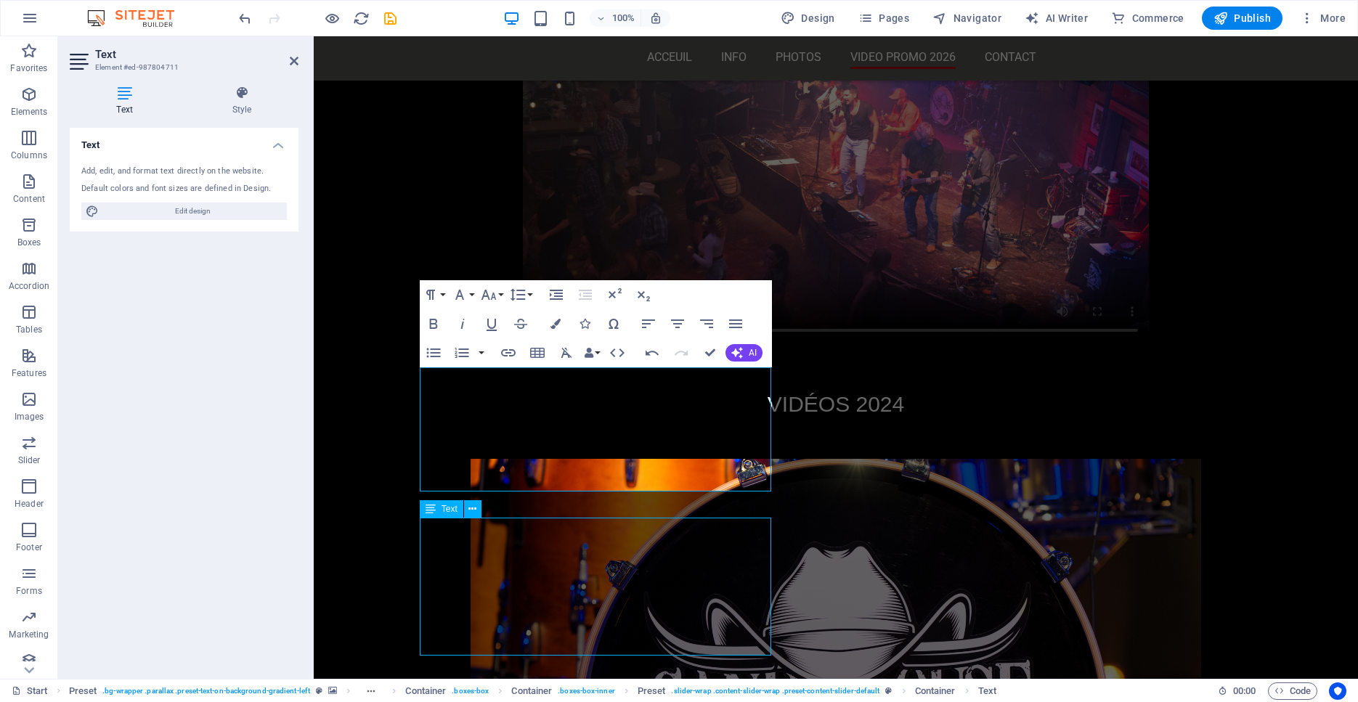
scroll to position [4705, 0]
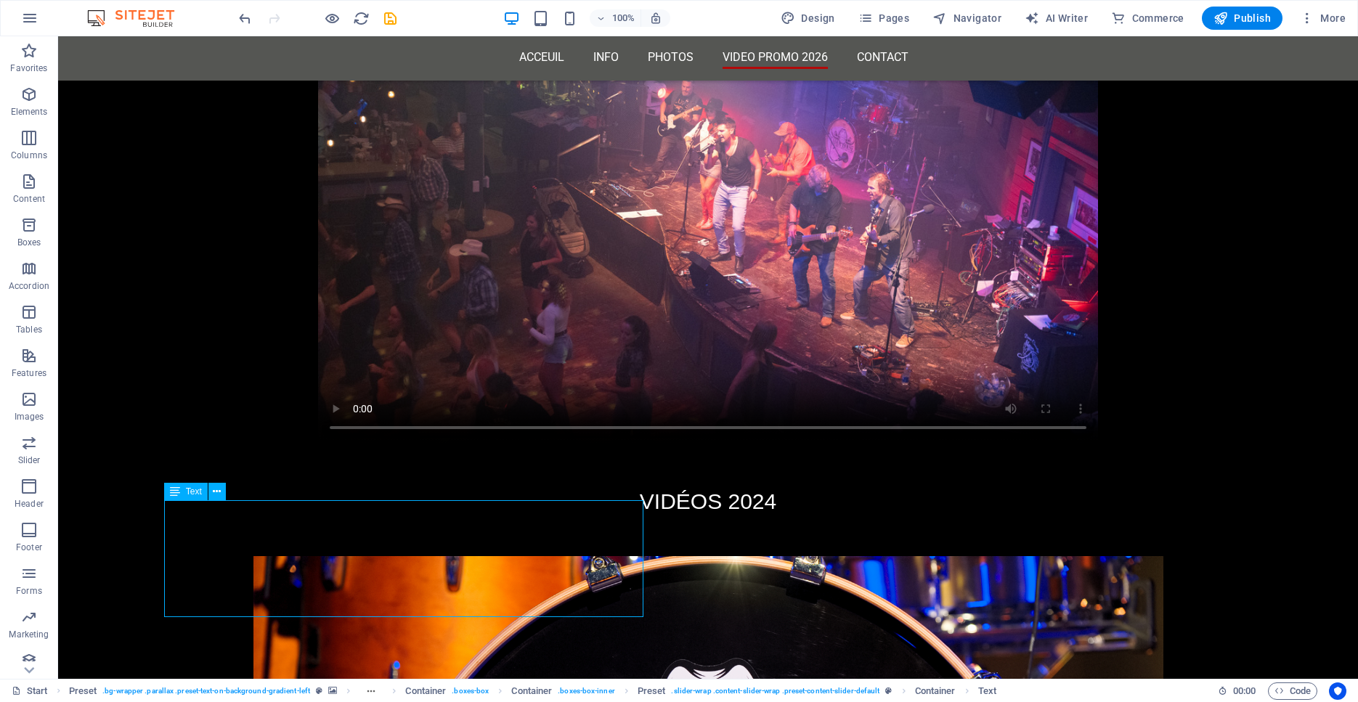
drag, startPoint x: 503, startPoint y: 533, endPoint x: 248, endPoint y: 533, distance: 254.8
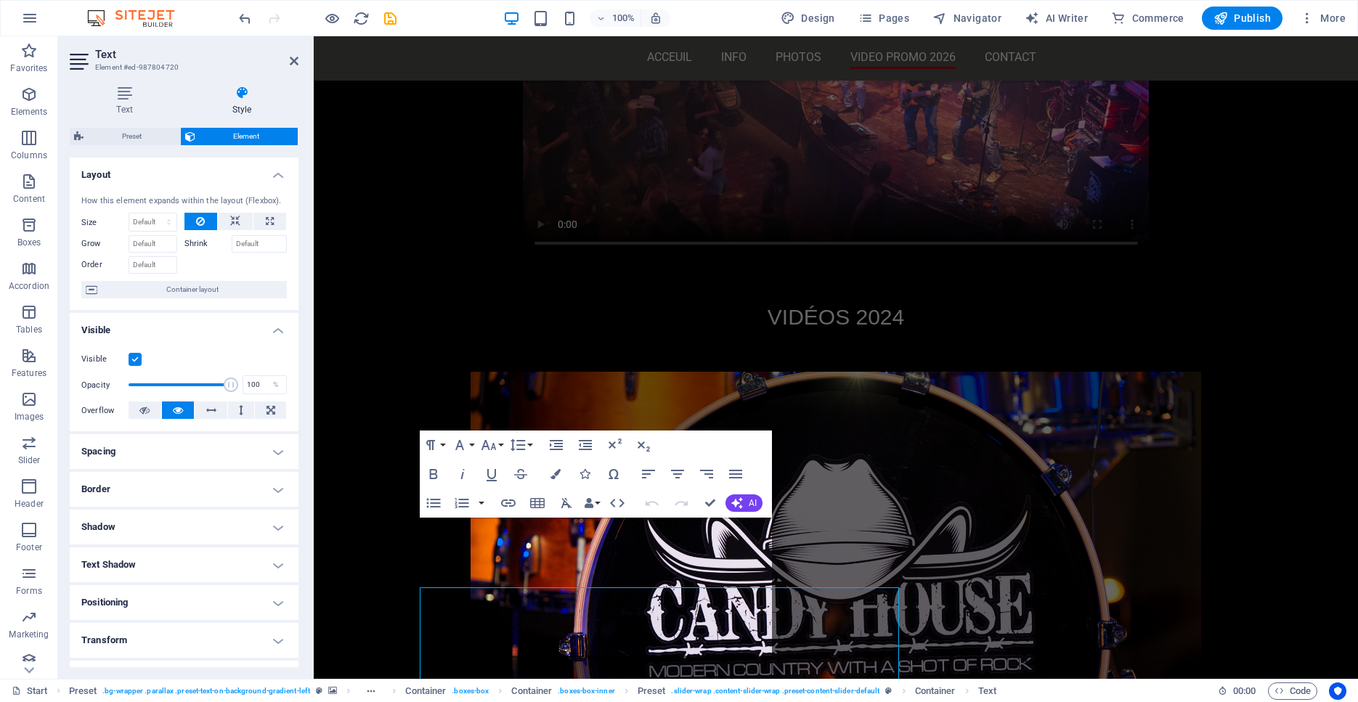
scroll to position [4618, 0]
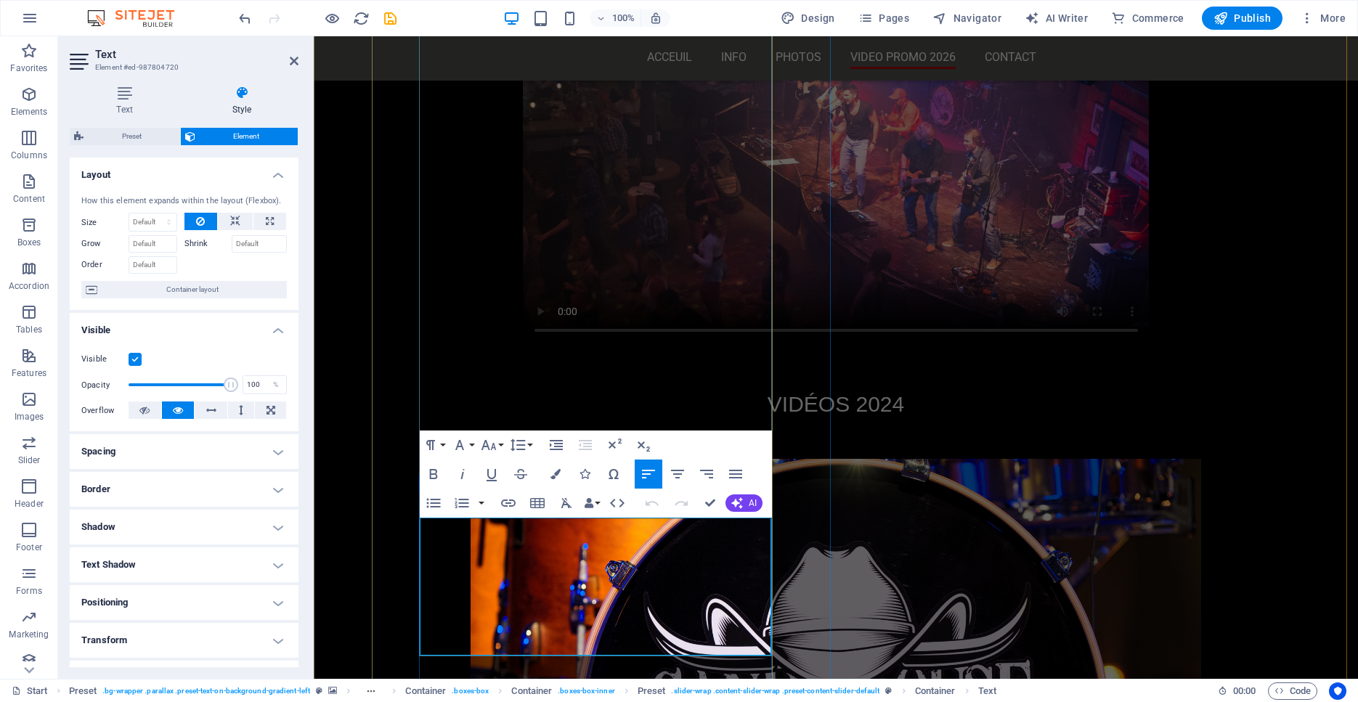
drag, startPoint x: 550, startPoint y: 574, endPoint x: 420, endPoint y: 531, distance: 136.6
click at [489, 445] on icon "button" at bounding box center [488, 444] width 17 height 17
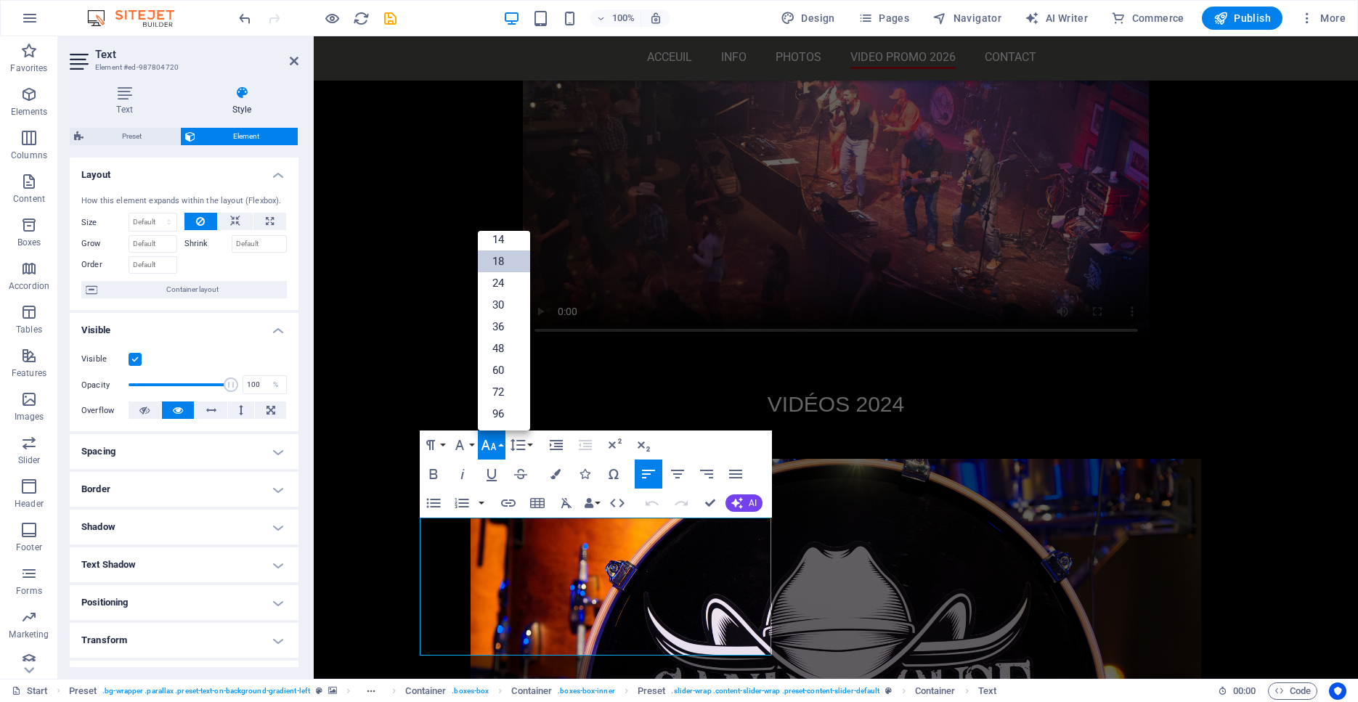
scroll to position [117, 0]
click at [506, 245] on link "14" at bounding box center [504, 240] width 52 height 22
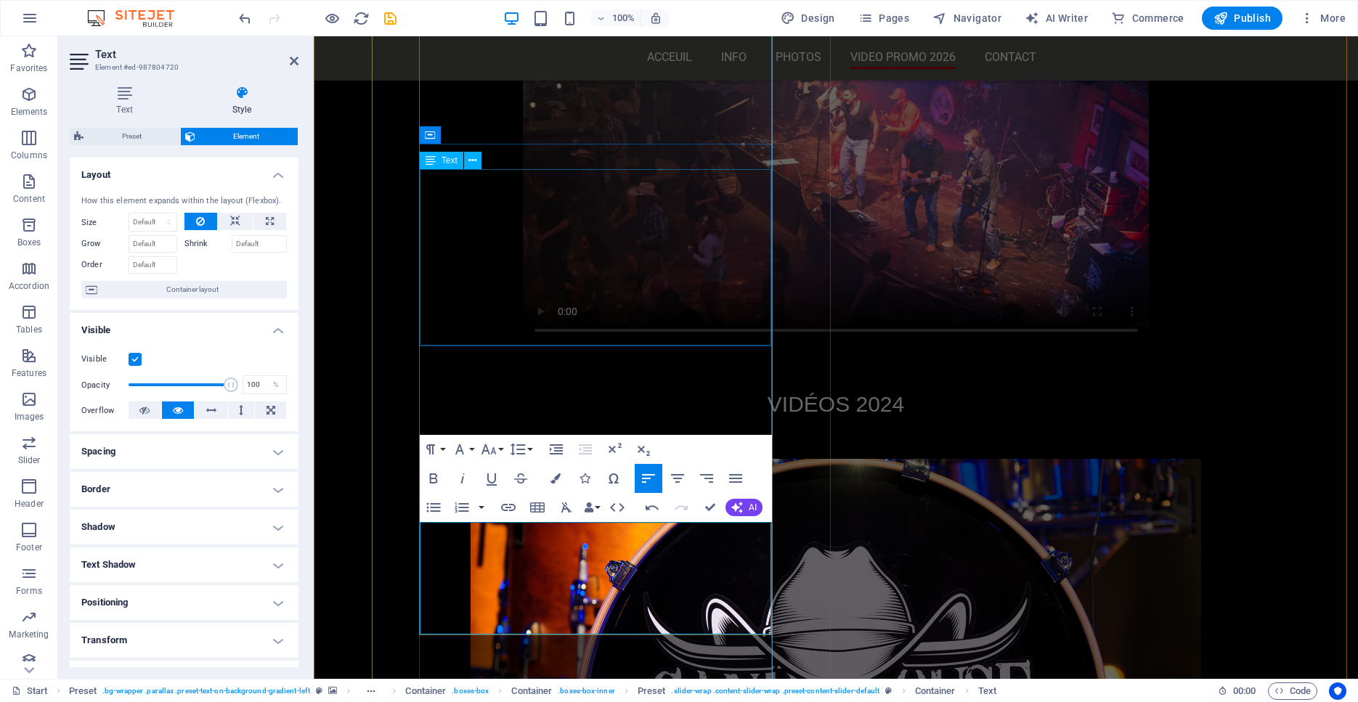
scroll to position [4614, 0]
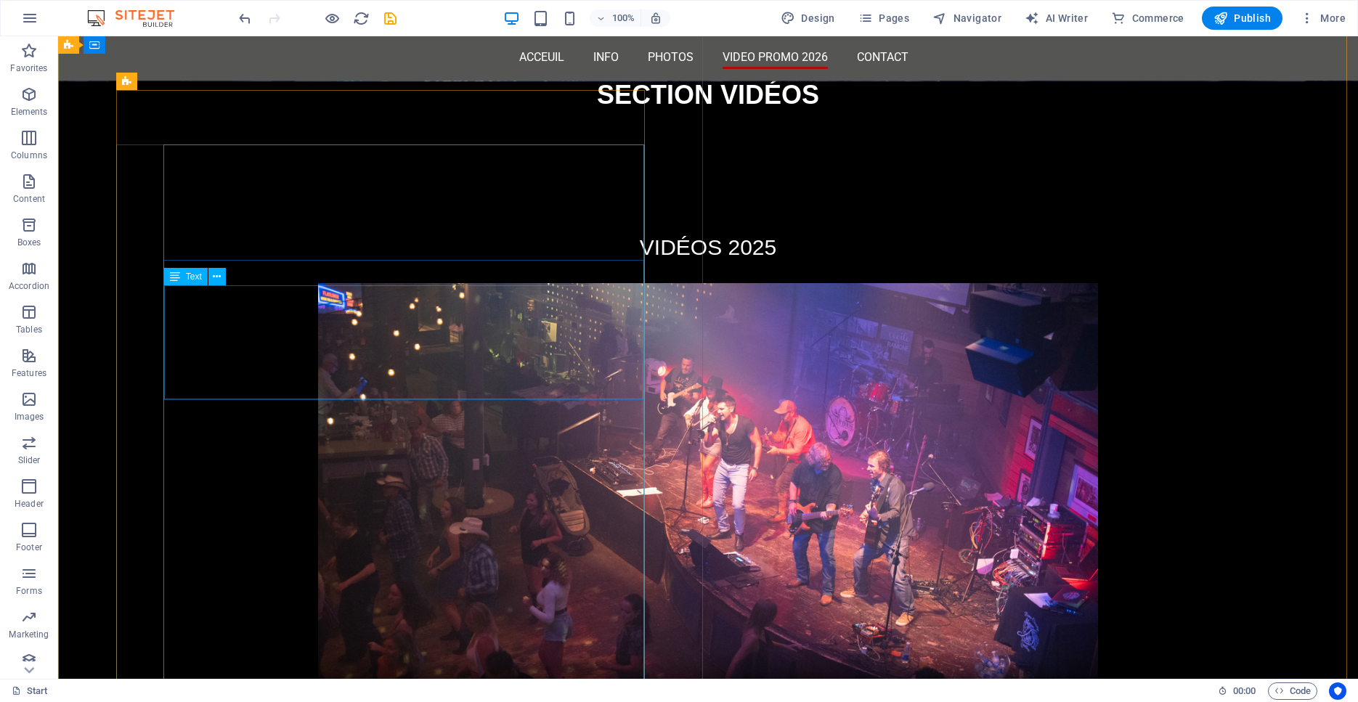
scroll to position [4433, 0]
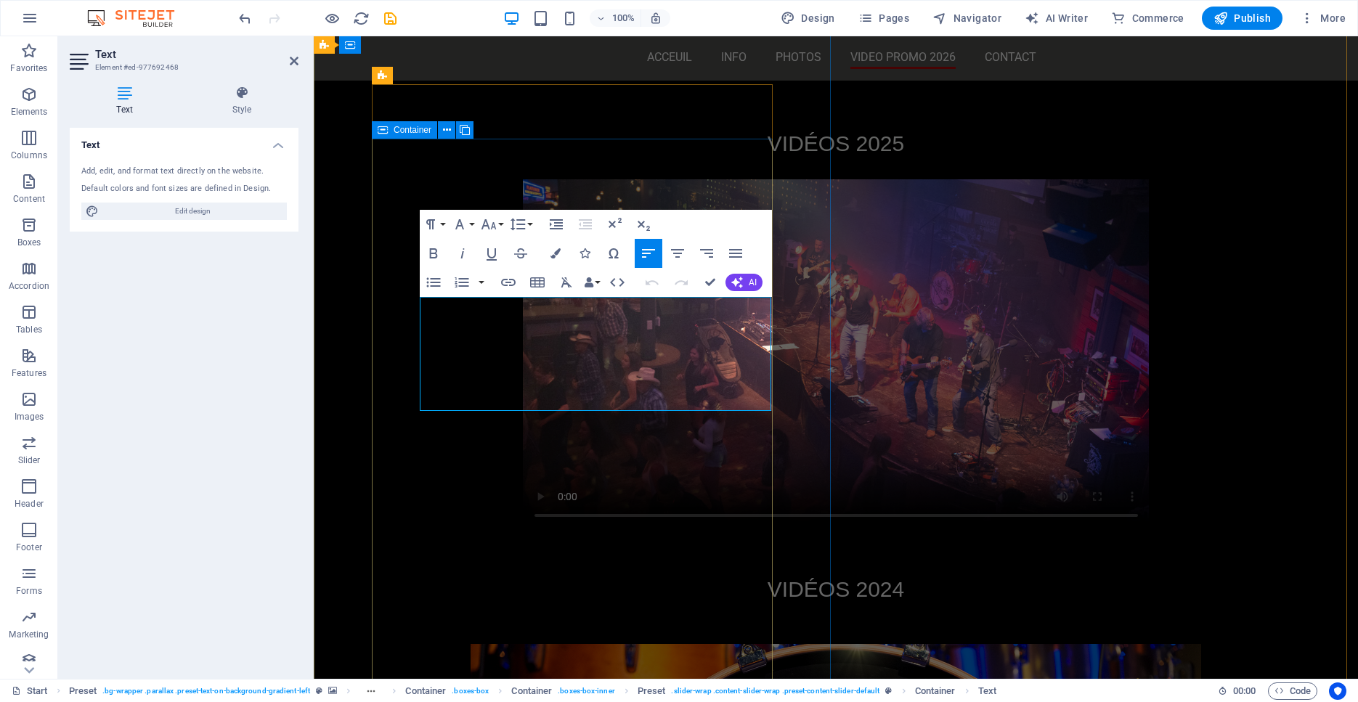
scroll to position [4346, 0]
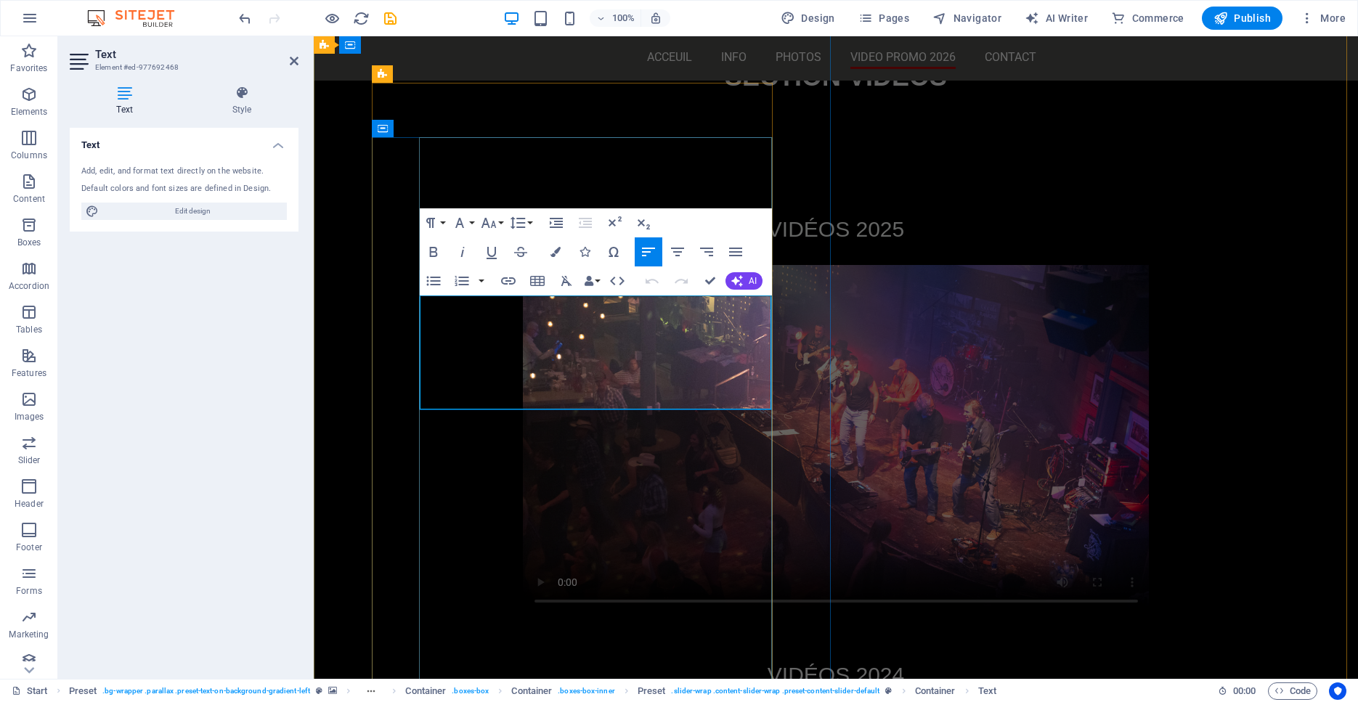
drag, startPoint x: 650, startPoint y: 308, endPoint x: 421, endPoint y: 308, distance: 228.7
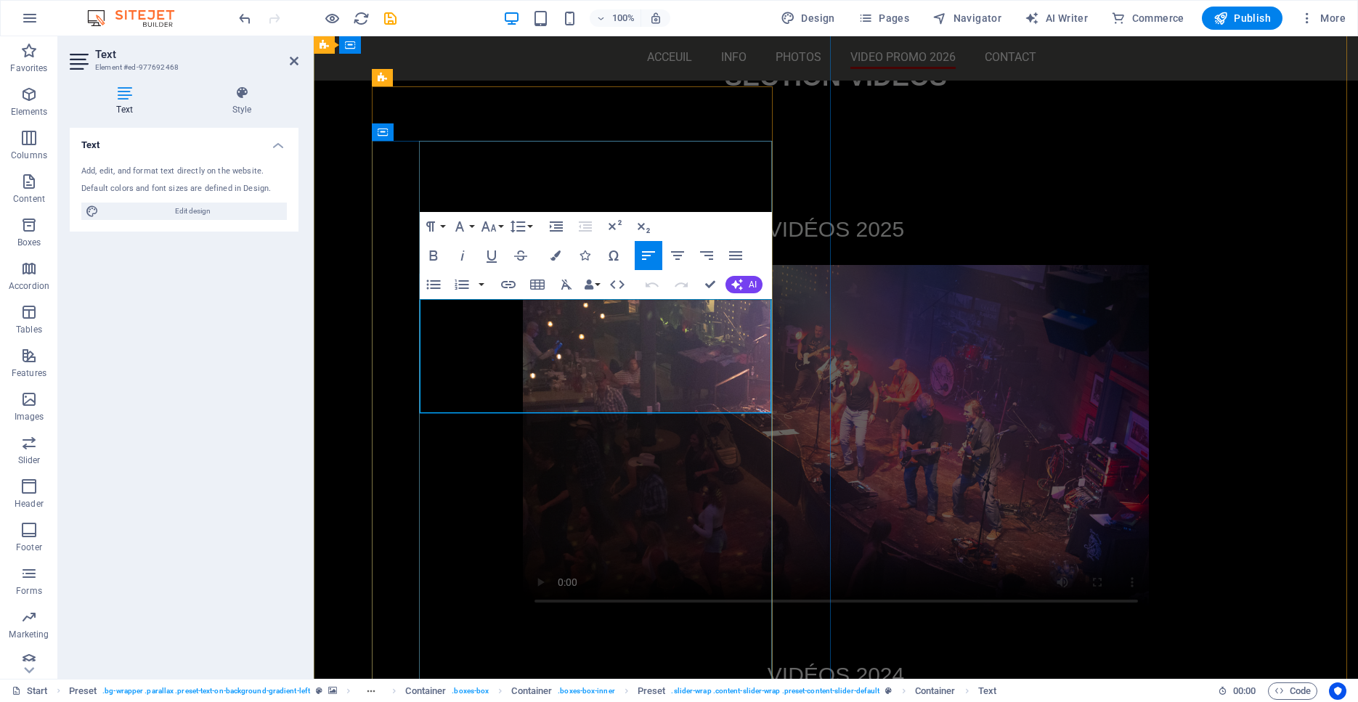
scroll to position [4344, 0]
click at [553, 258] on icon "button" at bounding box center [555, 255] width 10 height 10
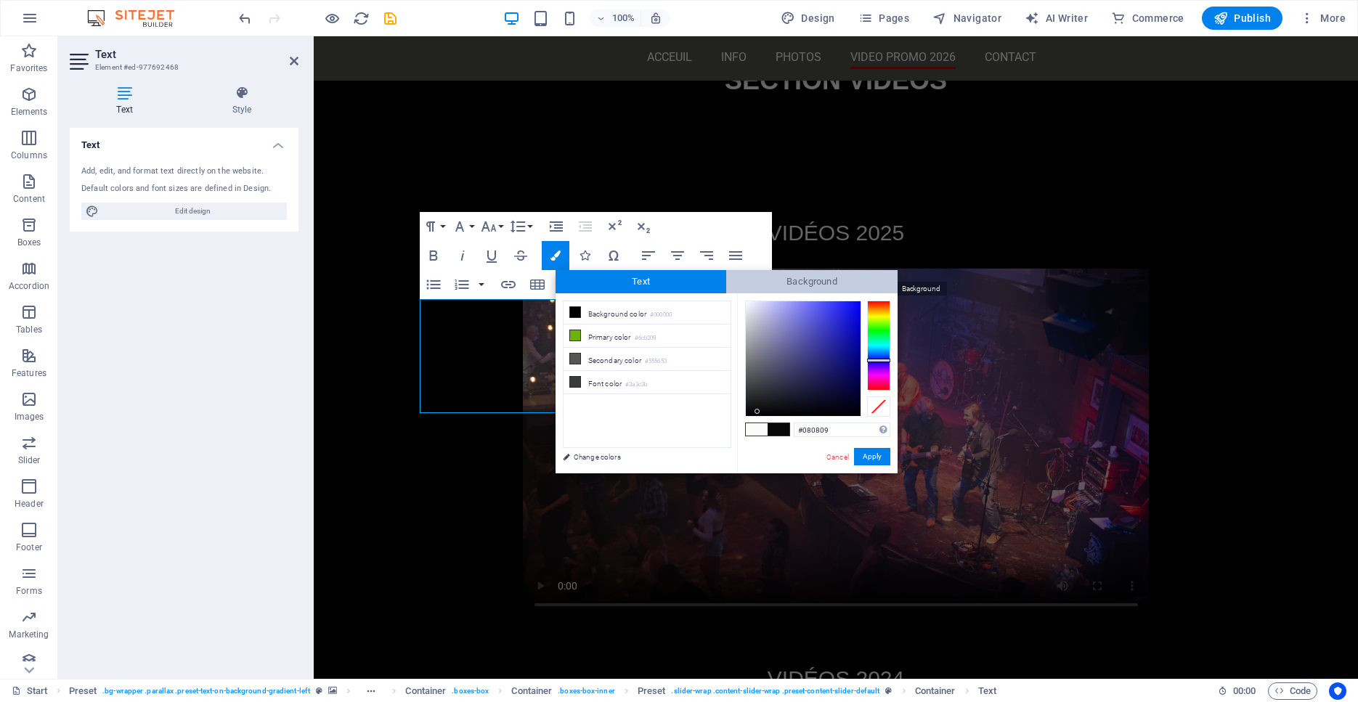
click at [797, 282] on span "Background" at bounding box center [811, 281] width 171 height 23
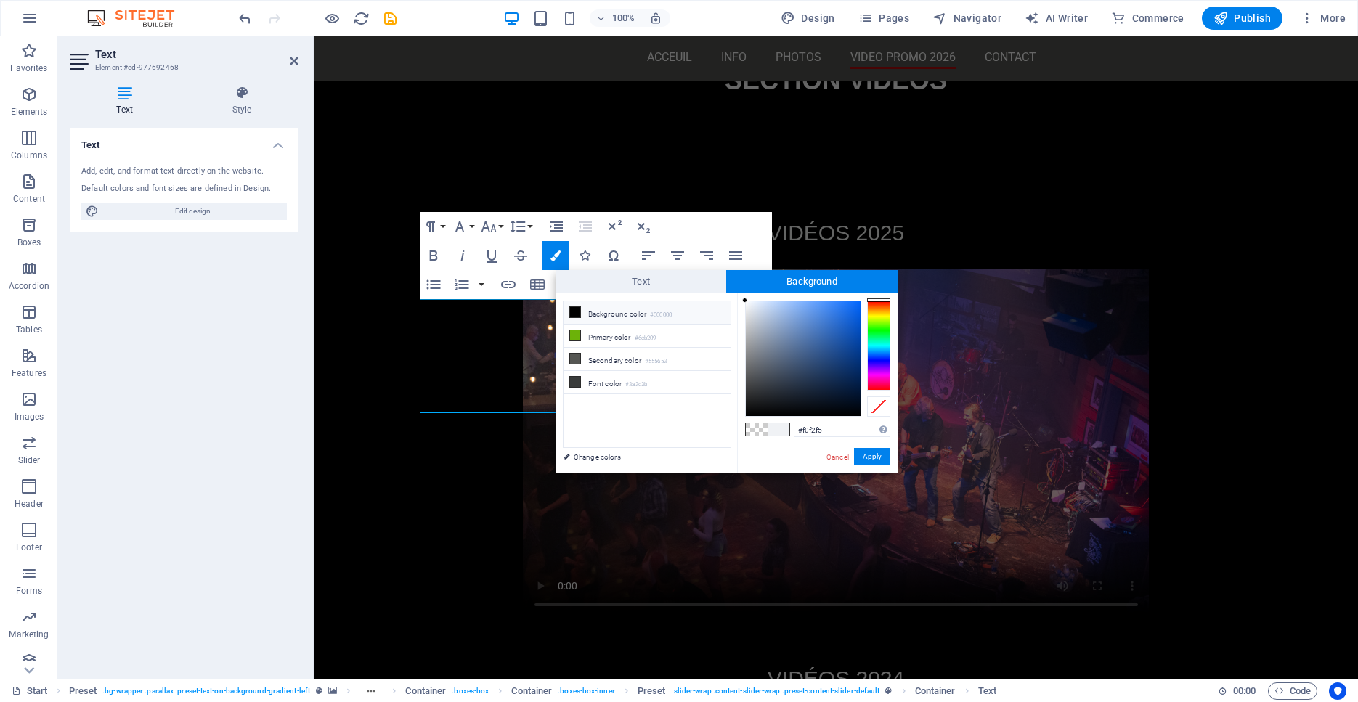
click at [576, 313] on icon at bounding box center [575, 312] width 10 height 10
type input "rgba(0, 0, 0, 0)"
click at [759, 430] on span at bounding box center [757, 429] width 22 height 12
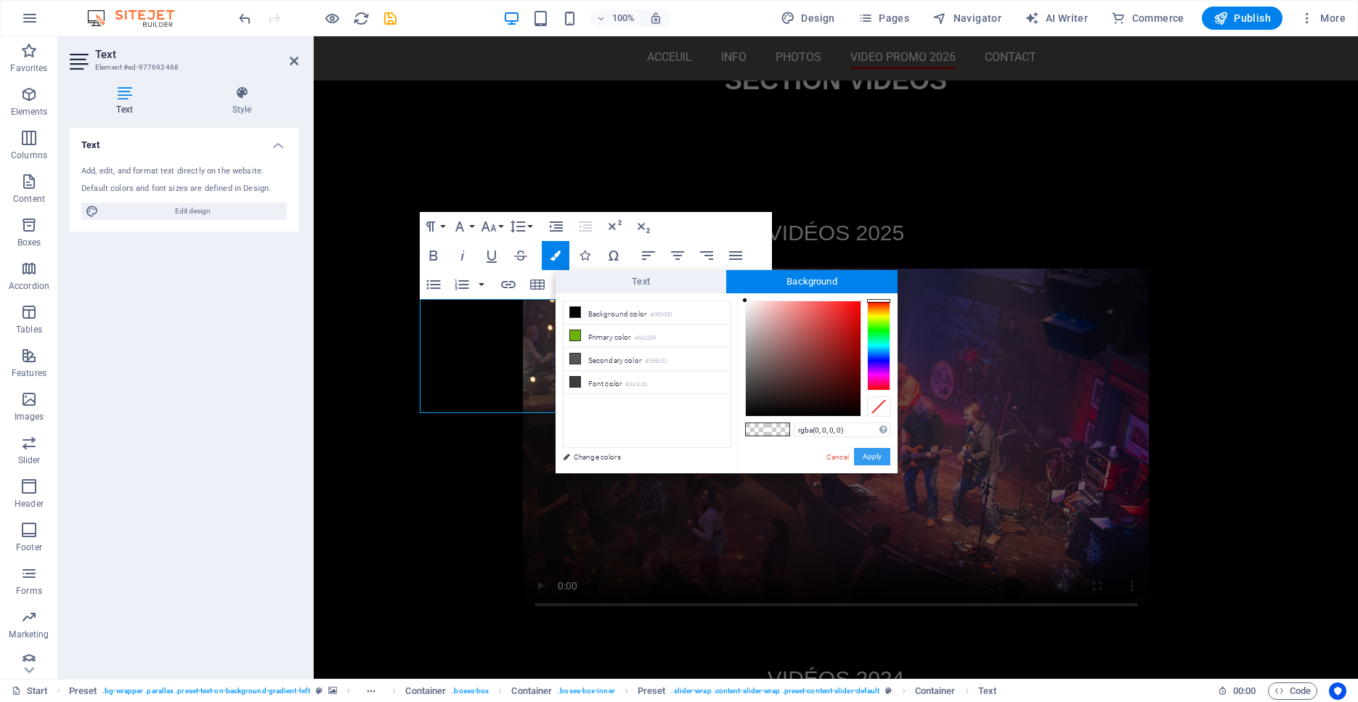
click at [882, 457] on button "Apply" at bounding box center [872, 456] width 36 height 17
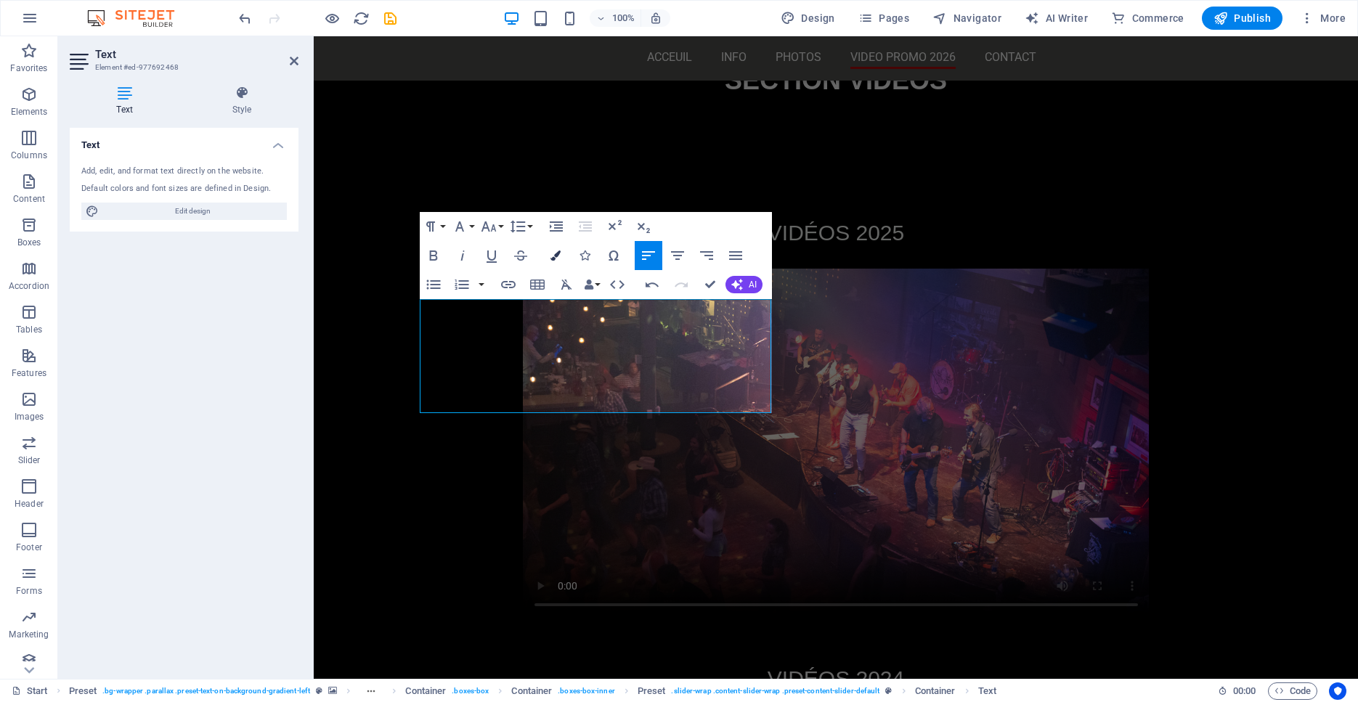
click at [556, 256] on icon "button" at bounding box center [555, 255] width 10 height 10
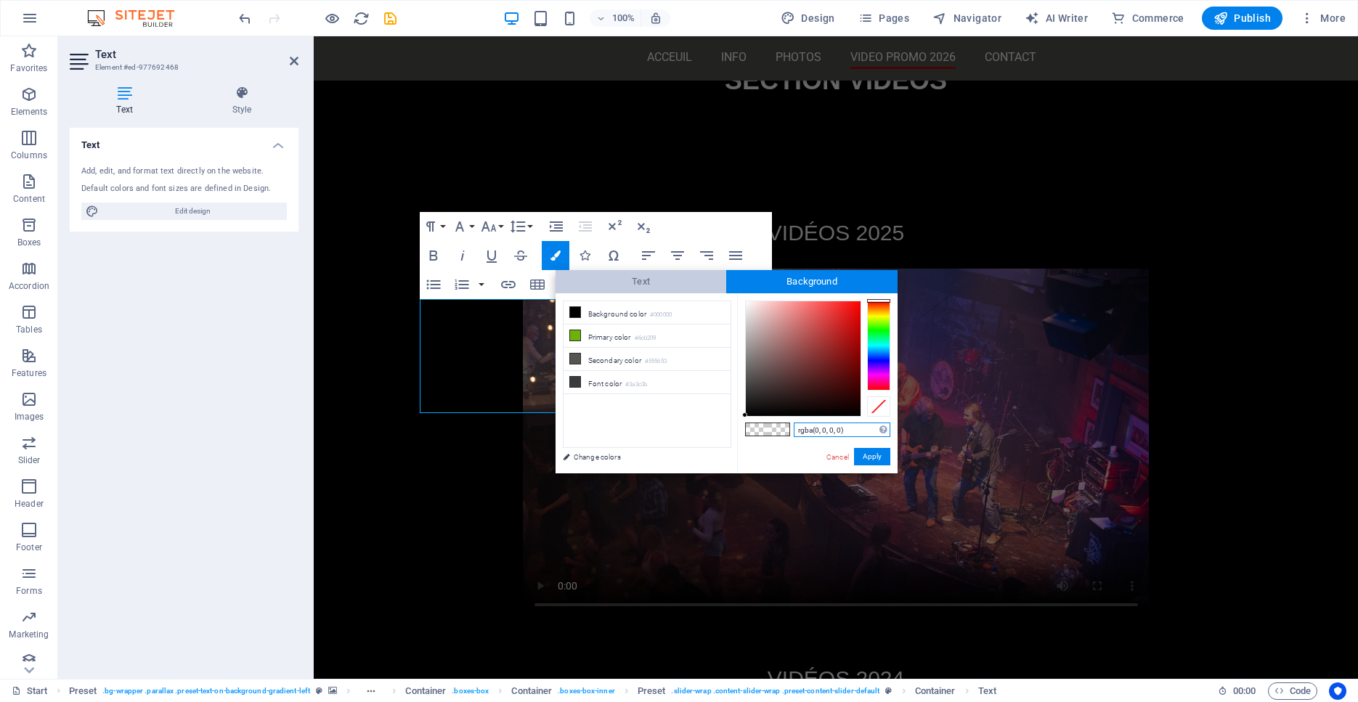
click at [608, 286] on span "Text" at bounding box center [640, 281] width 171 height 23
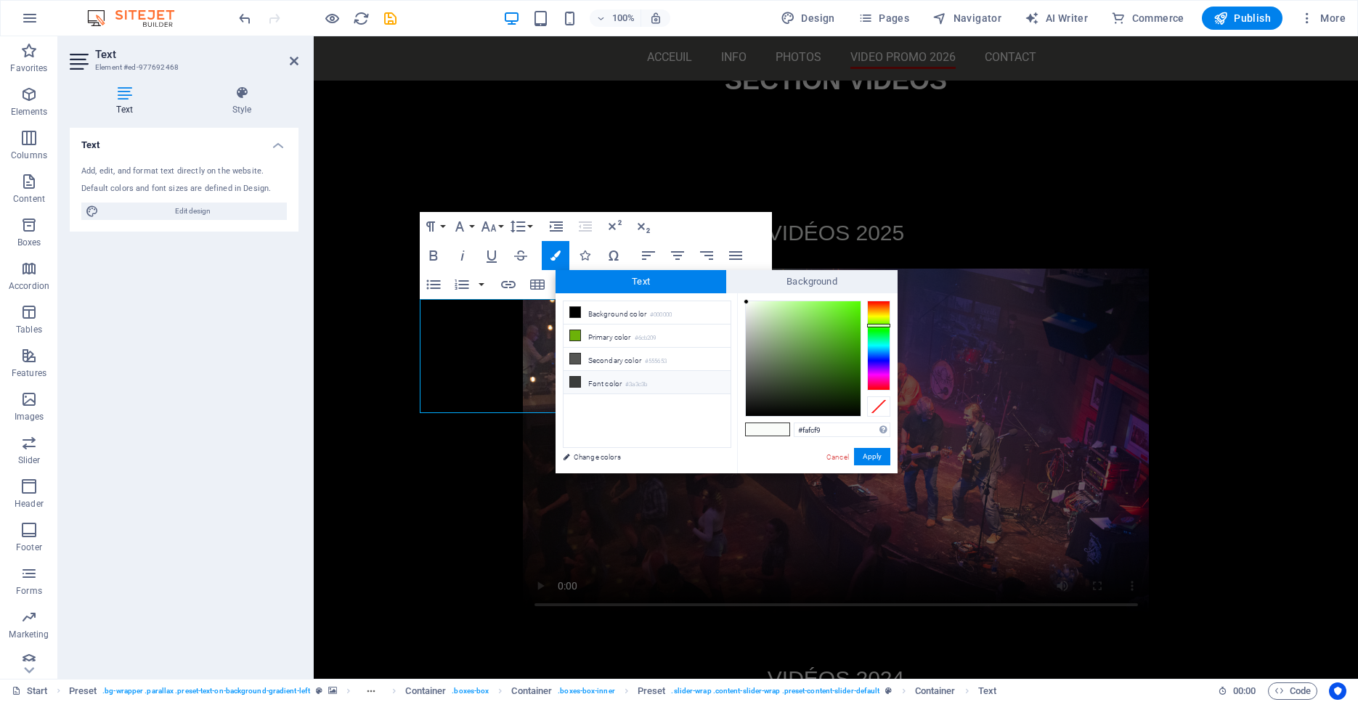
click at [577, 381] on icon at bounding box center [575, 382] width 10 height 10
type input "#ffffff"
click at [746, 301] on div at bounding box center [803, 358] width 115 height 115
click at [868, 454] on button "Apply" at bounding box center [872, 456] width 36 height 17
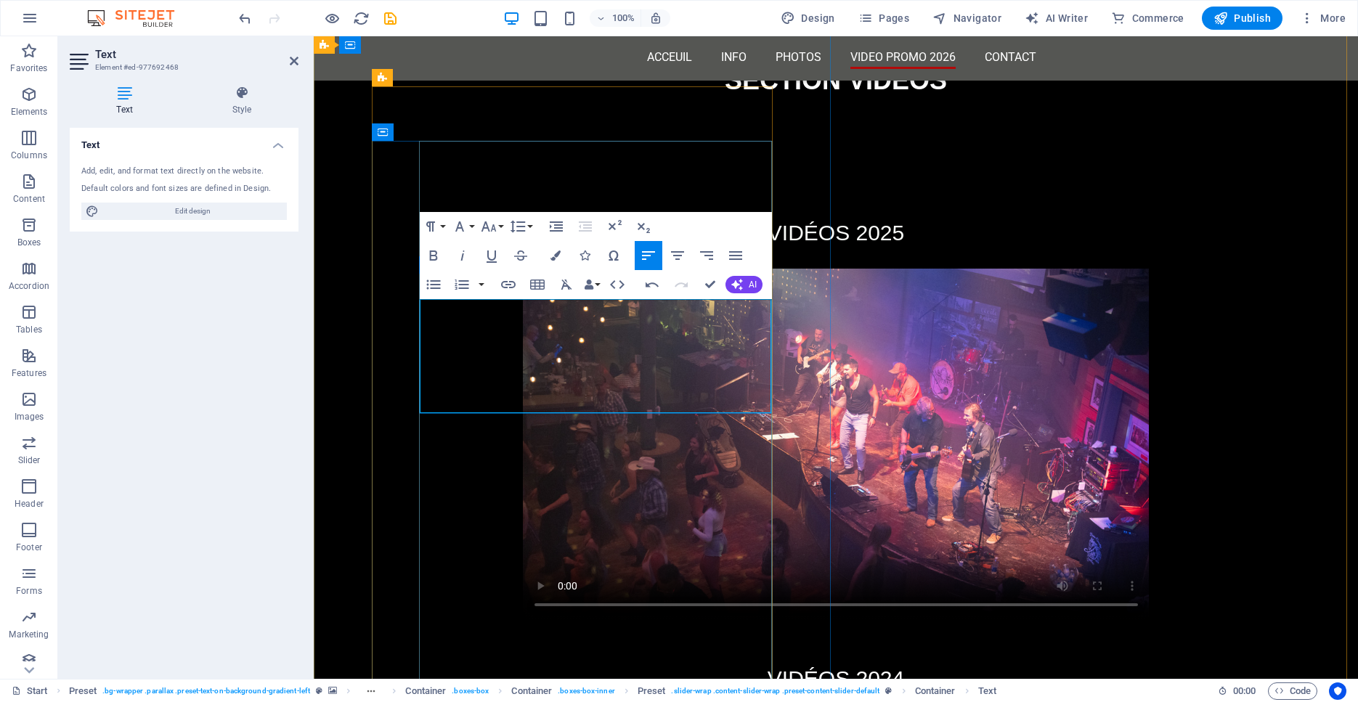
drag, startPoint x: 425, startPoint y: 306, endPoint x: 666, endPoint y: 310, distance: 240.3
click at [556, 257] on icon "button" at bounding box center [555, 255] width 10 height 10
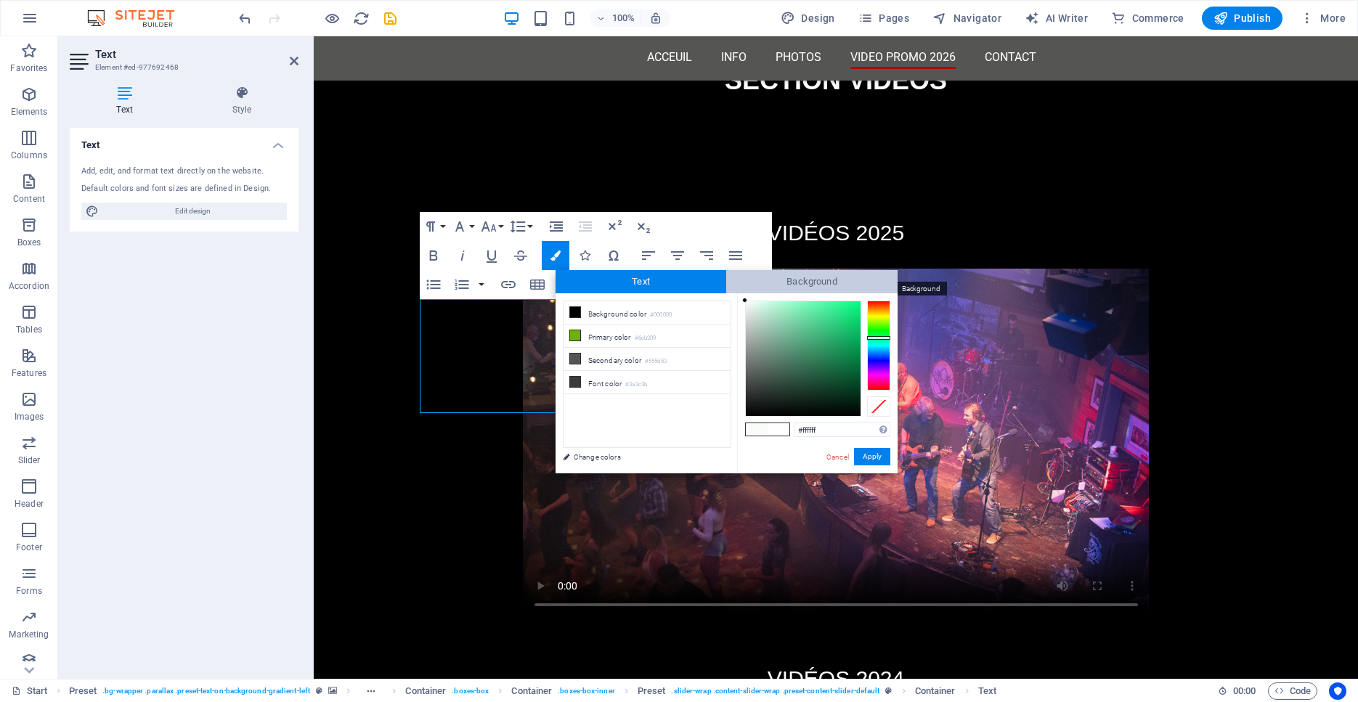
click at [783, 279] on span "Background" at bounding box center [811, 281] width 171 height 23
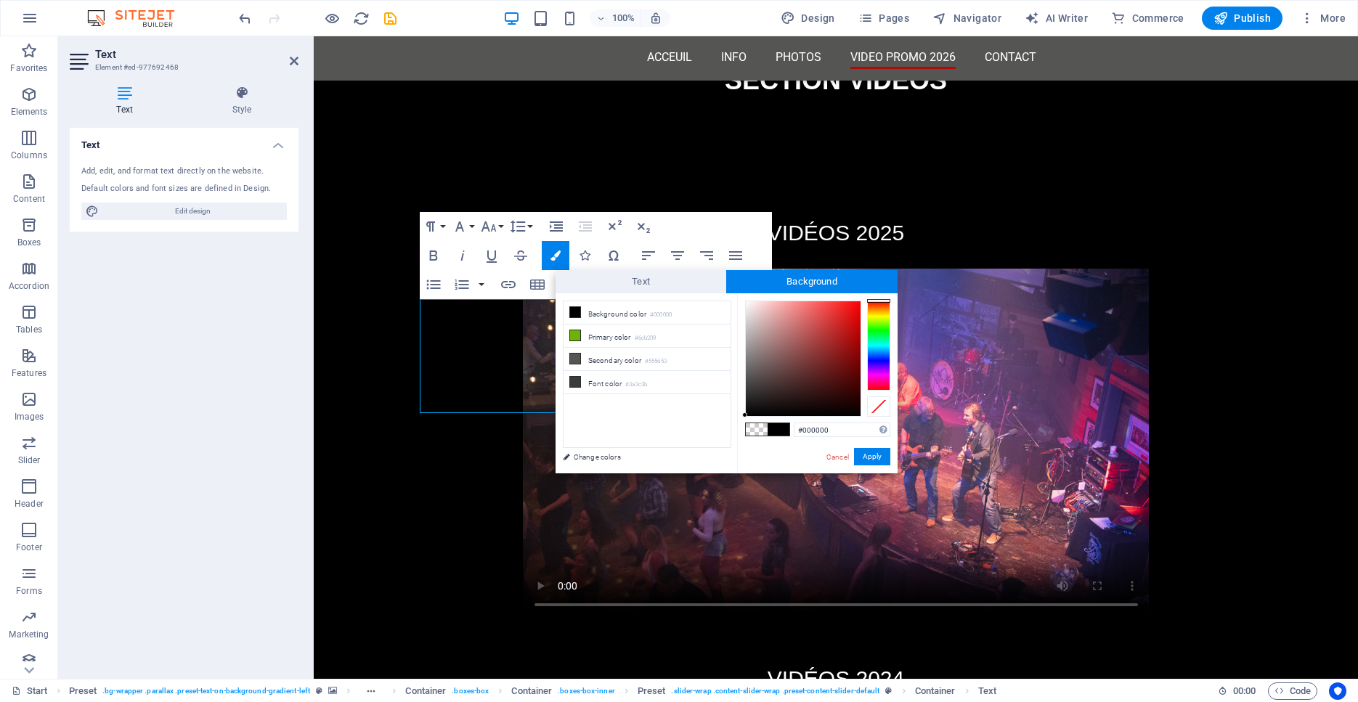
click at [756, 431] on span at bounding box center [757, 429] width 22 height 12
type input "rgba(0, 0, 0, 0)"
click at [879, 457] on button "Apply" at bounding box center [872, 456] width 36 height 17
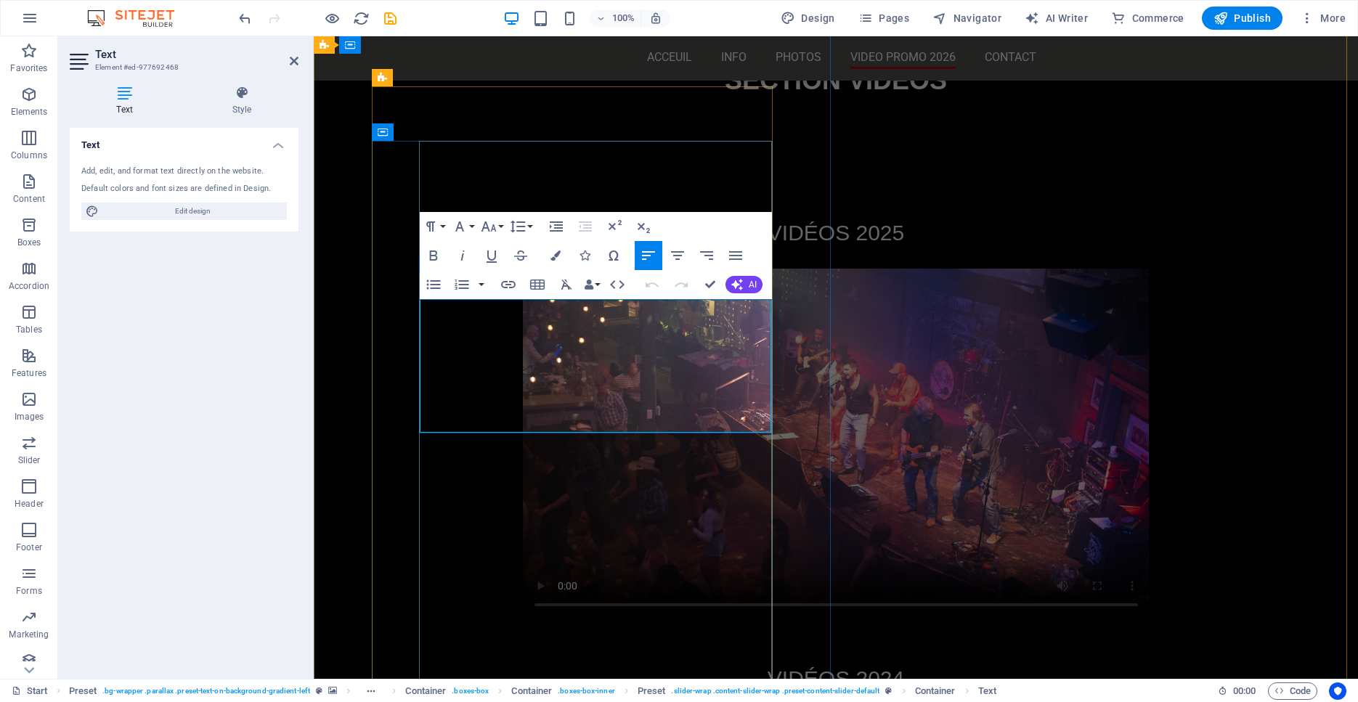
drag, startPoint x: 671, startPoint y: 309, endPoint x: 401, endPoint y: 314, distance: 269.4
click at [501, 230] on button "Font Size" at bounding box center [492, 226] width 28 height 29
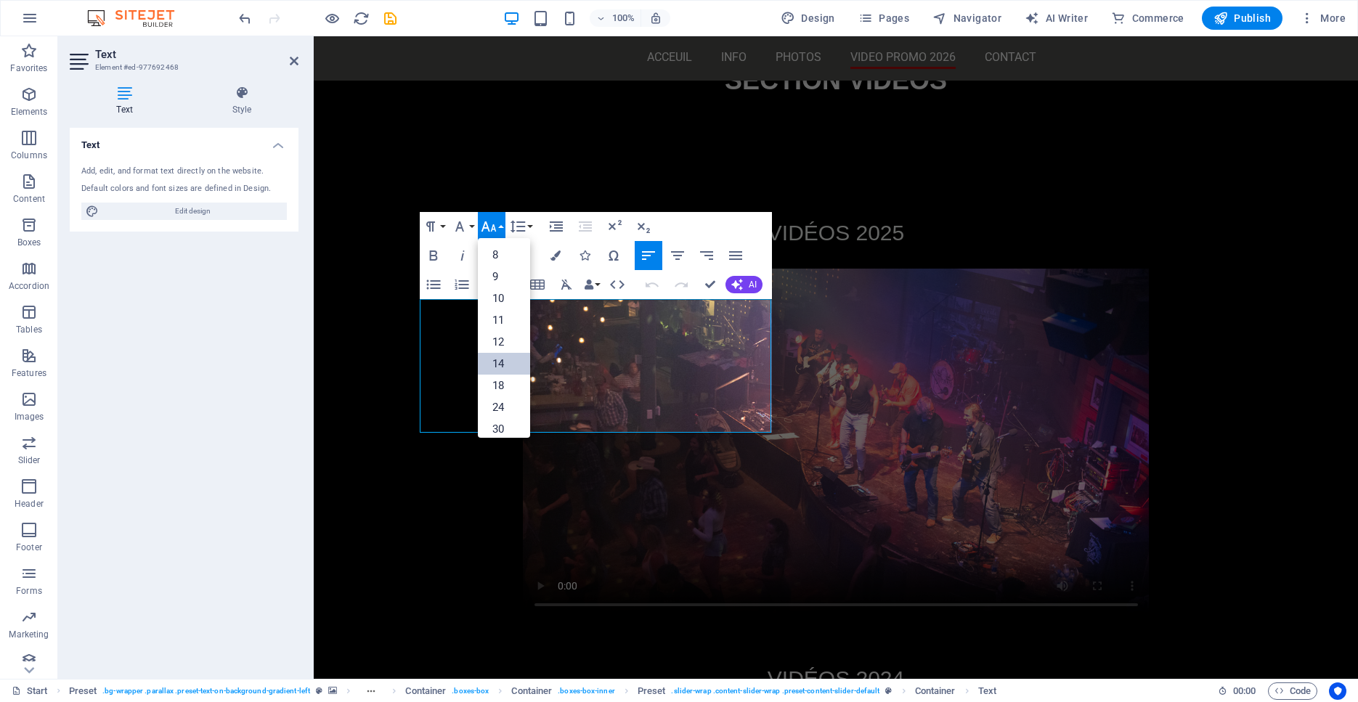
click at [507, 363] on link "14" at bounding box center [504, 364] width 52 height 22
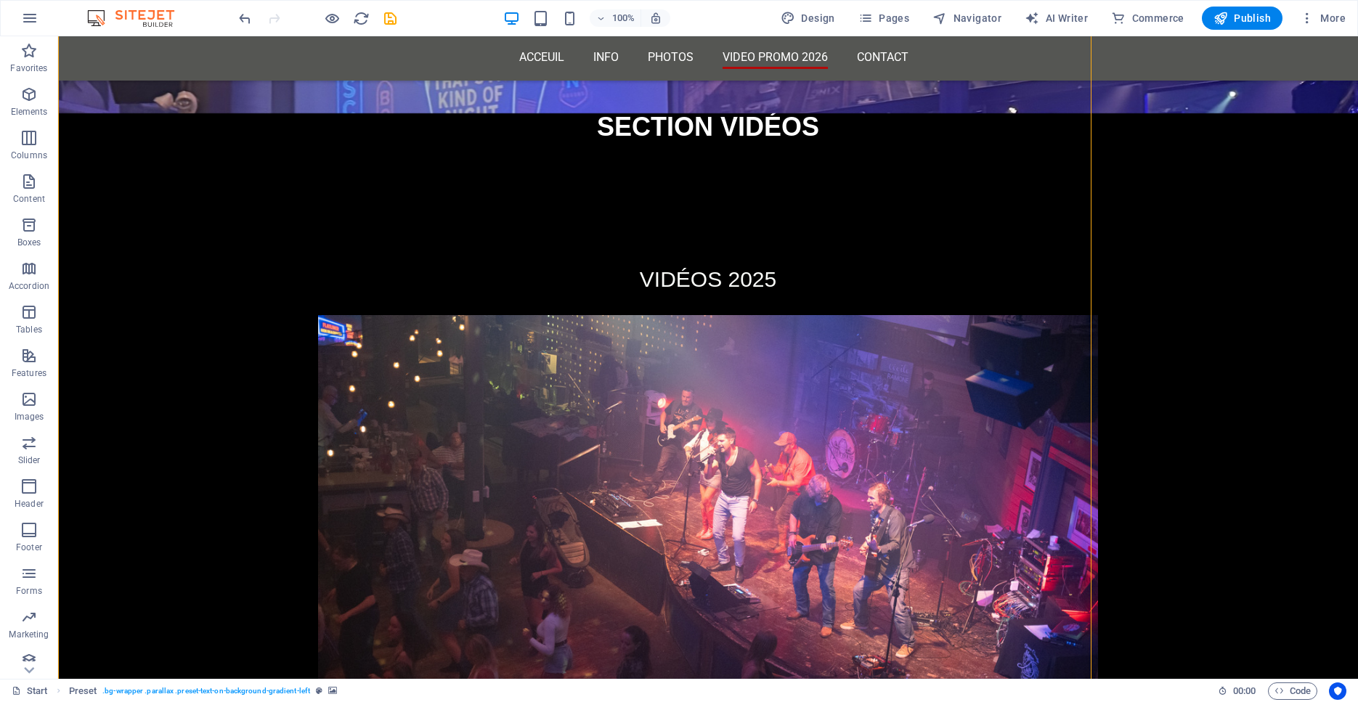
scroll to position [4431, 0]
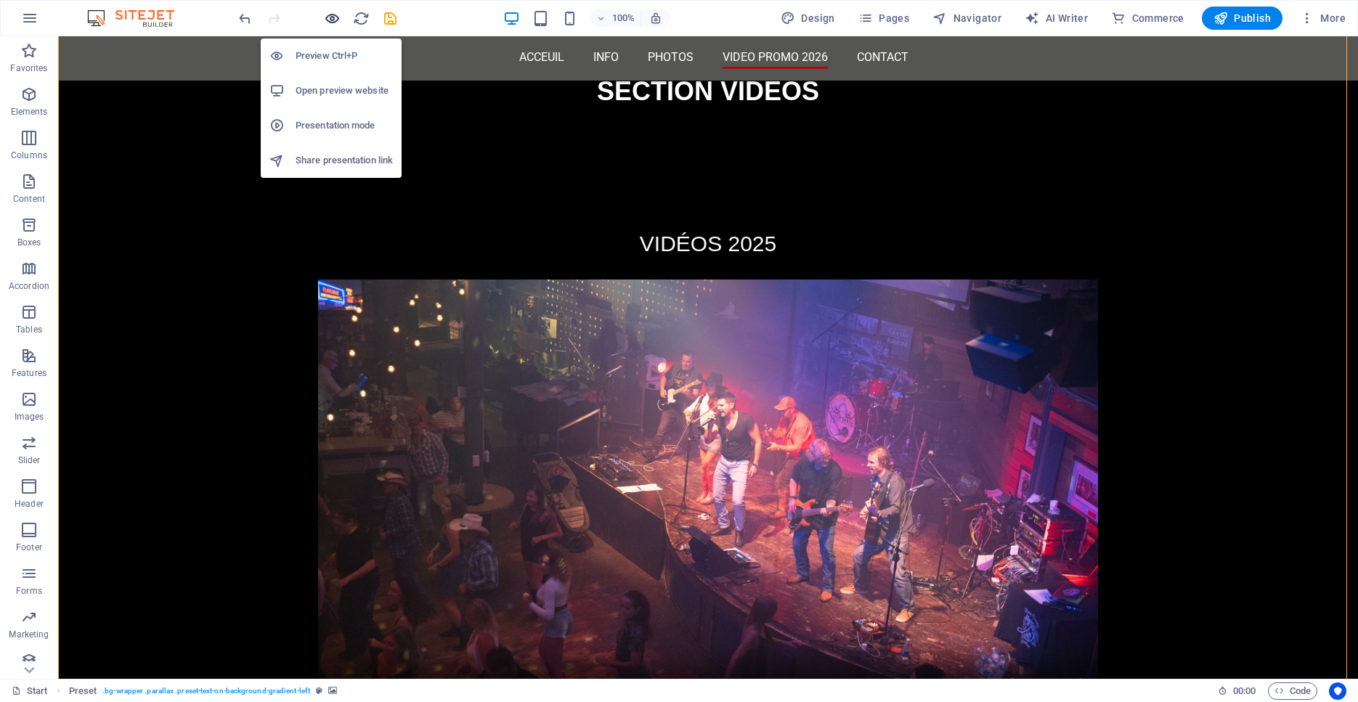
click at [335, 20] on icon "button" at bounding box center [332, 18] width 17 height 17
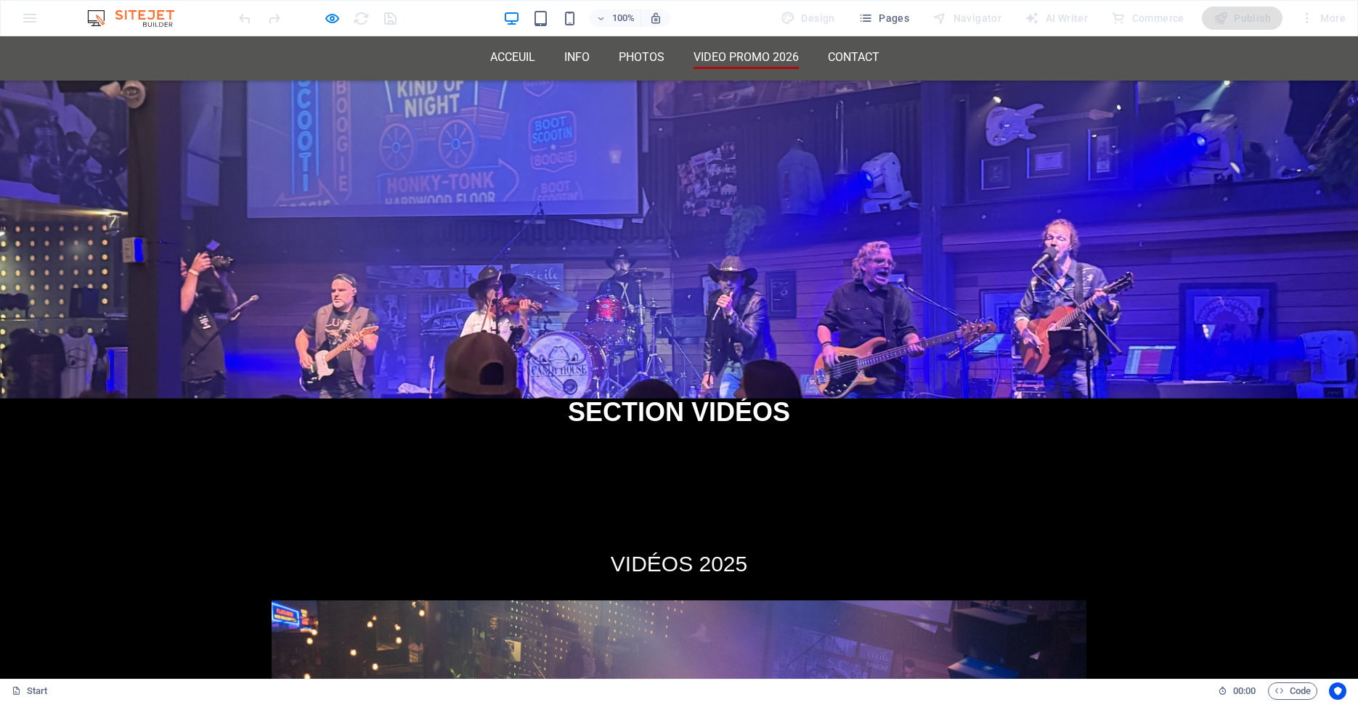
scroll to position [4046, 0]
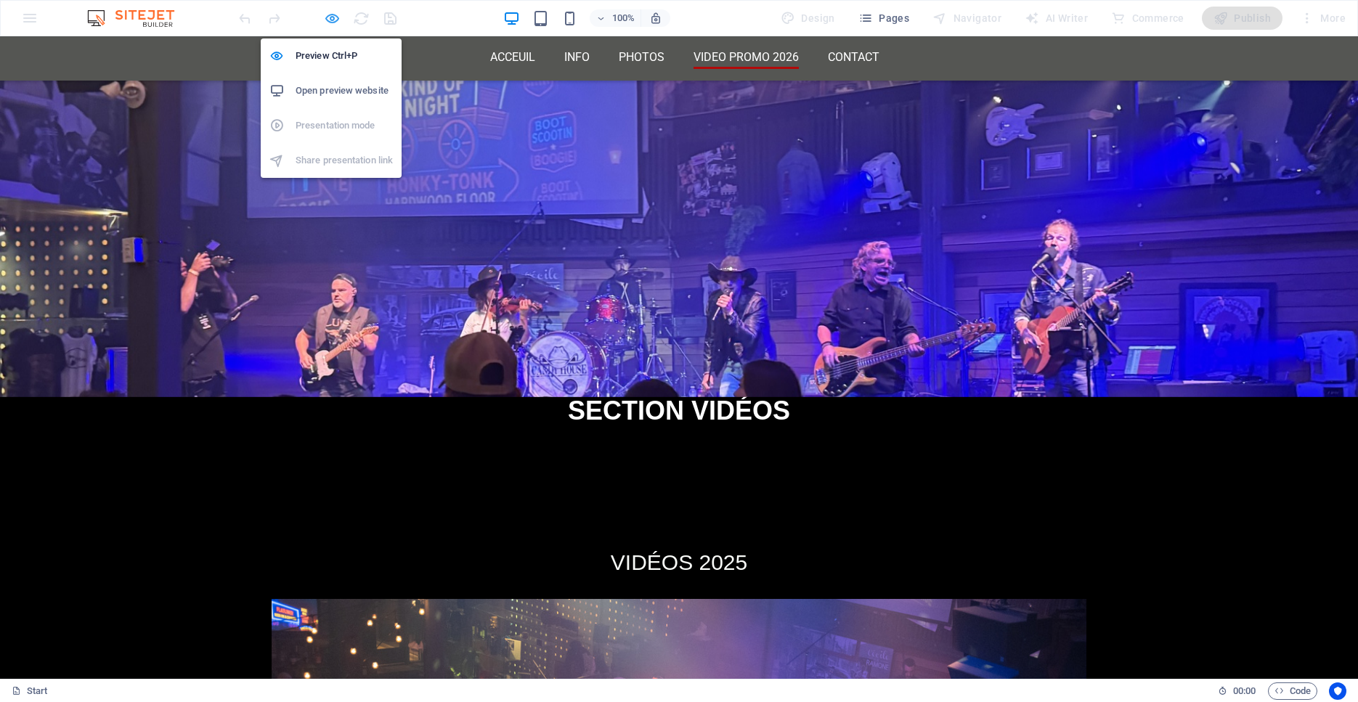
click at [328, 18] on icon "button" at bounding box center [332, 18] width 17 height 17
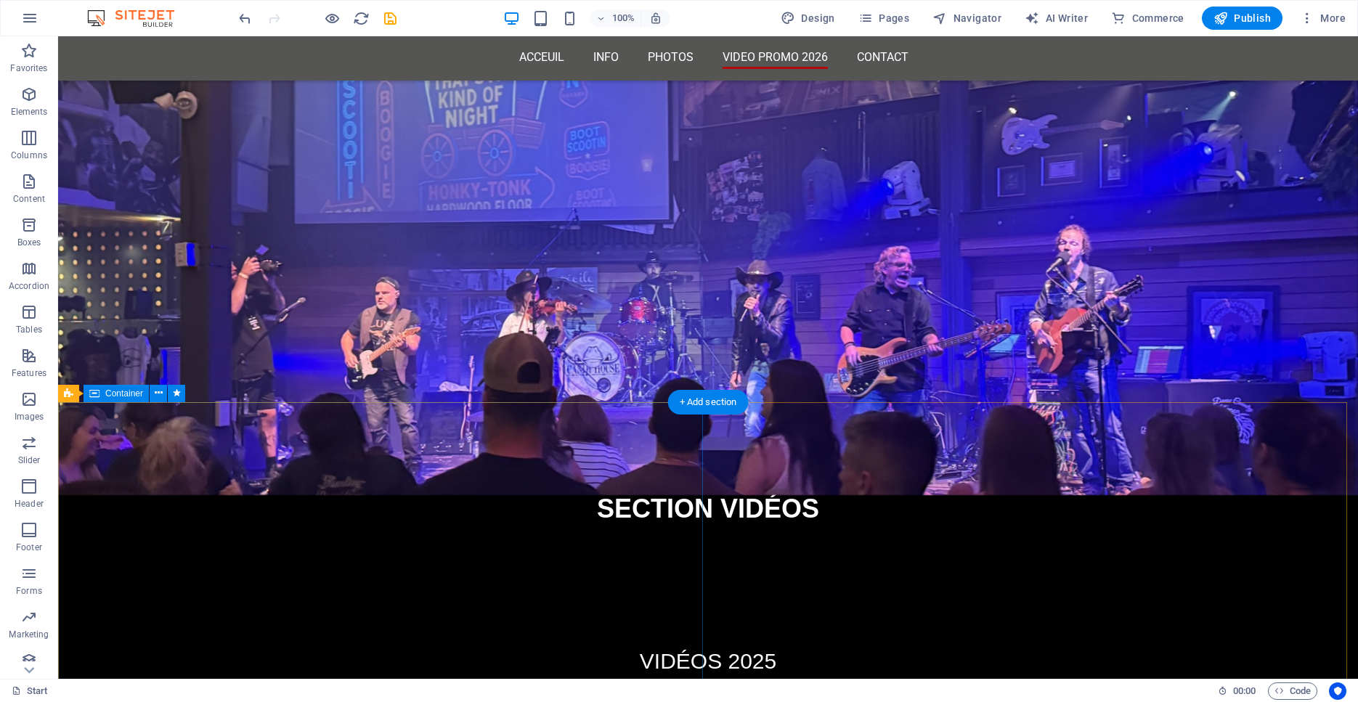
scroll to position [4011, 0]
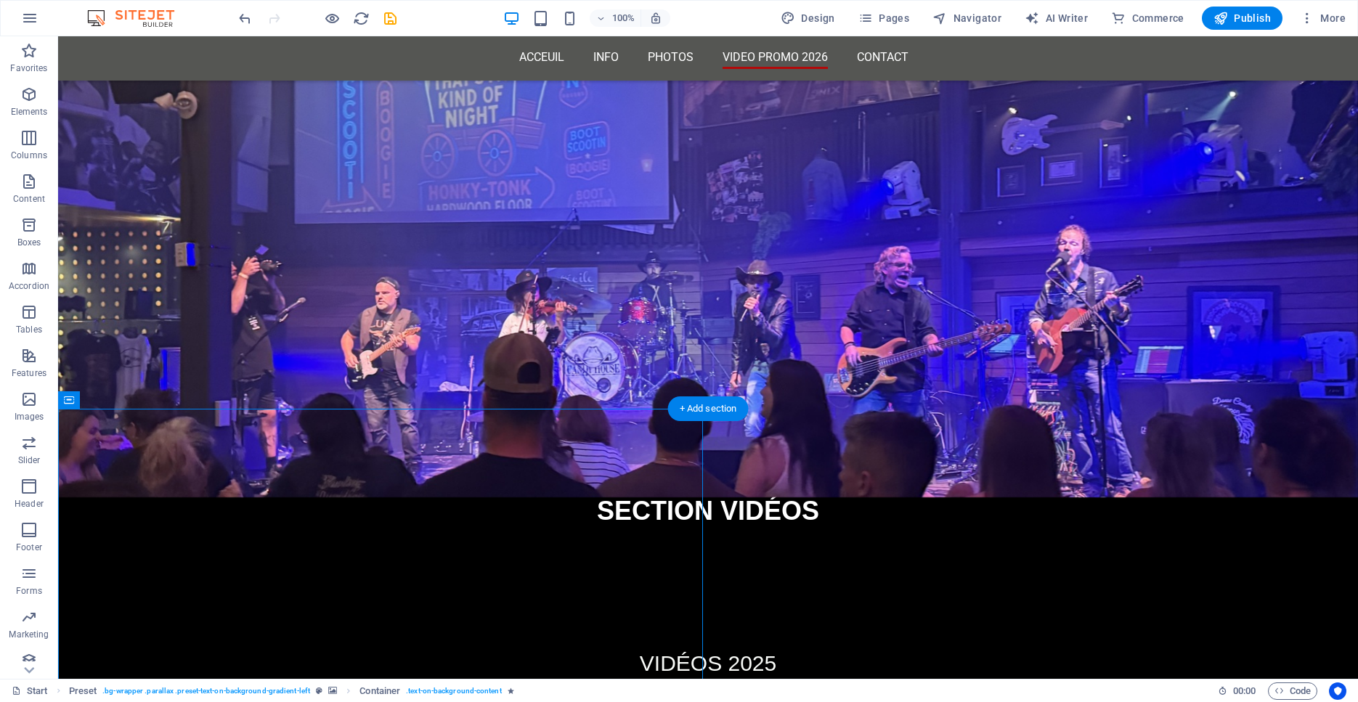
click at [159, 401] on icon at bounding box center [159, 399] width 8 height 15
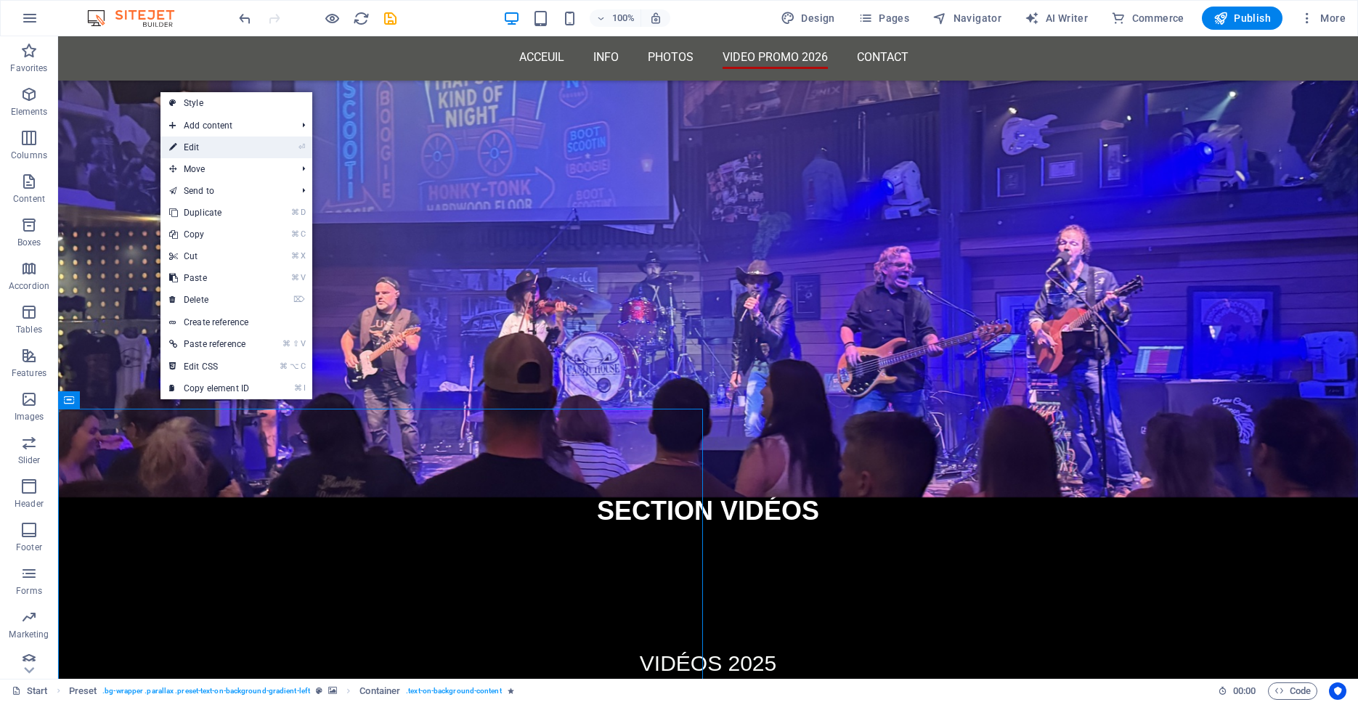
click at [208, 150] on link "⏎ Edit" at bounding box center [208, 147] width 97 height 22
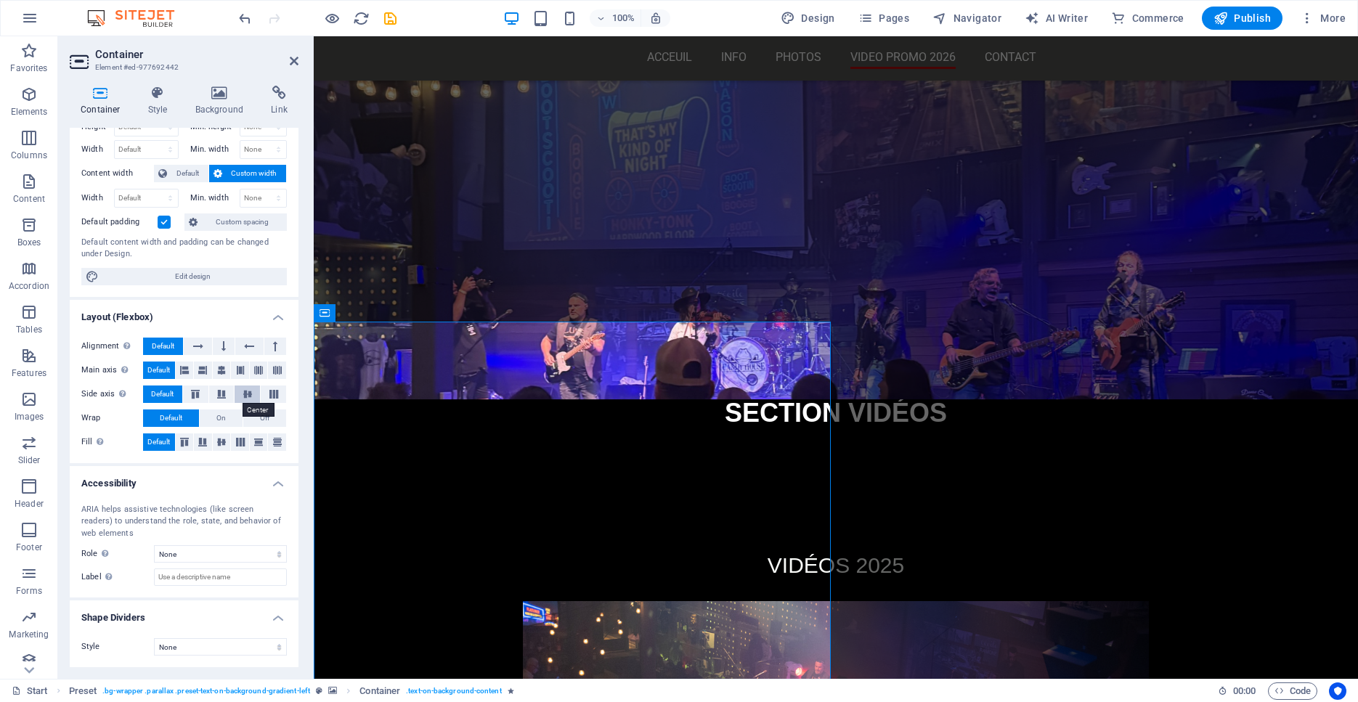
scroll to position [0, 0]
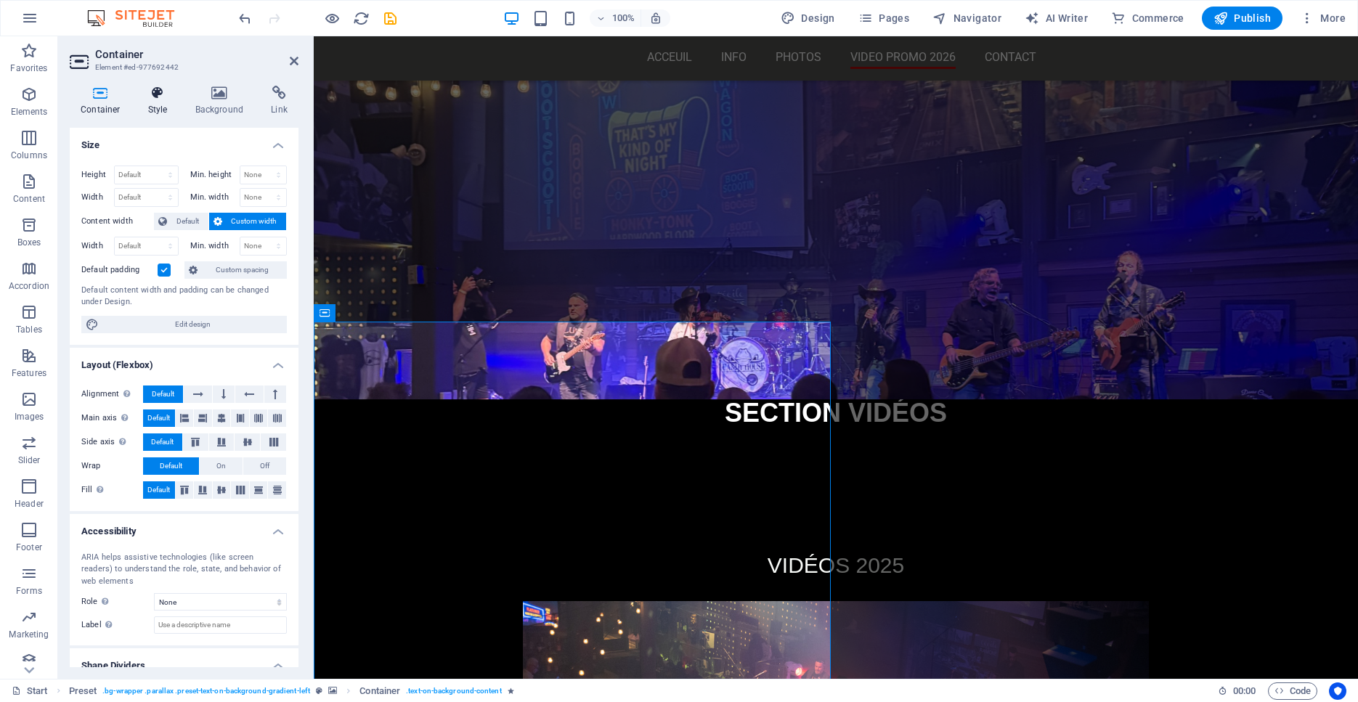
click at [160, 98] on icon at bounding box center [157, 93] width 41 height 15
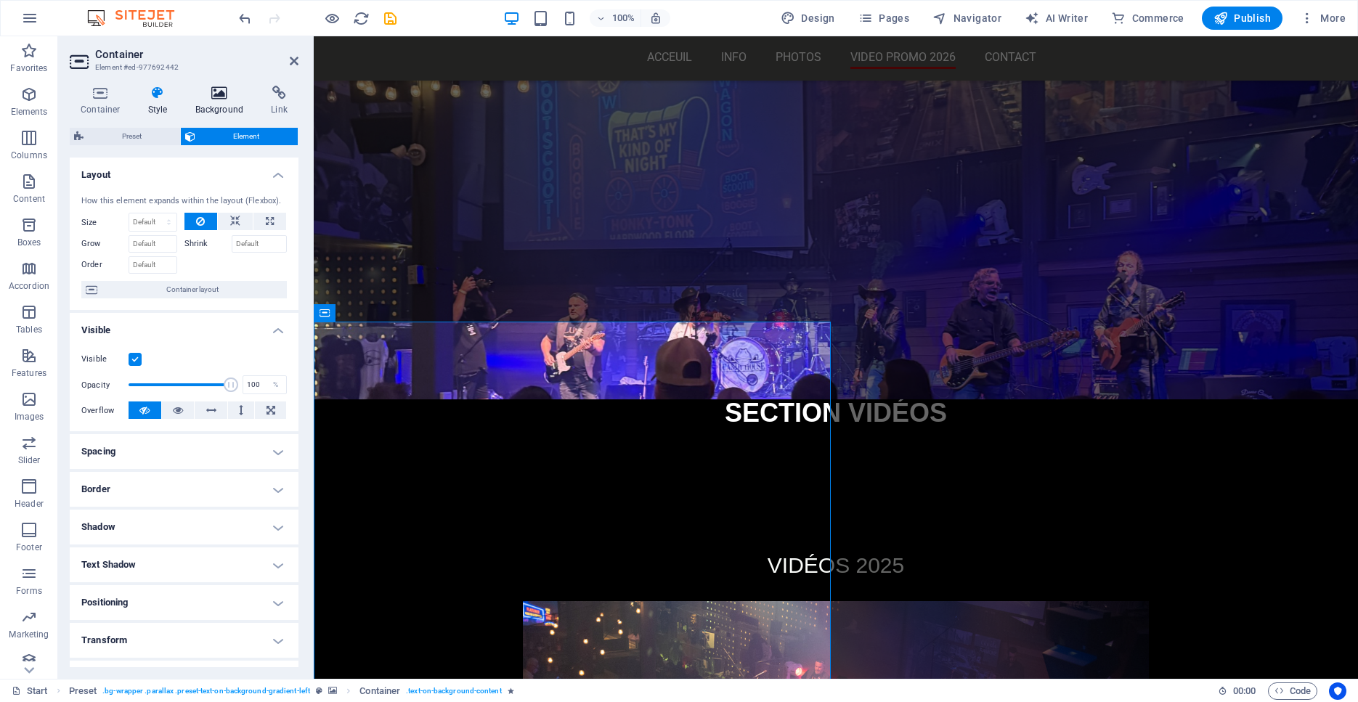
click at [223, 93] on icon at bounding box center [219, 93] width 70 height 15
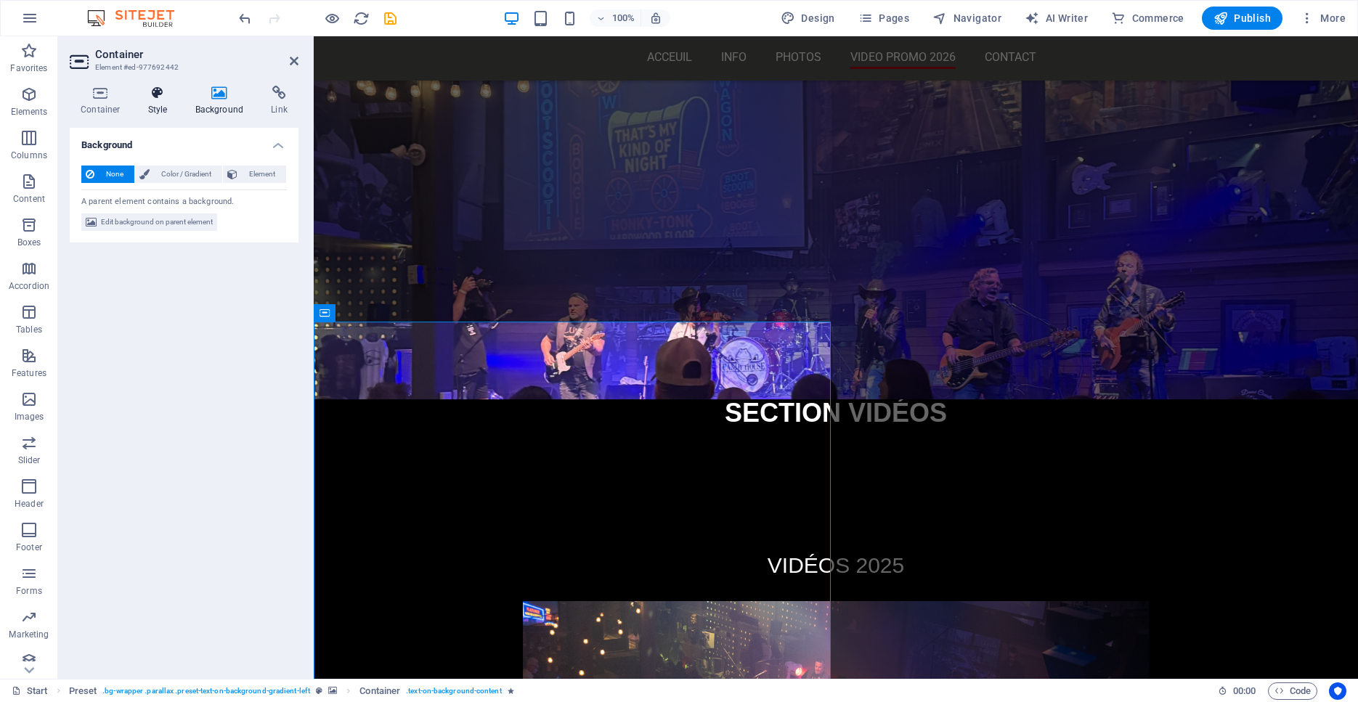
click at [163, 98] on icon at bounding box center [157, 93] width 41 height 15
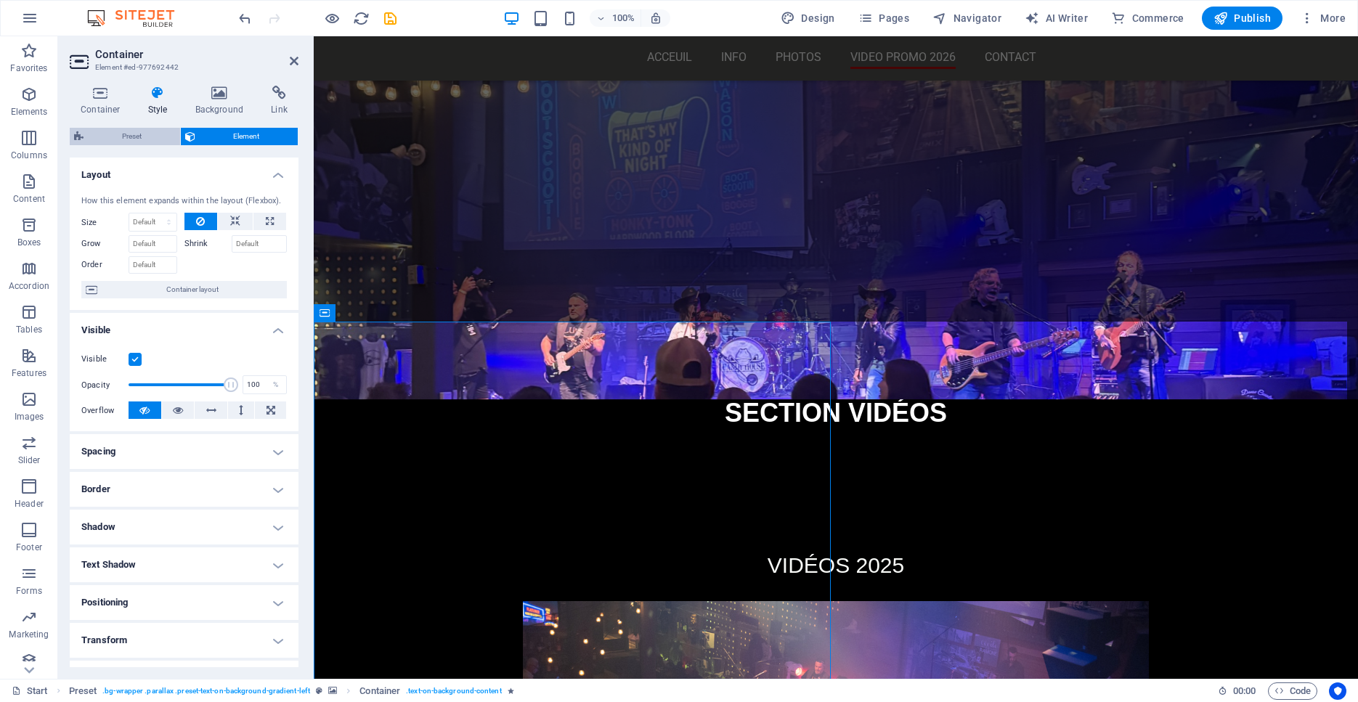
click at [123, 139] on span "Preset" at bounding box center [132, 136] width 88 height 17
select select "%"
select select "rem"
select select "px"
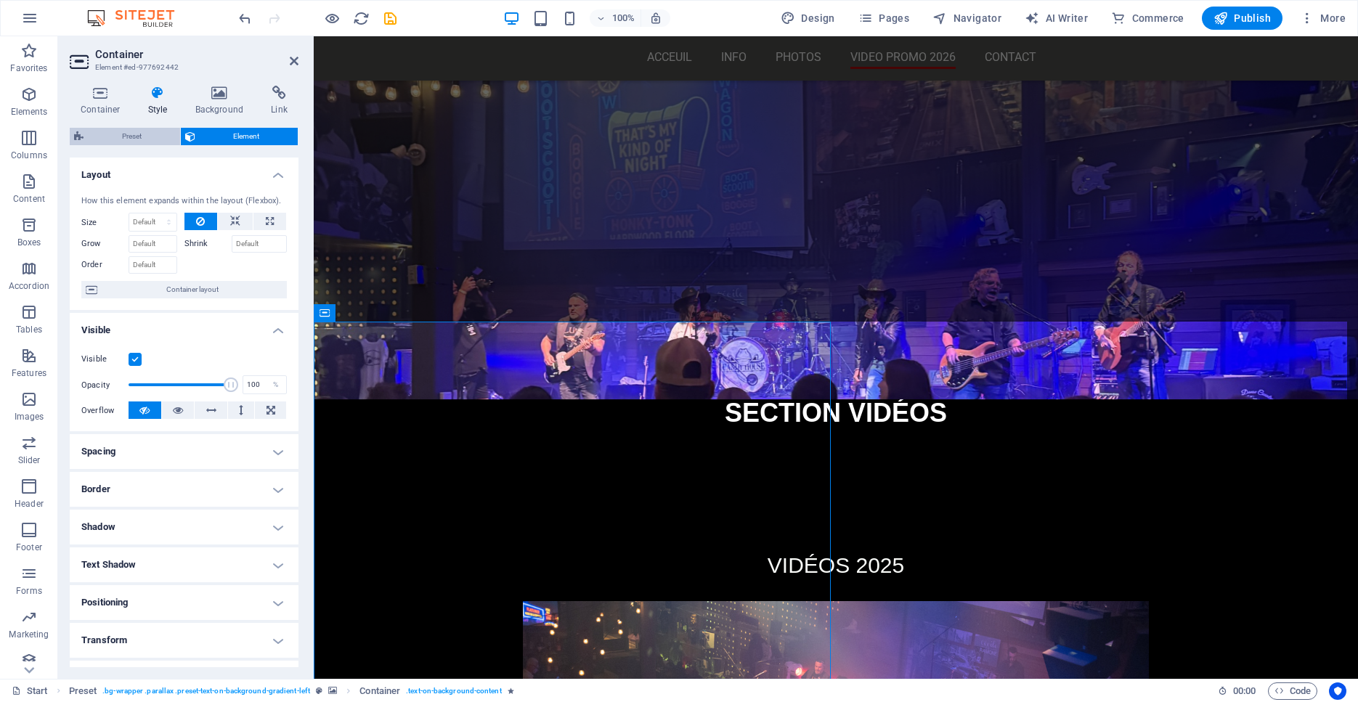
select select "preset-text-on-background-gradient-left"
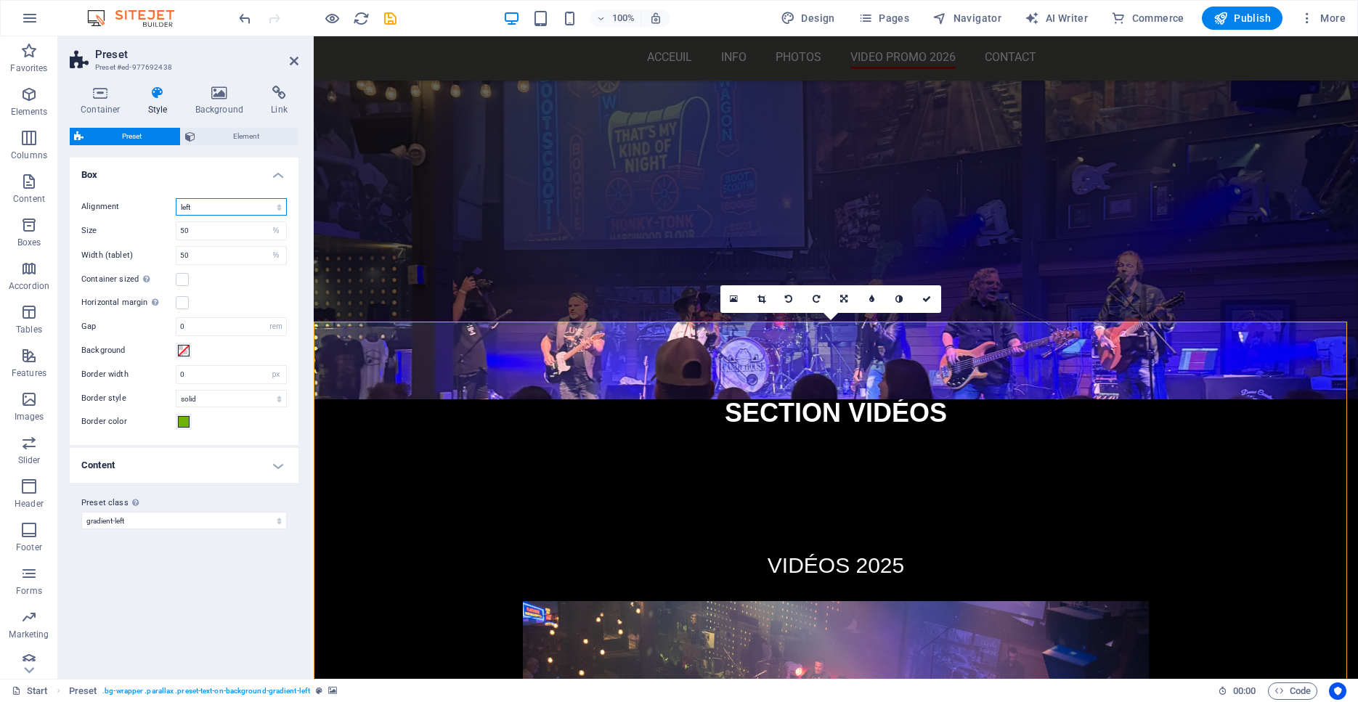
select select "center"
click option "center" at bounding box center [0, 0] width 0 height 0
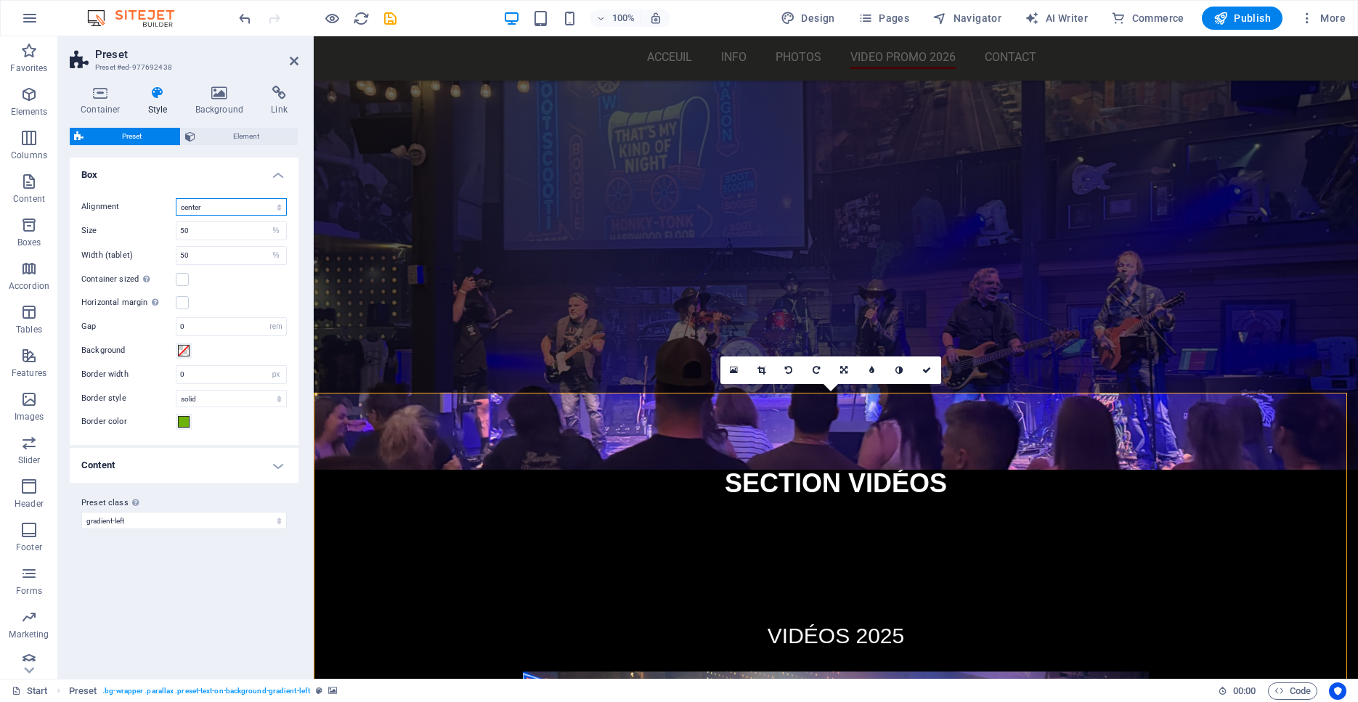
scroll to position [3939, 0]
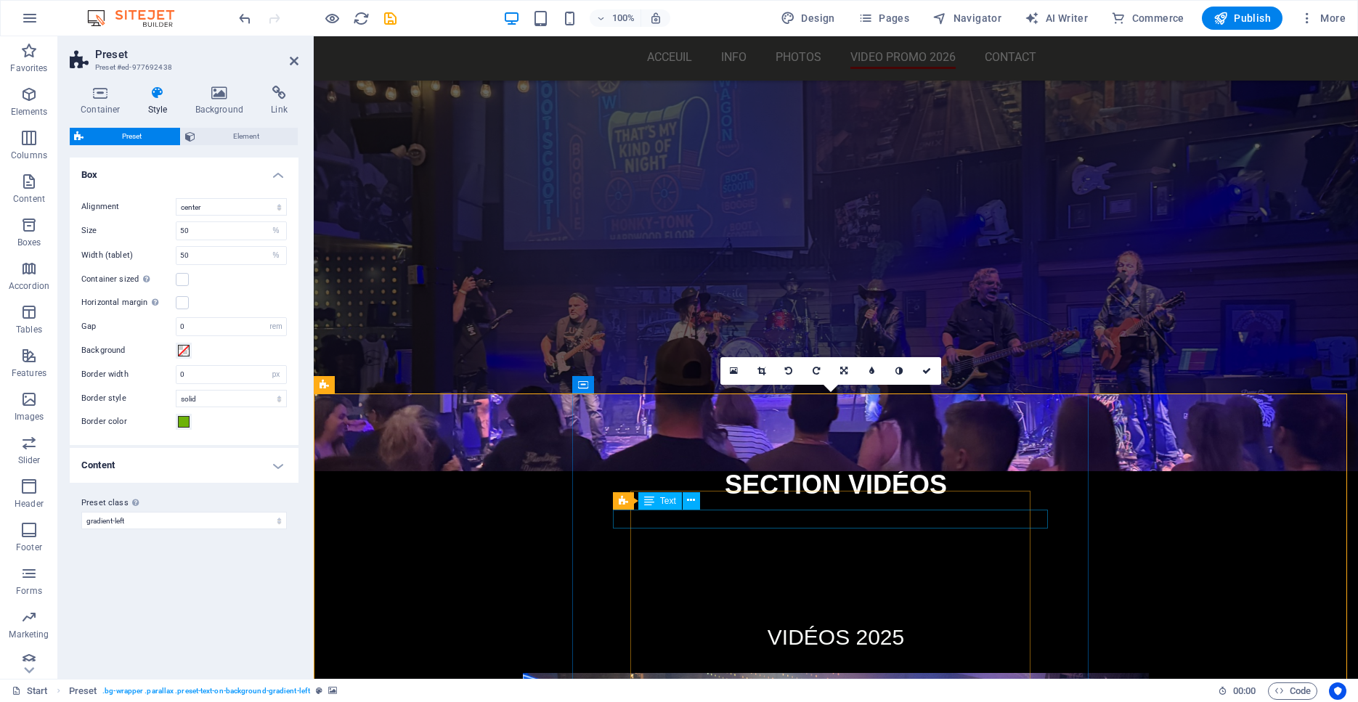
click at [690, 505] on icon at bounding box center [691, 500] width 8 height 15
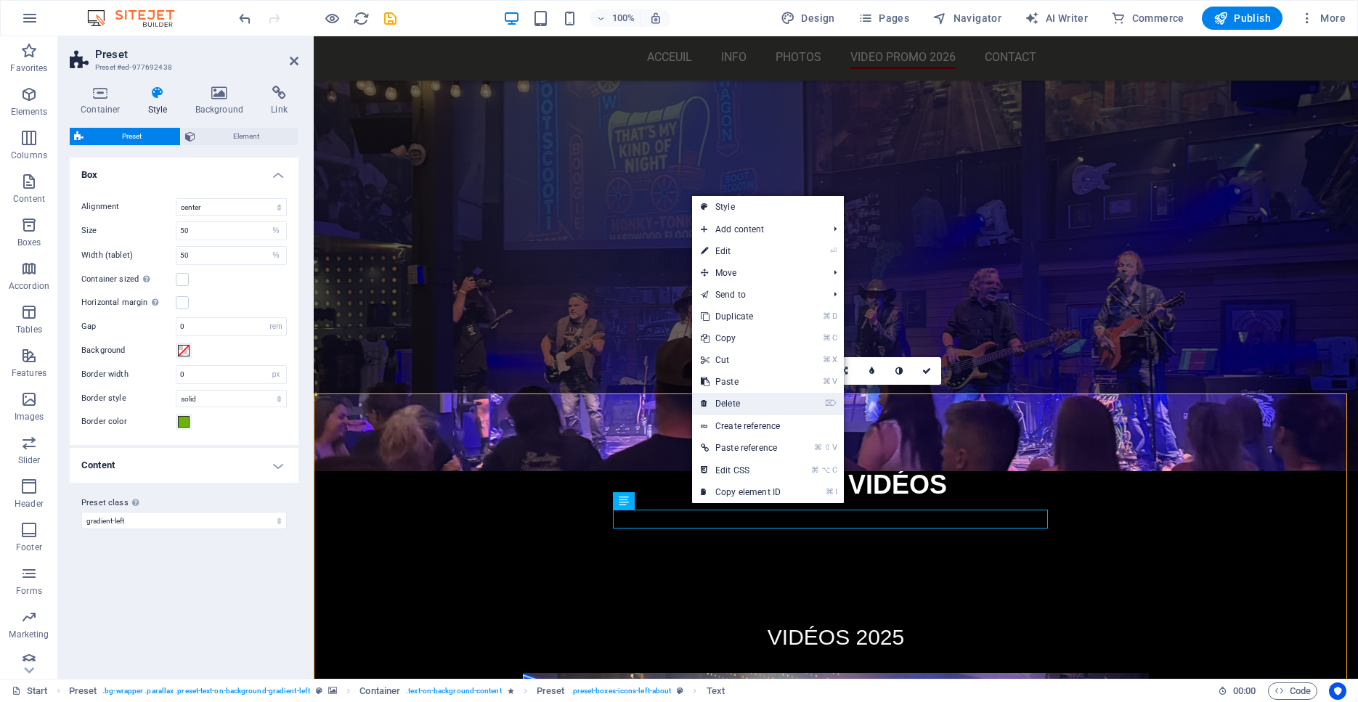
click at [732, 404] on link "⌦ Delete" at bounding box center [740, 404] width 97 height 22
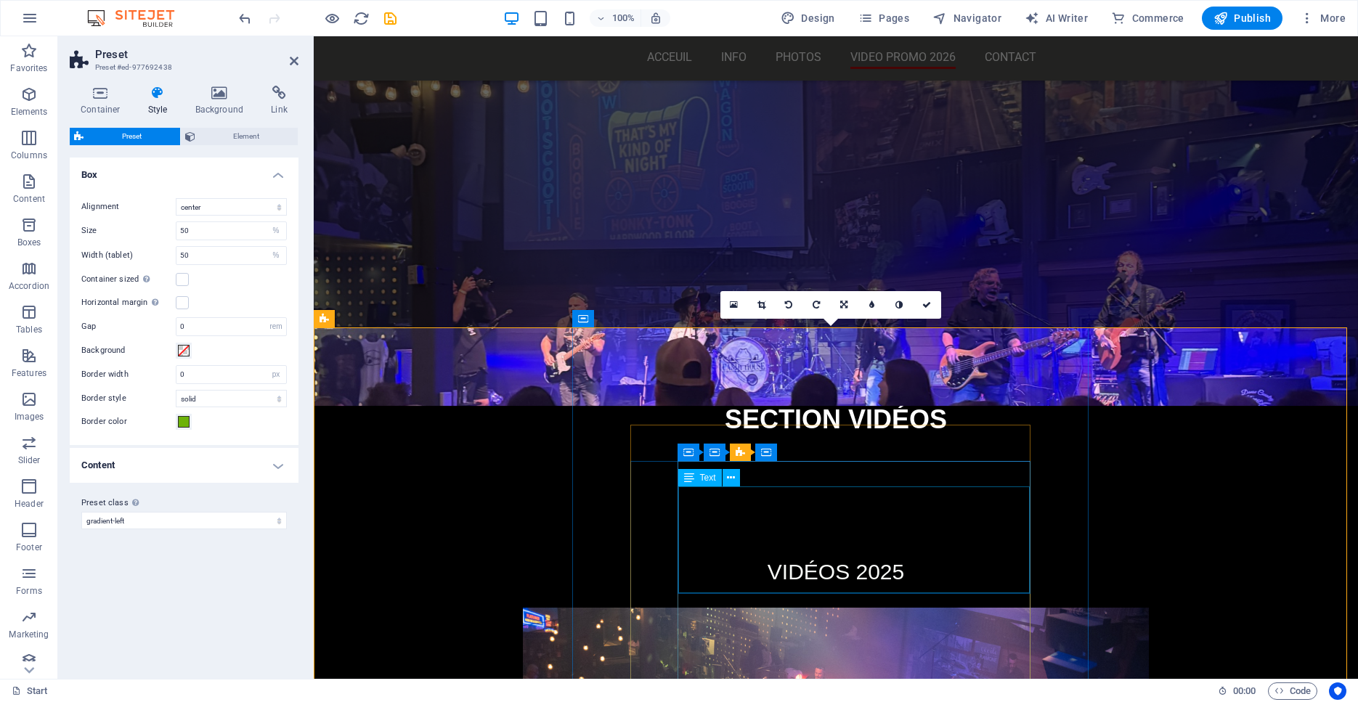
scroll to position [4003, 0]
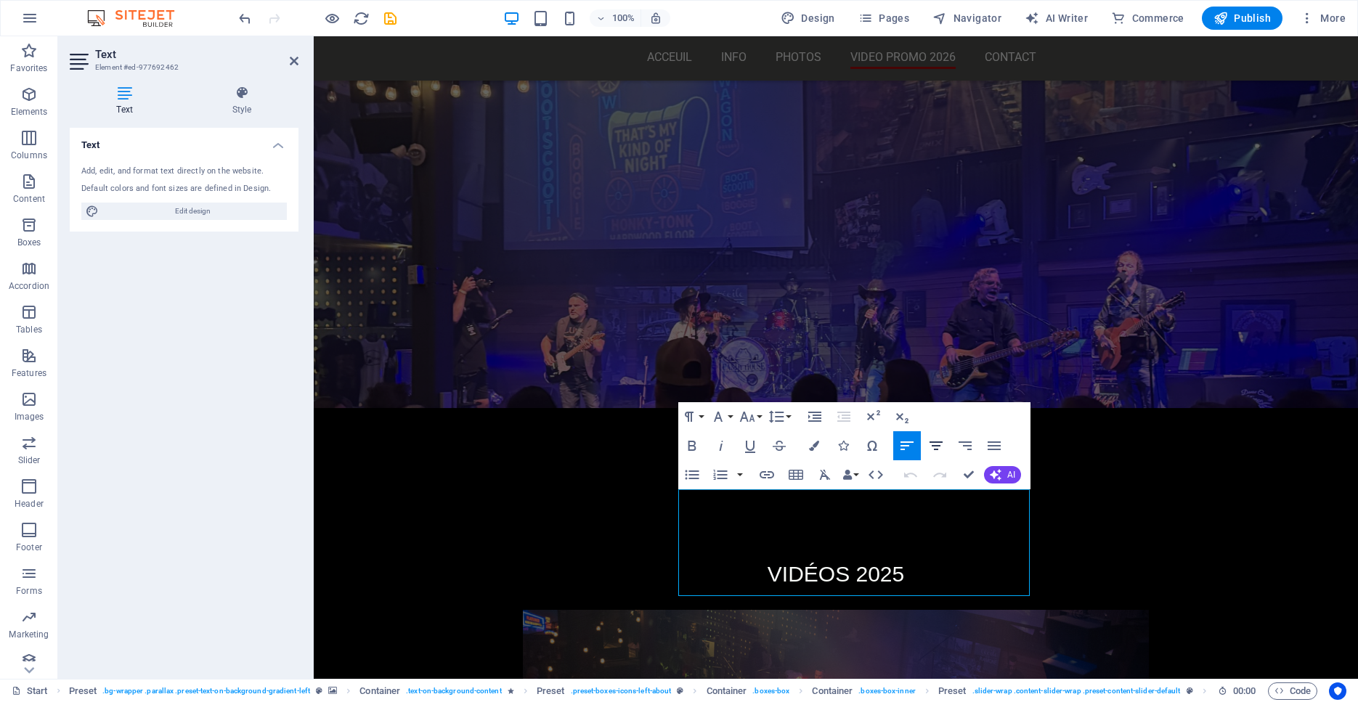
click at [931, 443] on icon "button" at bounding box center [935, 445] width 13 height 9
click at [937, 445] on icon "button" at bounding box center [935, 445] width 13 height 9
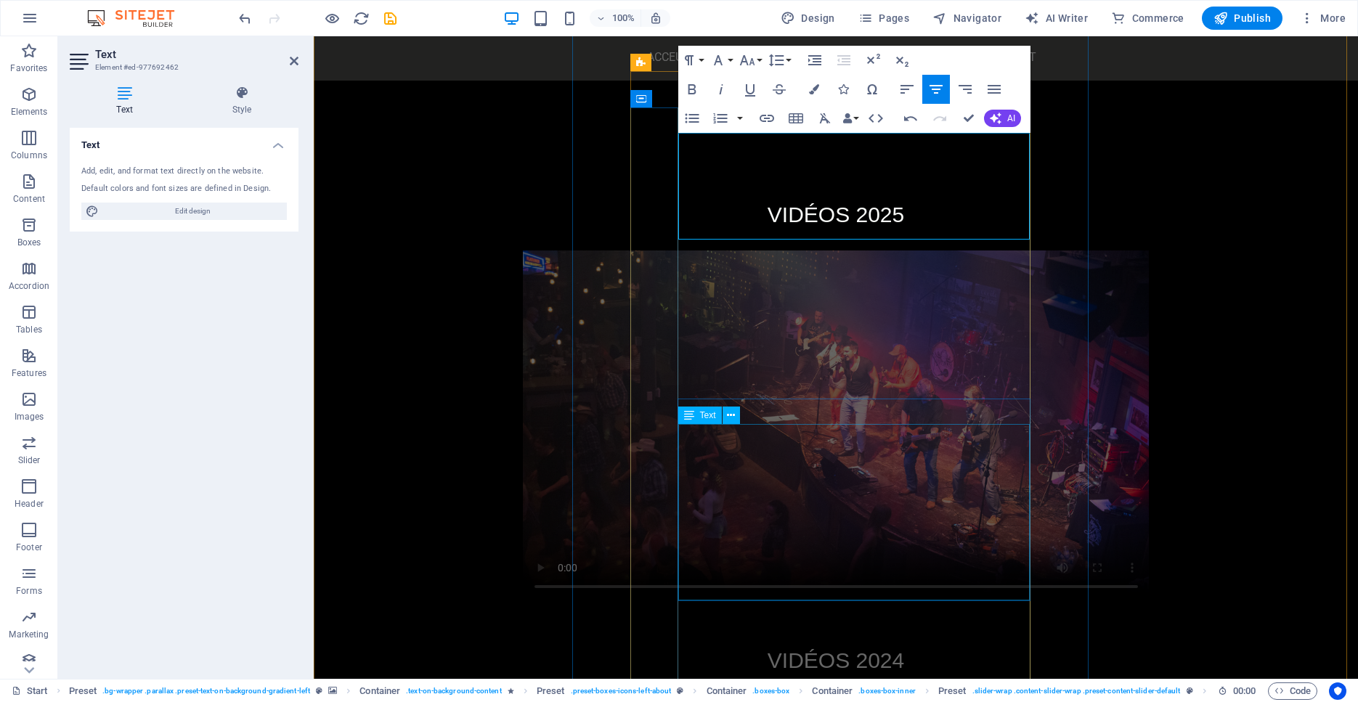
scroll to position [4359, 0]
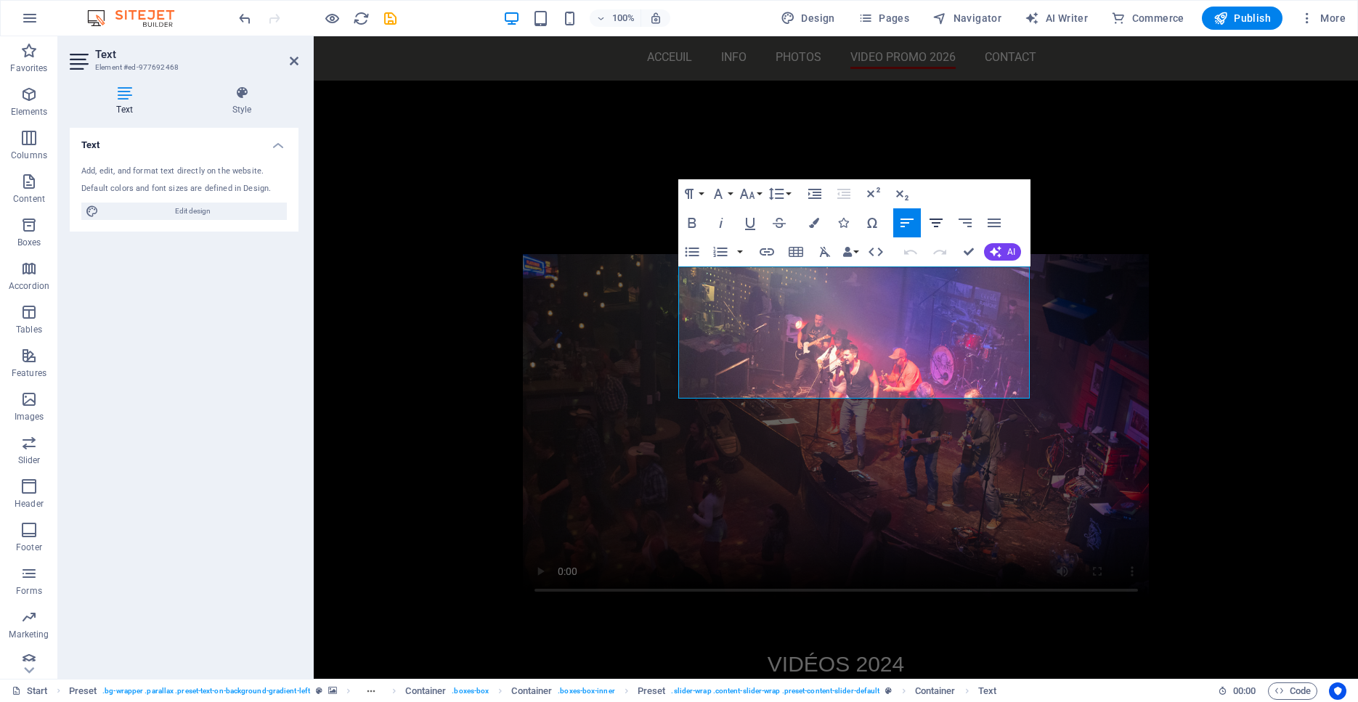
click at [939, 221] on icon "button" at bounding box center [935, 222] width 17 height 17
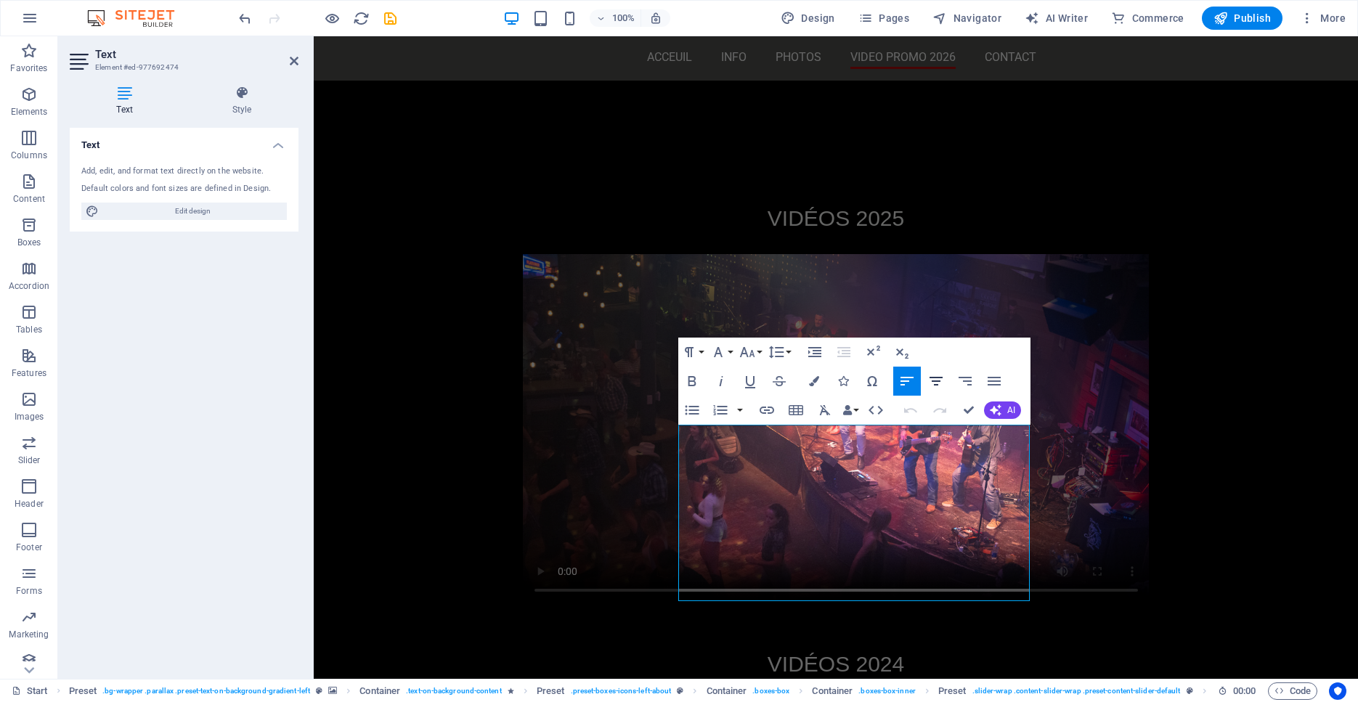
click at [937, 375] on icon "button" at bounding box center [935, 380] width 17 height 17
click at [937, 380] on icon "button" at bounding box center [935, 380] width 17 height 17
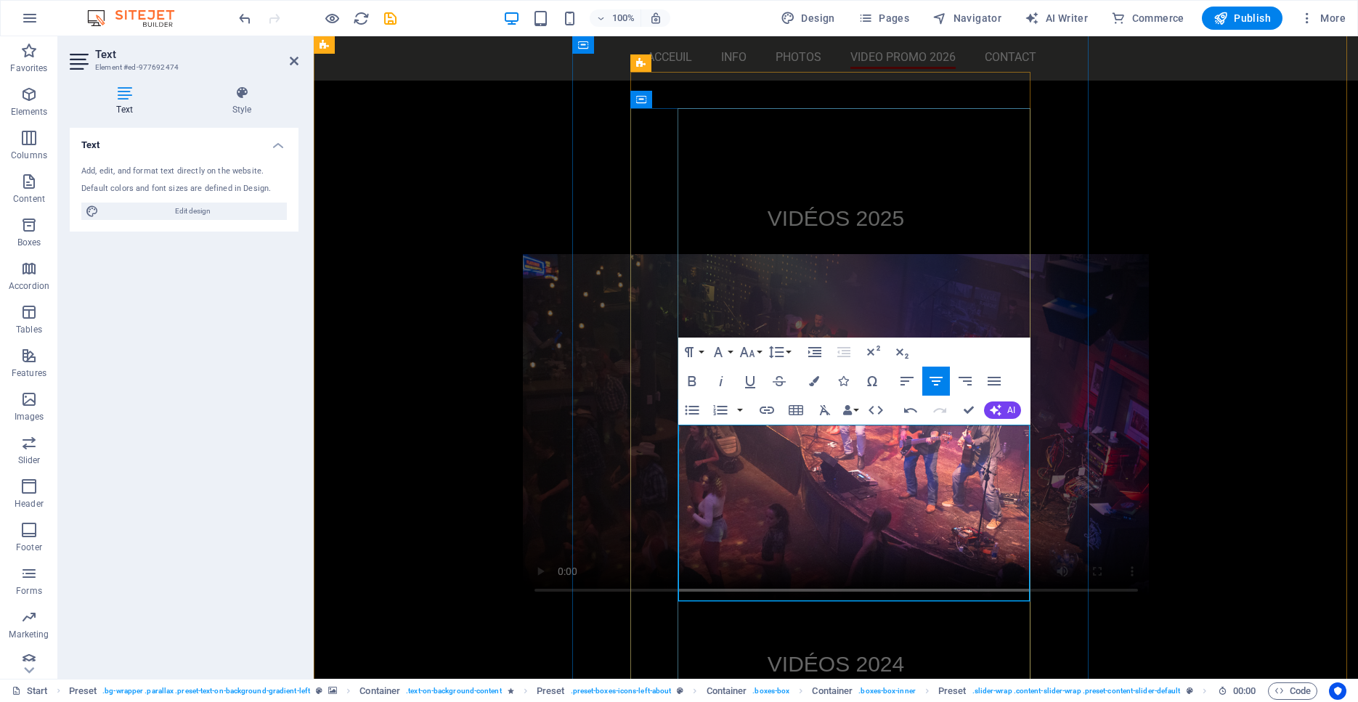
click at [934, 383] on icon "button" at bounding box center [935, 380] width 17 height 17
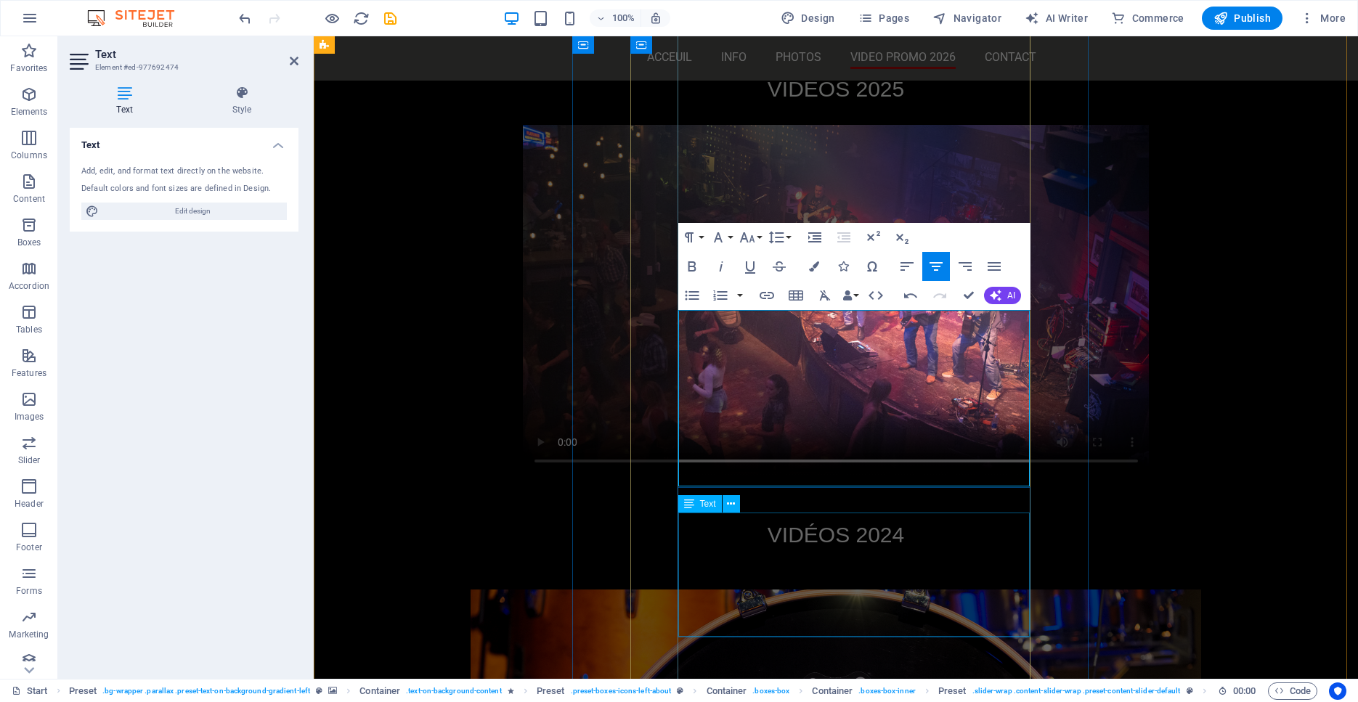
scroll to position [4490, 0]
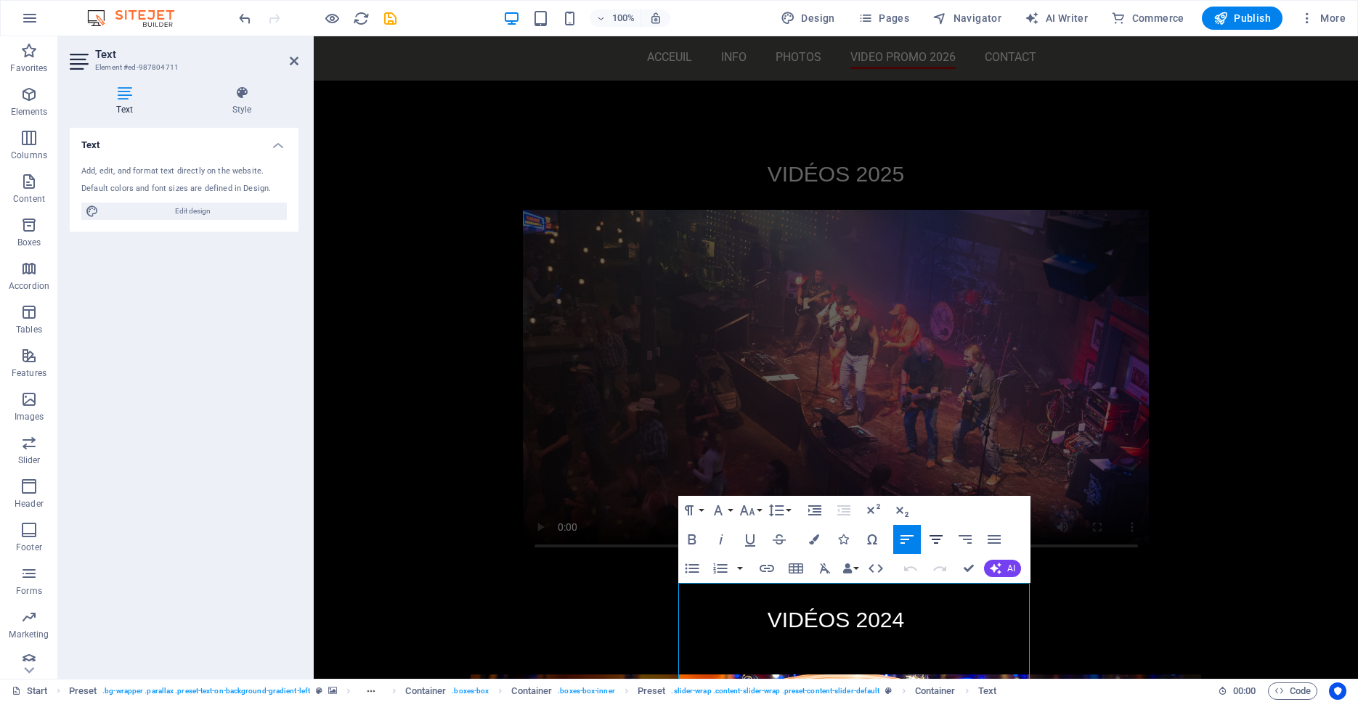
click at [934, 539] on icon "button" at bounding box center [935, 539] width 13 height 9
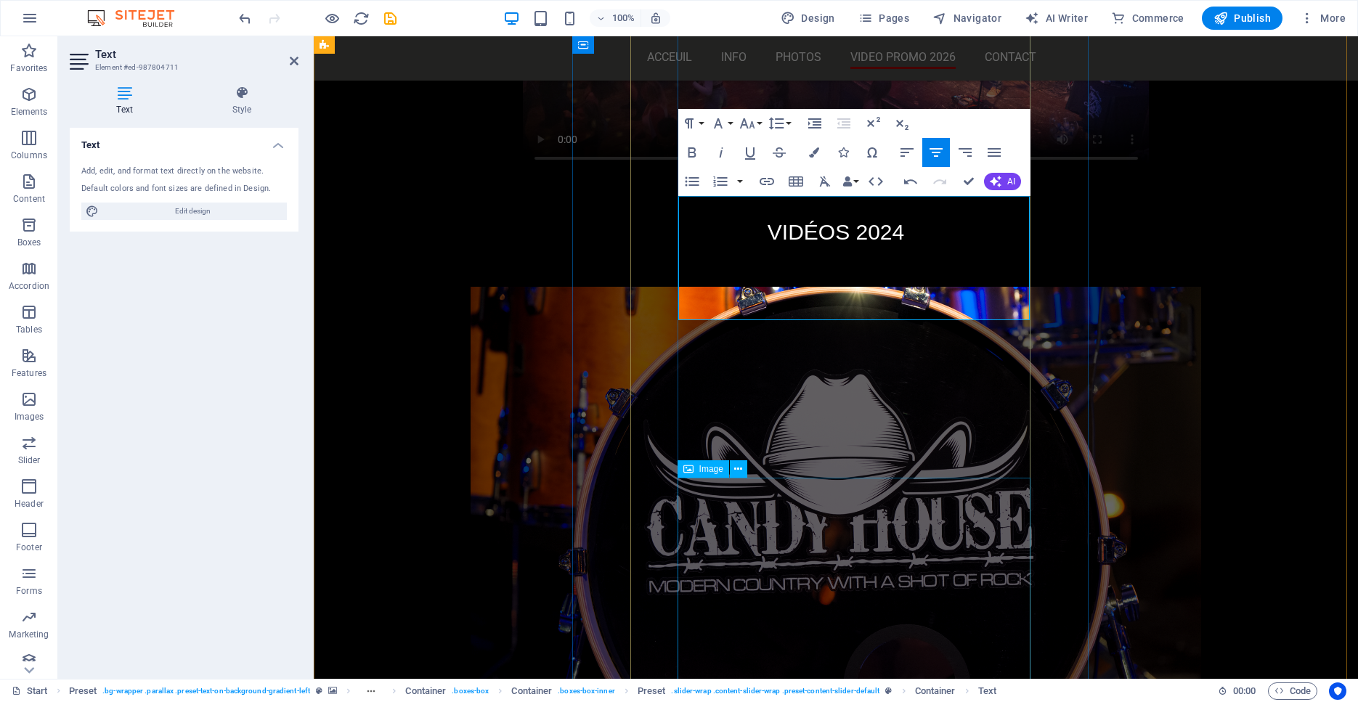
scroll to position [4790, 0]
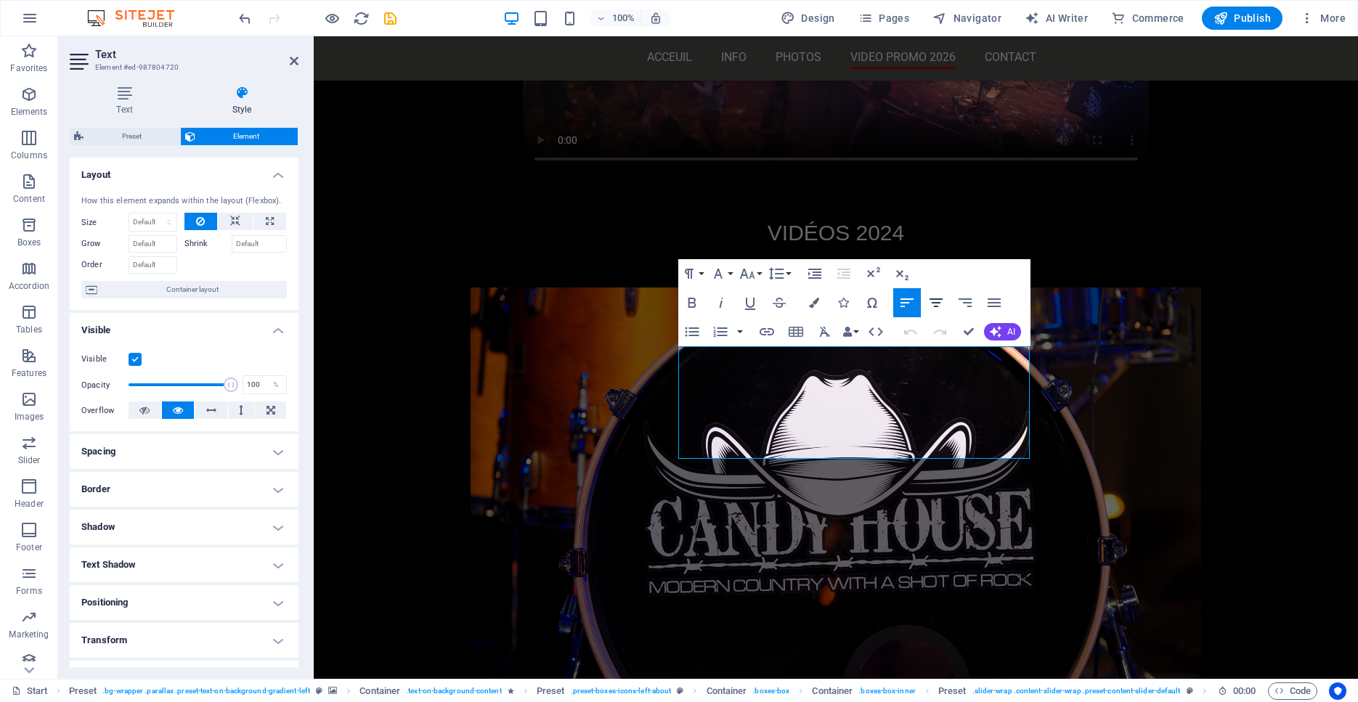
click at [934, 301] on icon "button" at bounding box center [935, 302] width 17 height 17
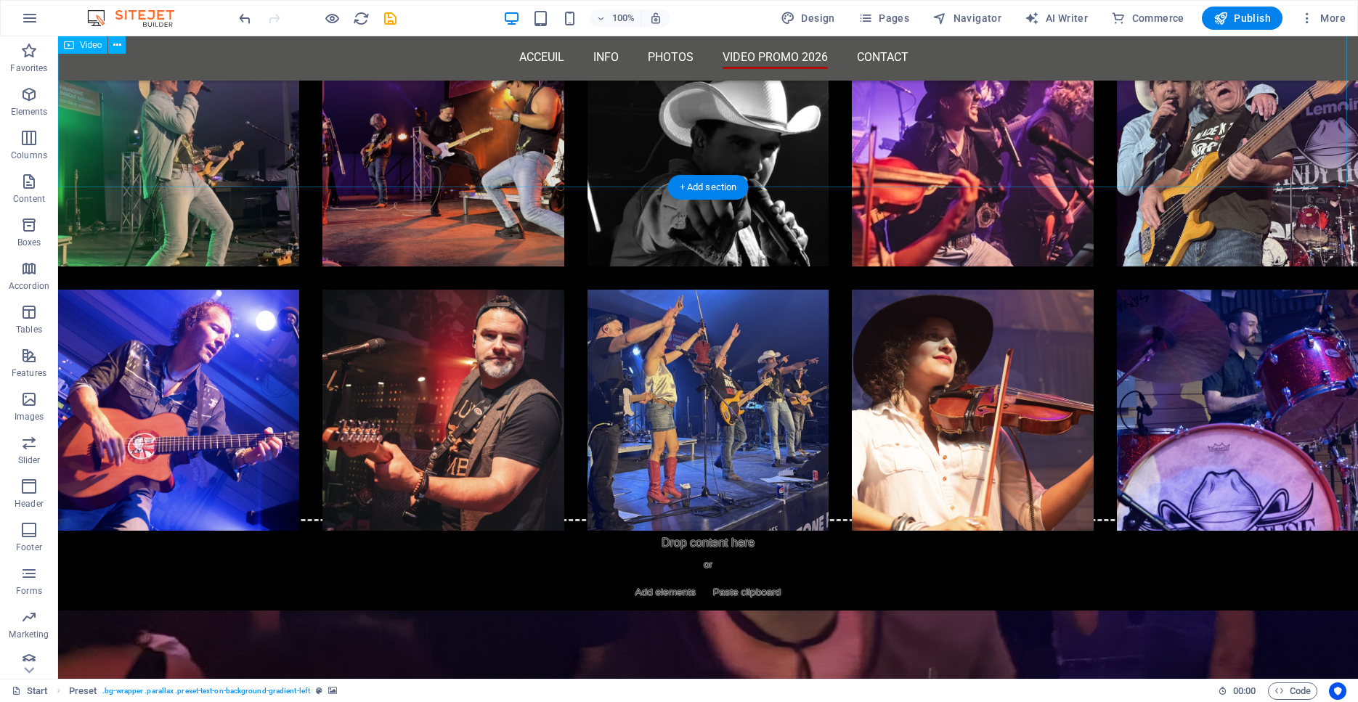
scroll to position [3249, 0]
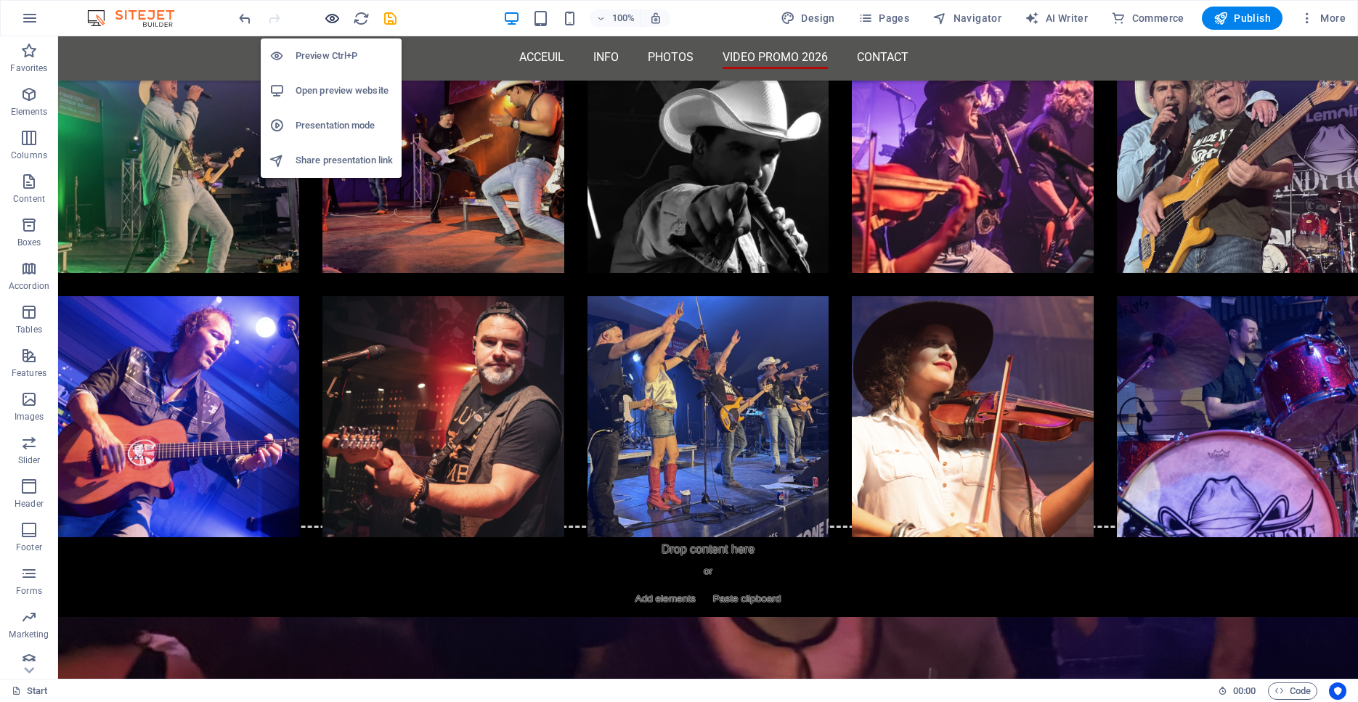
click at [335, 18] on icon "button" at bounding box center [332, 18] width 17 height 17
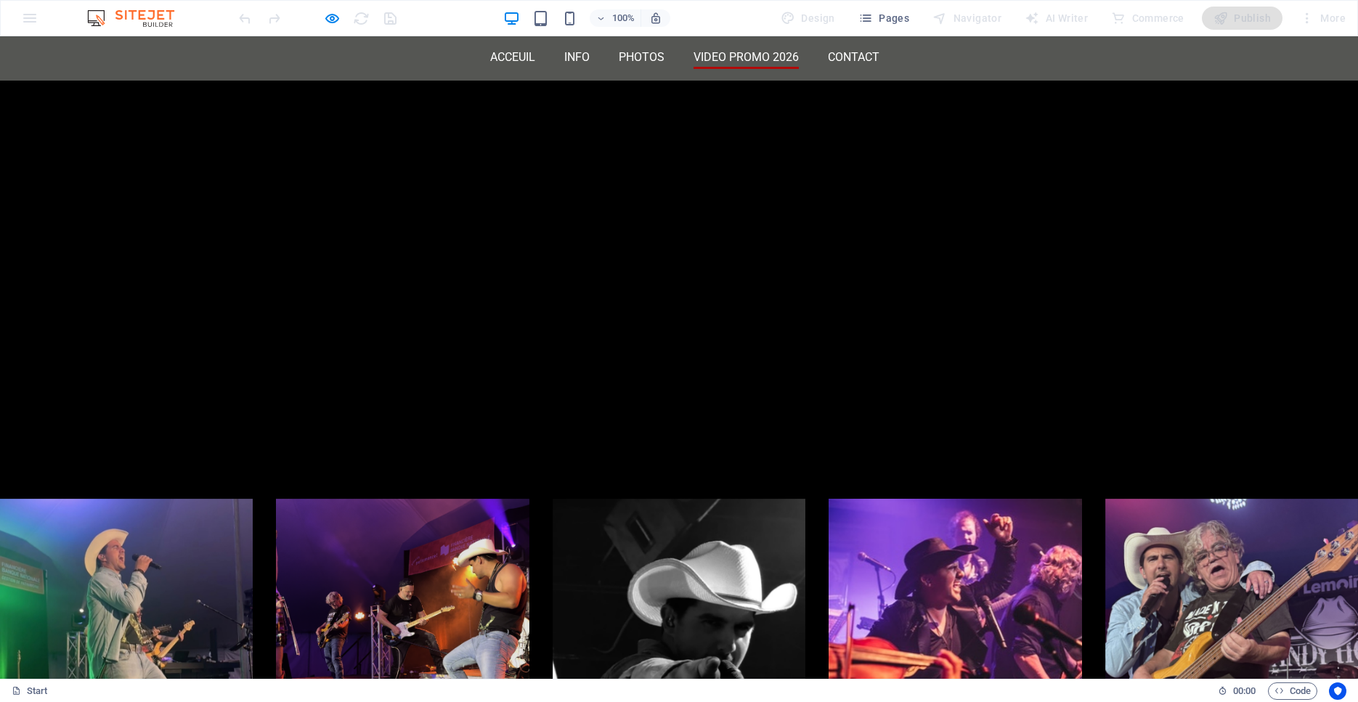
scroll to position [2769, 0]
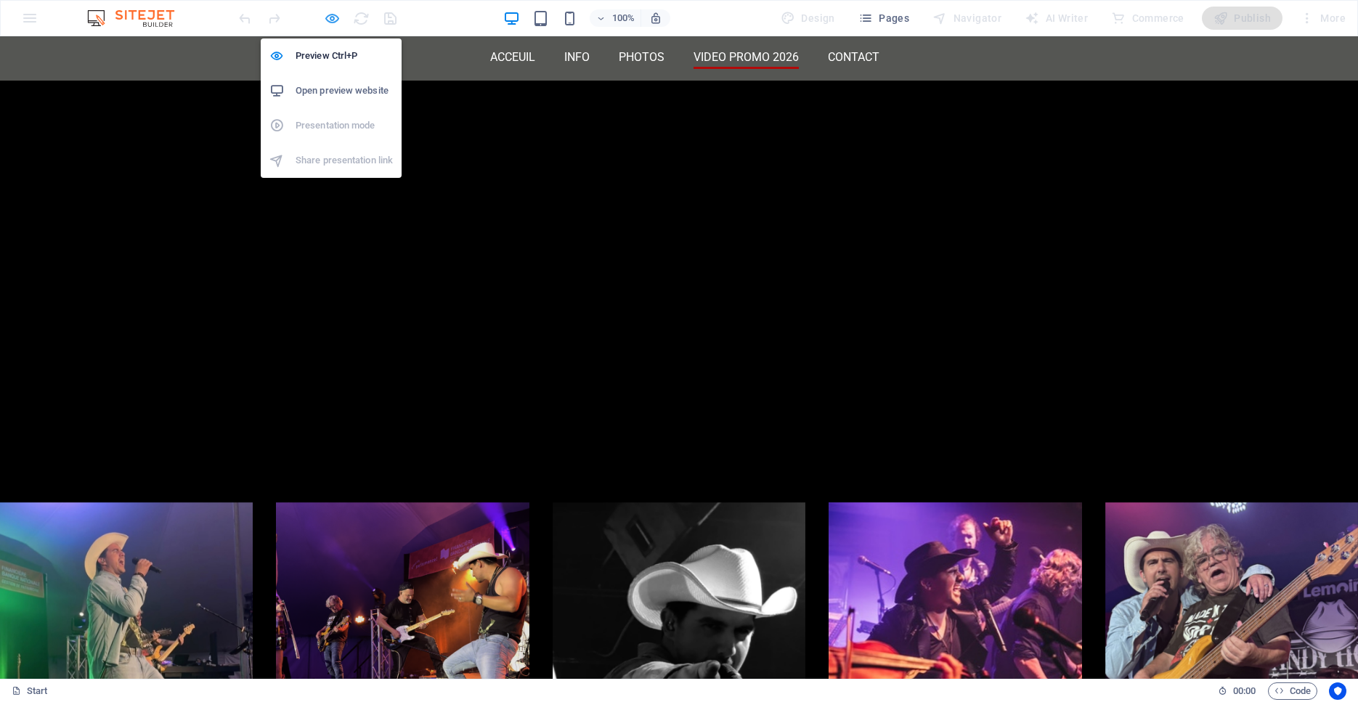
click at [334, 20] on icon "button" at bounding box center [332, 18] width 17 height 17
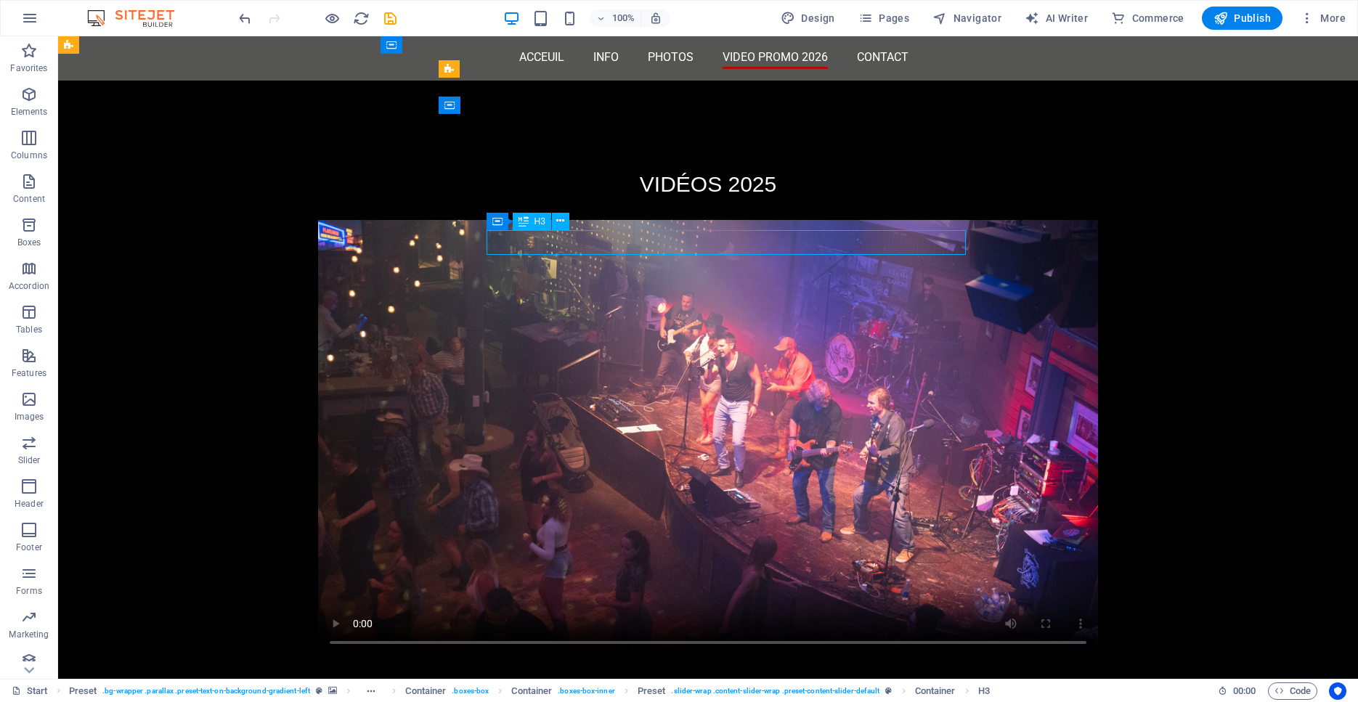
scroll to position [4353, 0]
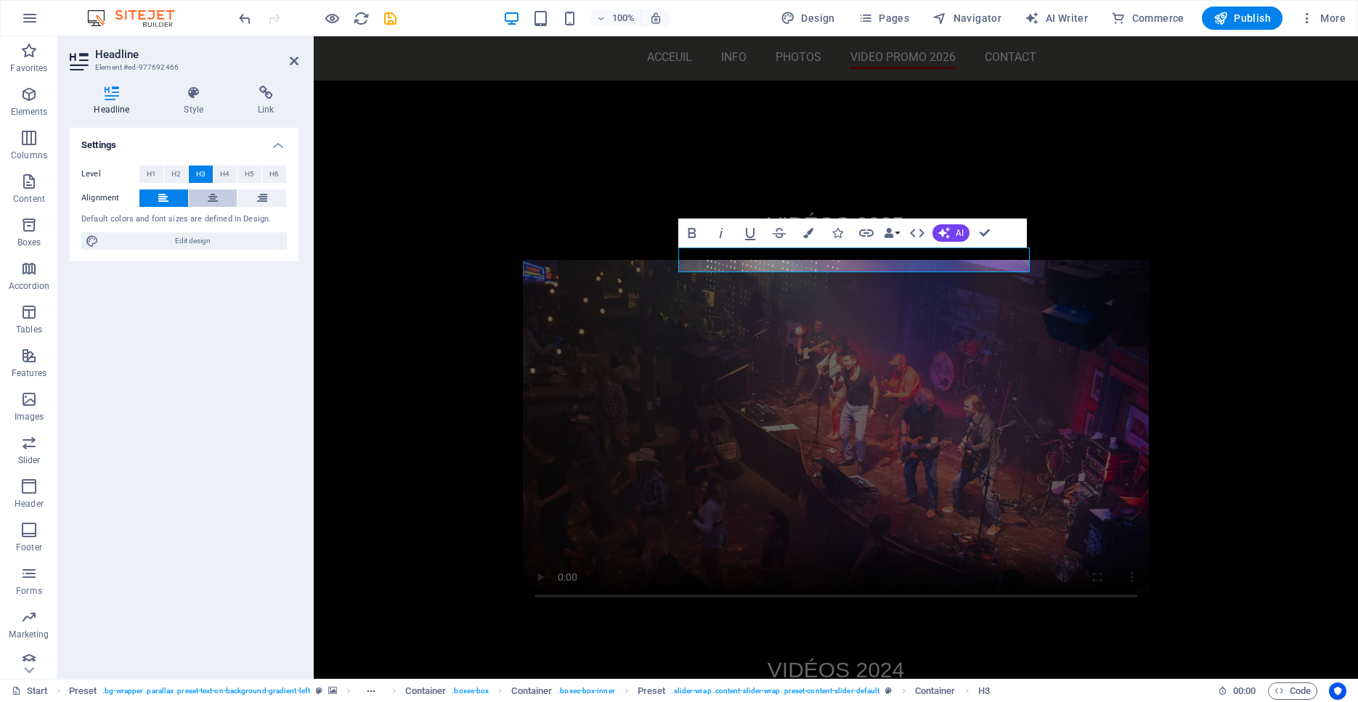
click at [219, 197] on button at bounding box center [213, 197] width 49 height 17
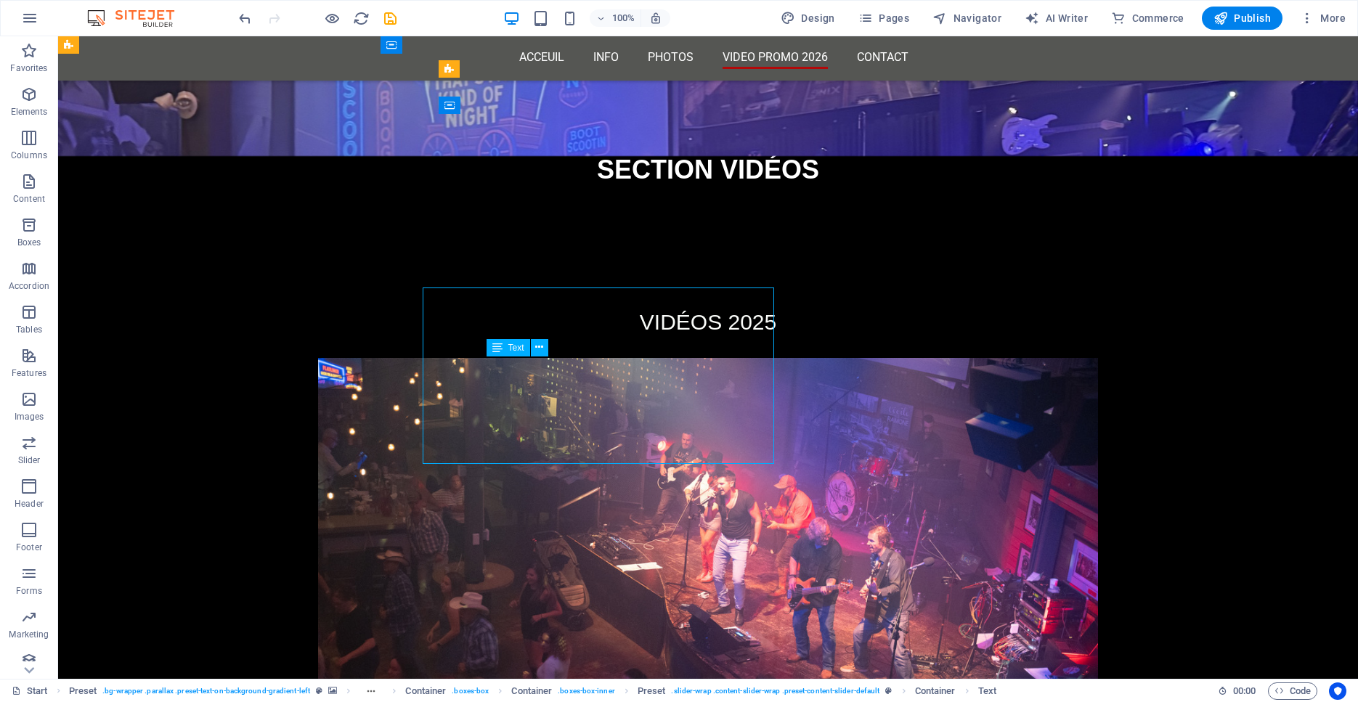
scroll to position [4439, 0]
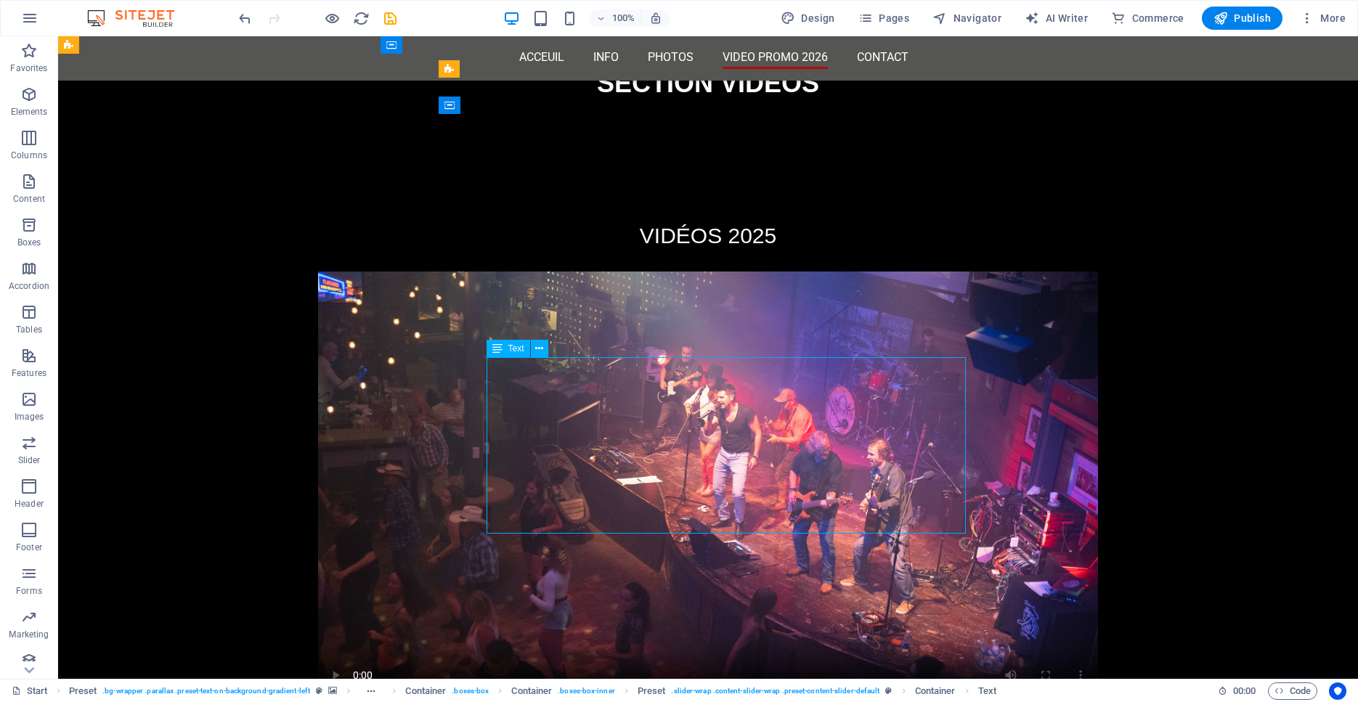
drag, startPoint x: 742, startPoint y: 512, endPoint x: 486, endPoint y: 511, distance: 255.6
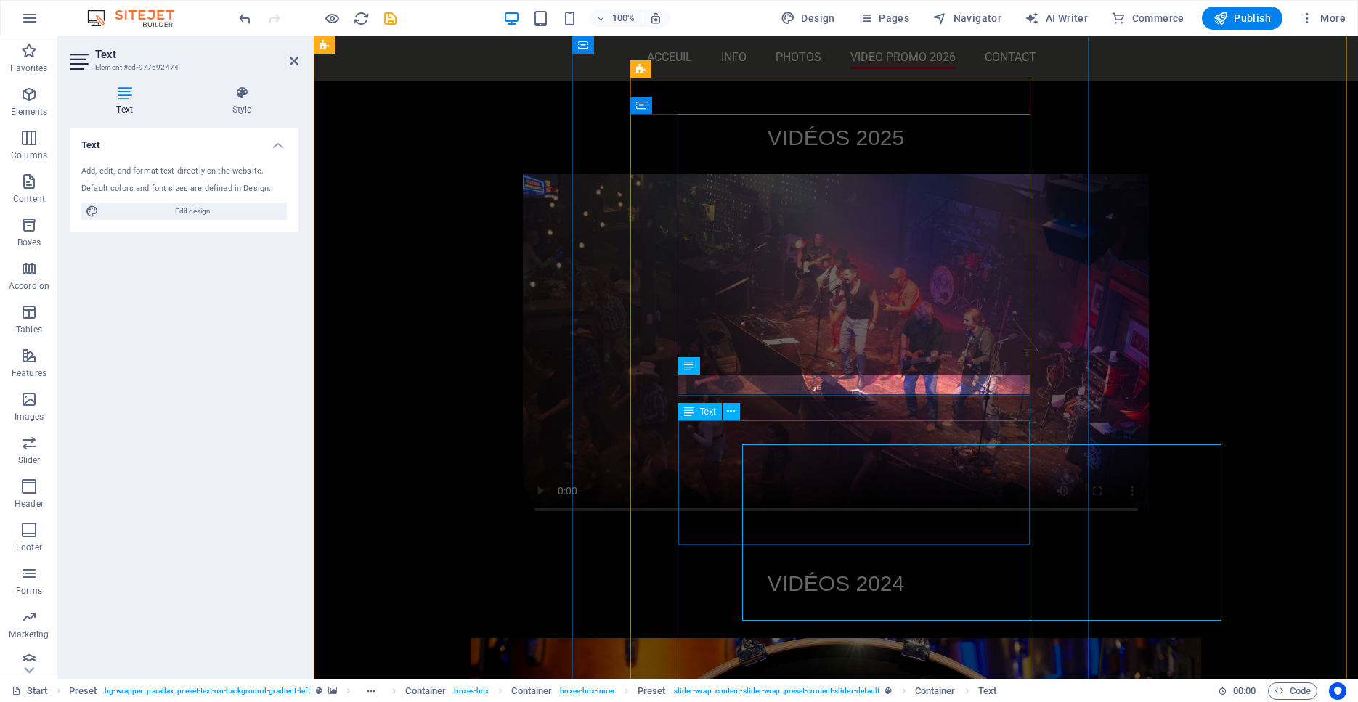
scroll to position [4353, 0]
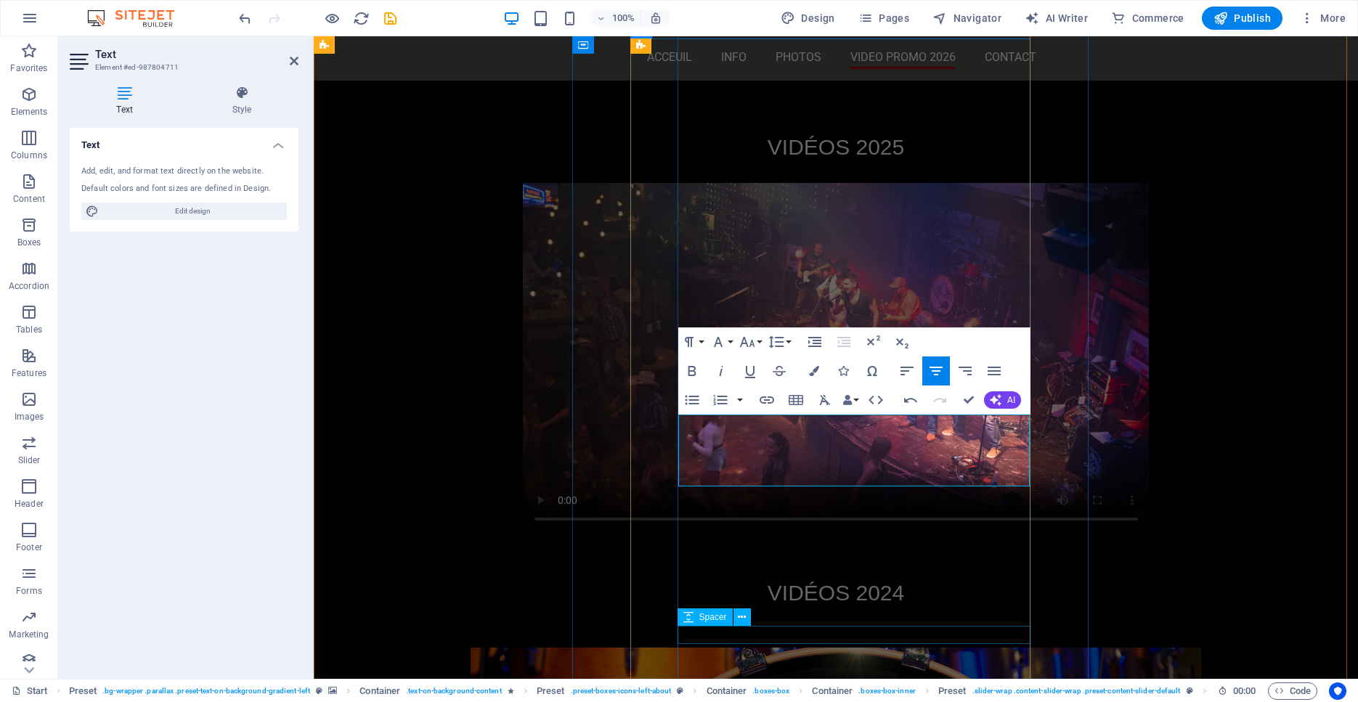
scroll to position [4430, 0]
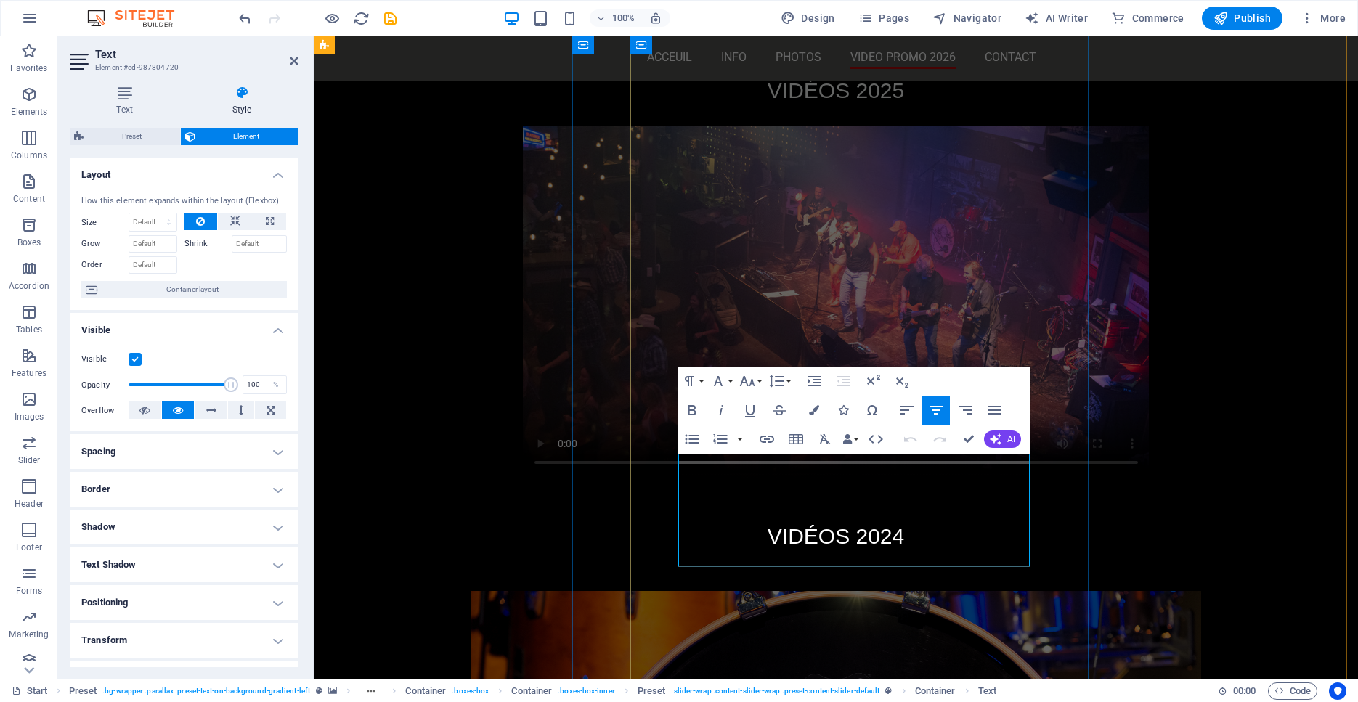
scroll to position [4487, 0]
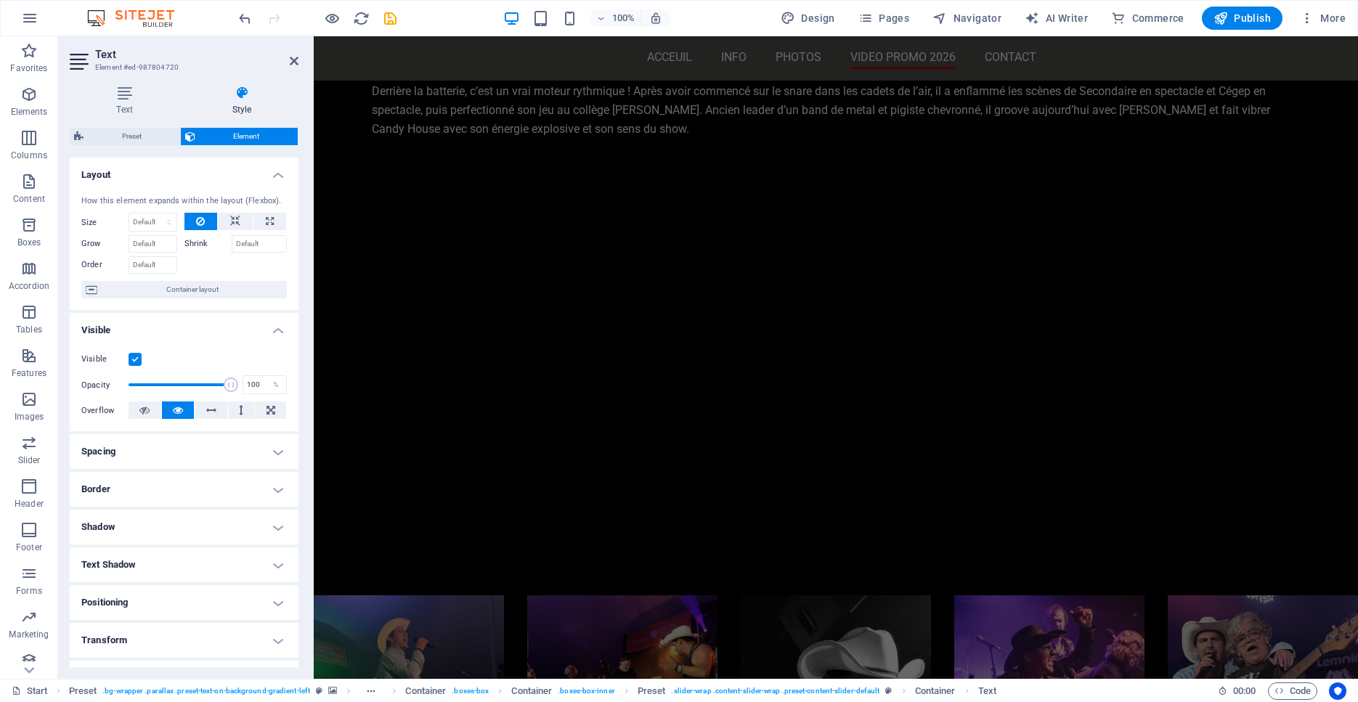
scroll to position [2687, 0]
click at [1242, 19] on span "Publish" at bounding box center [1241, 18] width 57 height 15
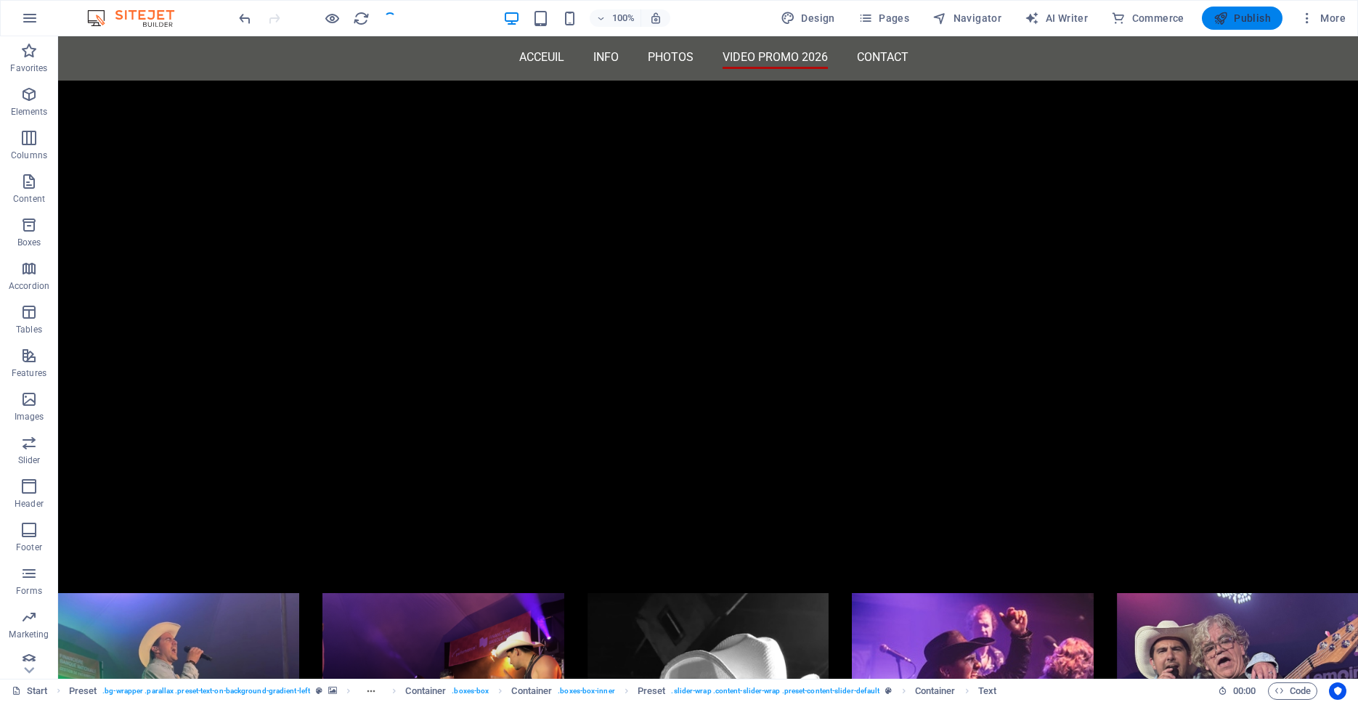
scroll to position [4699, 0]
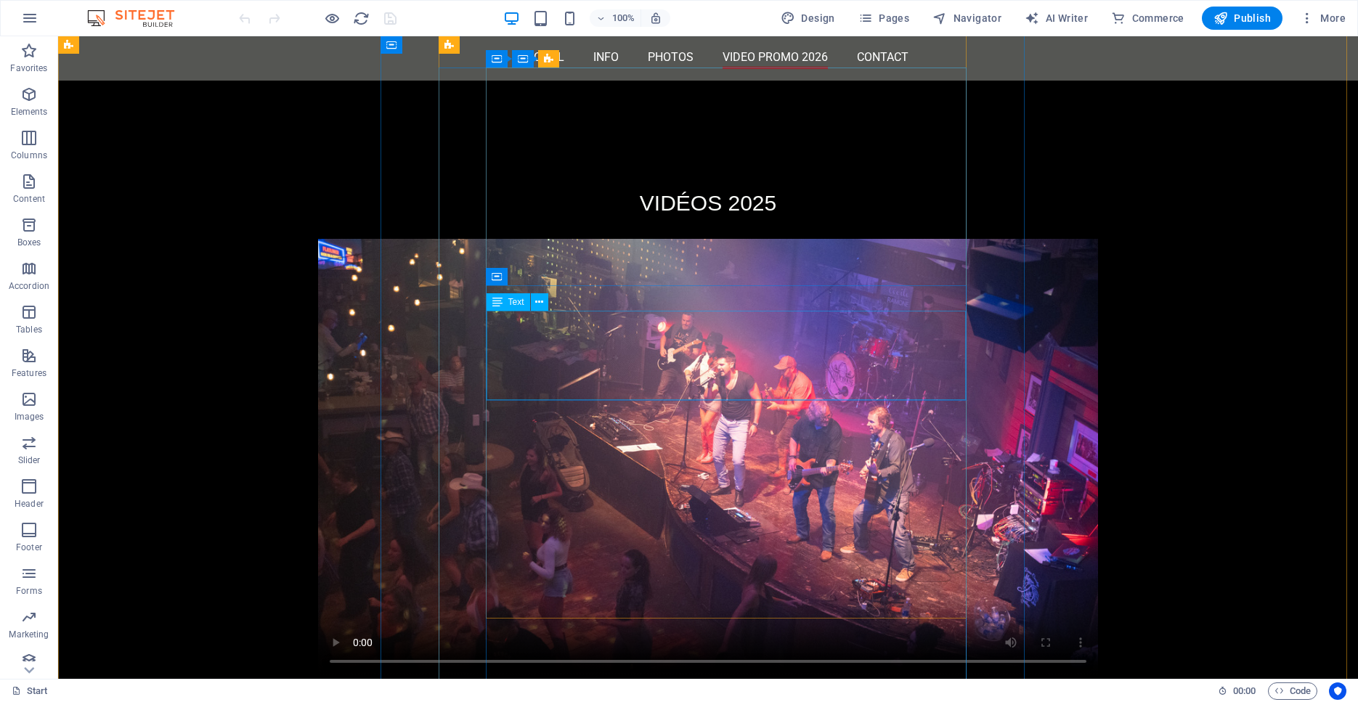
scroll to position [4474, 0]
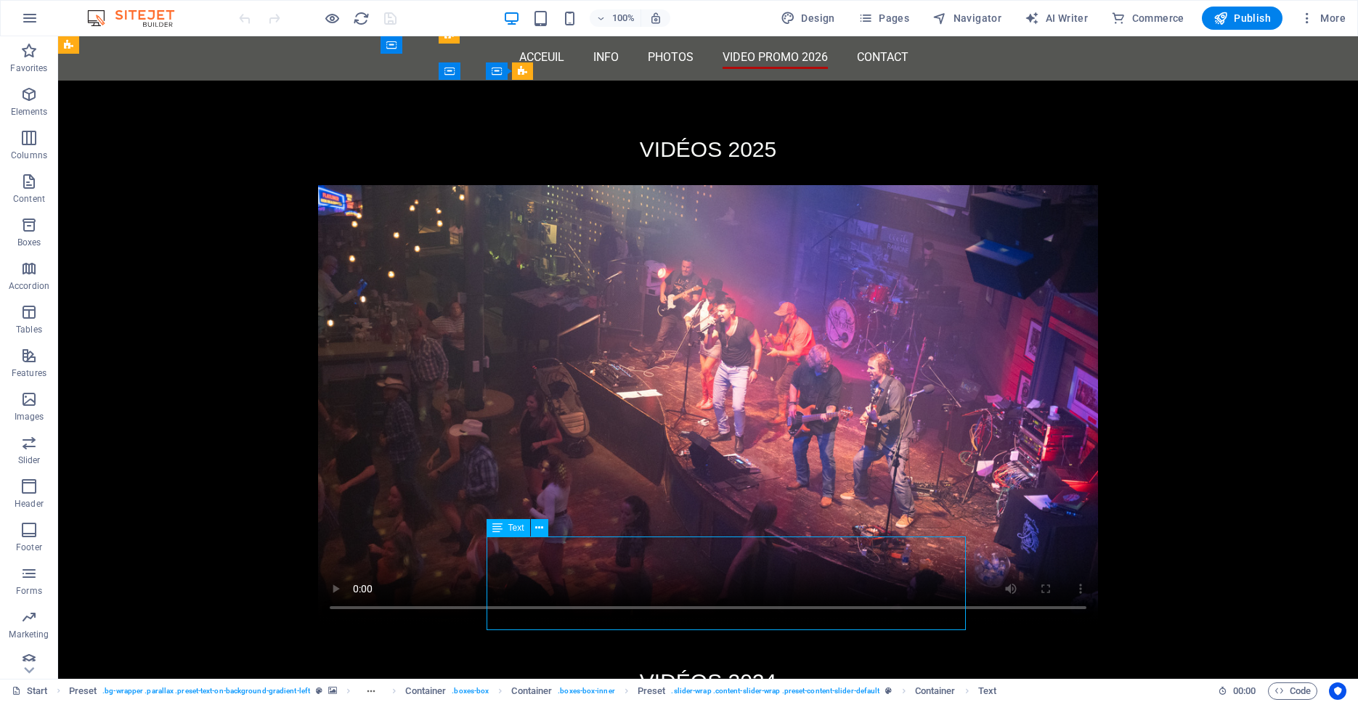
scroll to position [4387, 0]
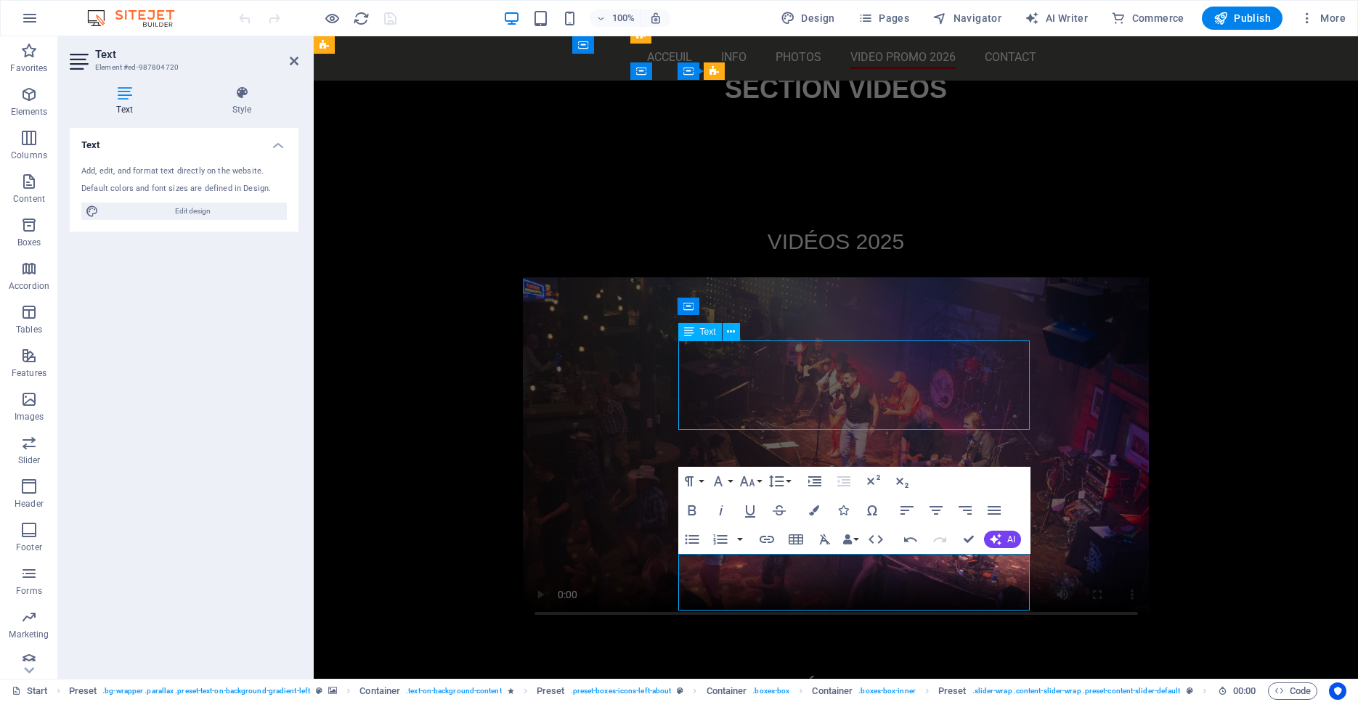
scroll to position [4474, 0]
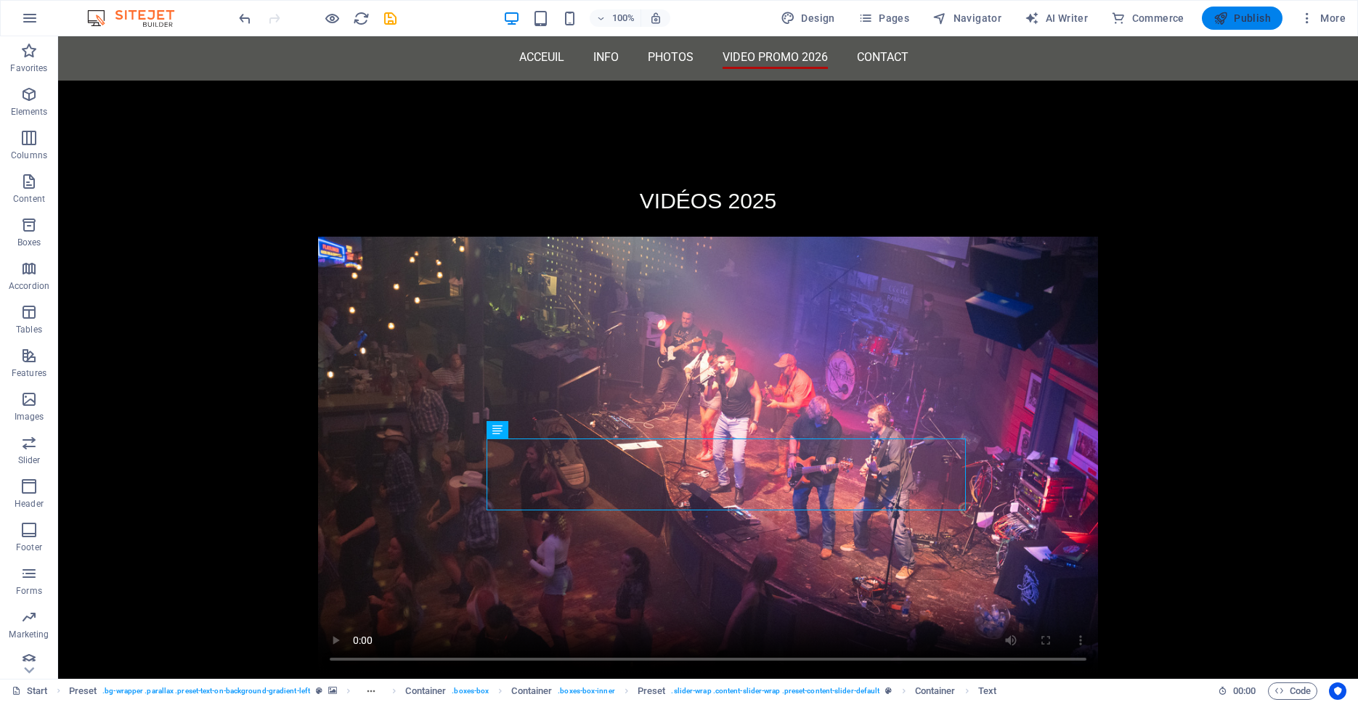
click at [1240, 22] on span "Publish" at bounding box center [1241, 18] width 57 height 15
